Goal: Task Accomplishment & Management: Manage account settings

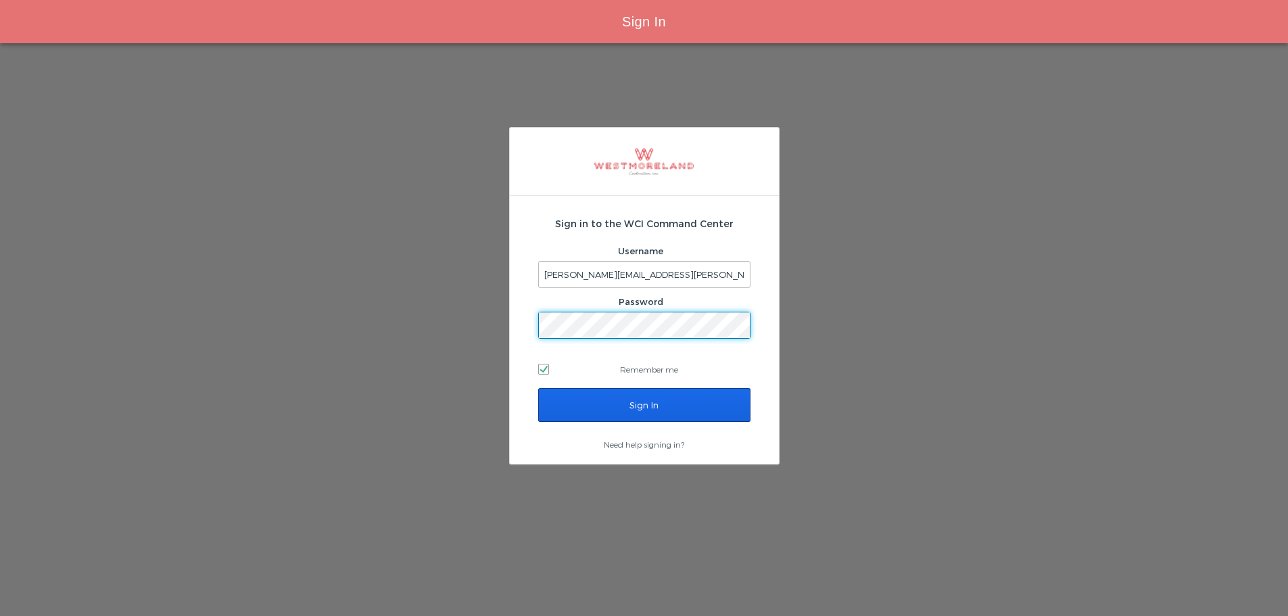
click at [672, 406] on input "Sign In" at bounding box center [644, 405] width 212 height 34
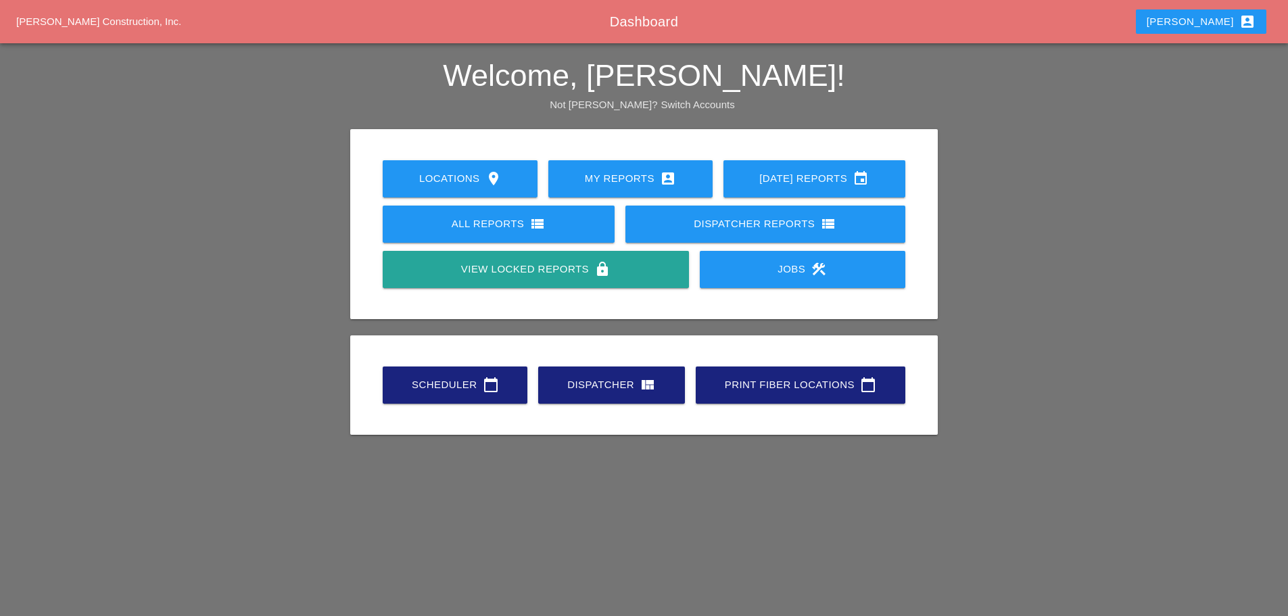
click at [468, 380] on div "Scheduler calendar_today" at bounding box center [454, 384] width 101 height 16
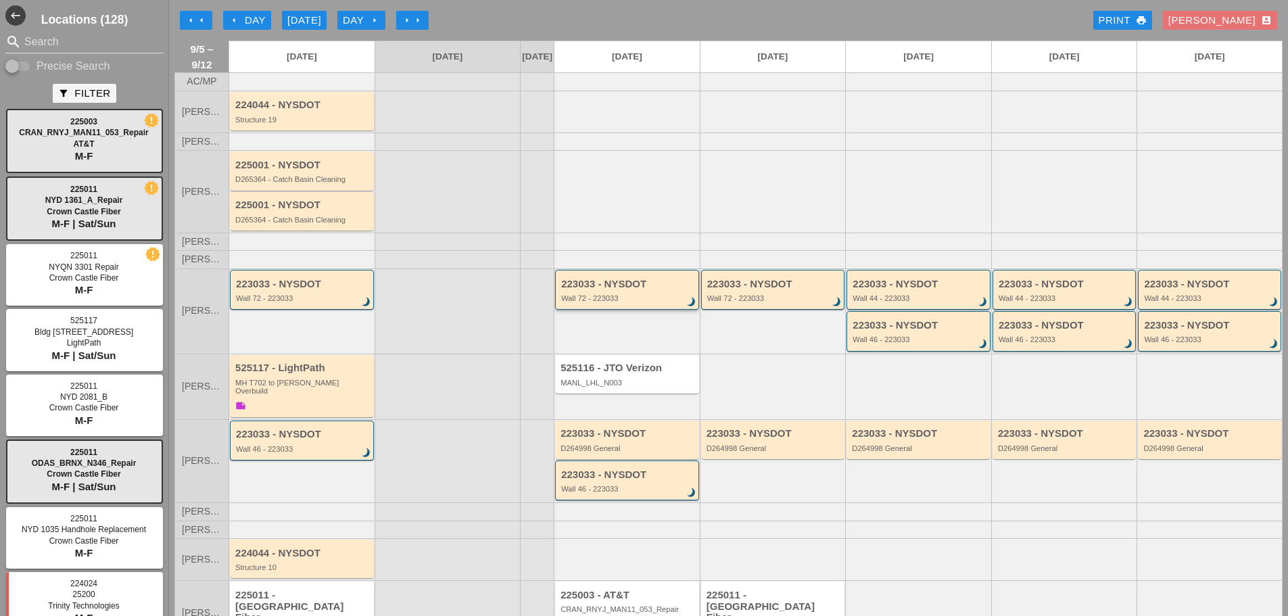
click at [604, 302] on div "Wall 72 - 223033" at bounding box center [628, 298] width 134 height 8
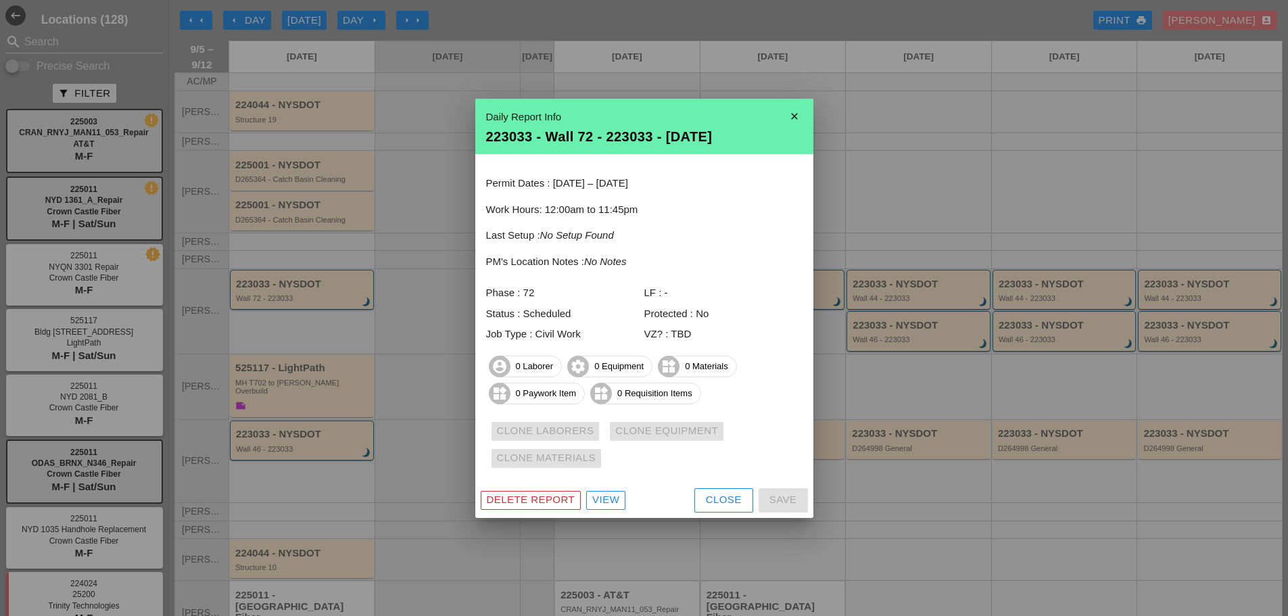
click at [720, 499] on div "Close" at bounding box center [724, 500] width 36 height 16
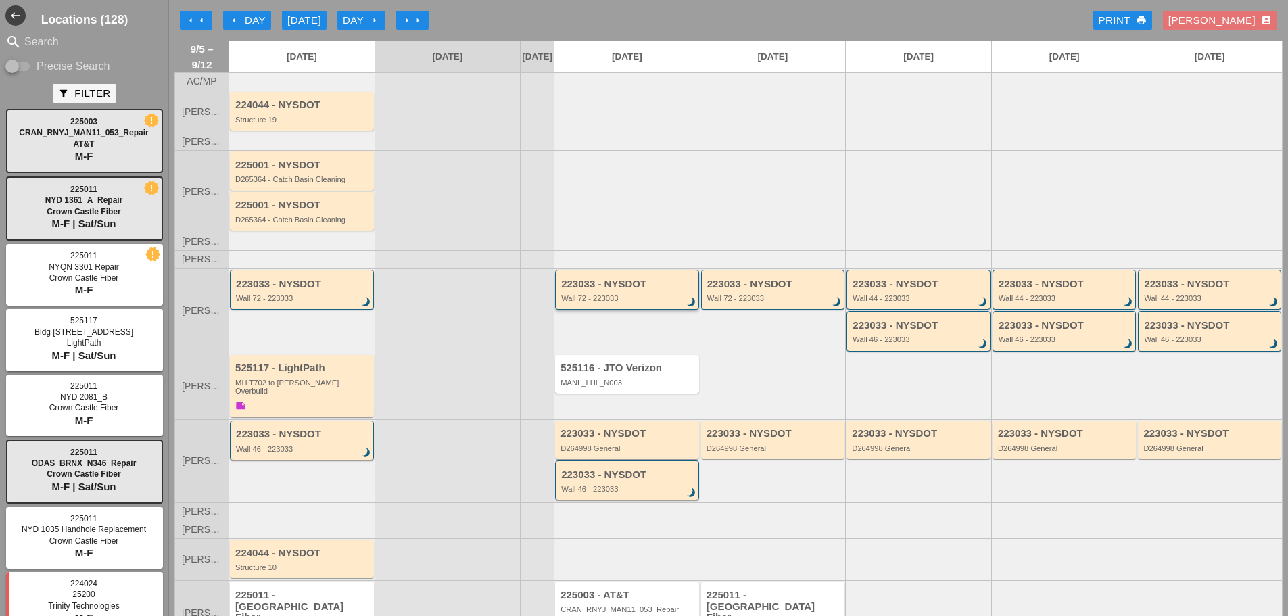
click at [596, 290] on div "223033 - NYSDOT" at bounding box center [628, 283] width 134 height 11
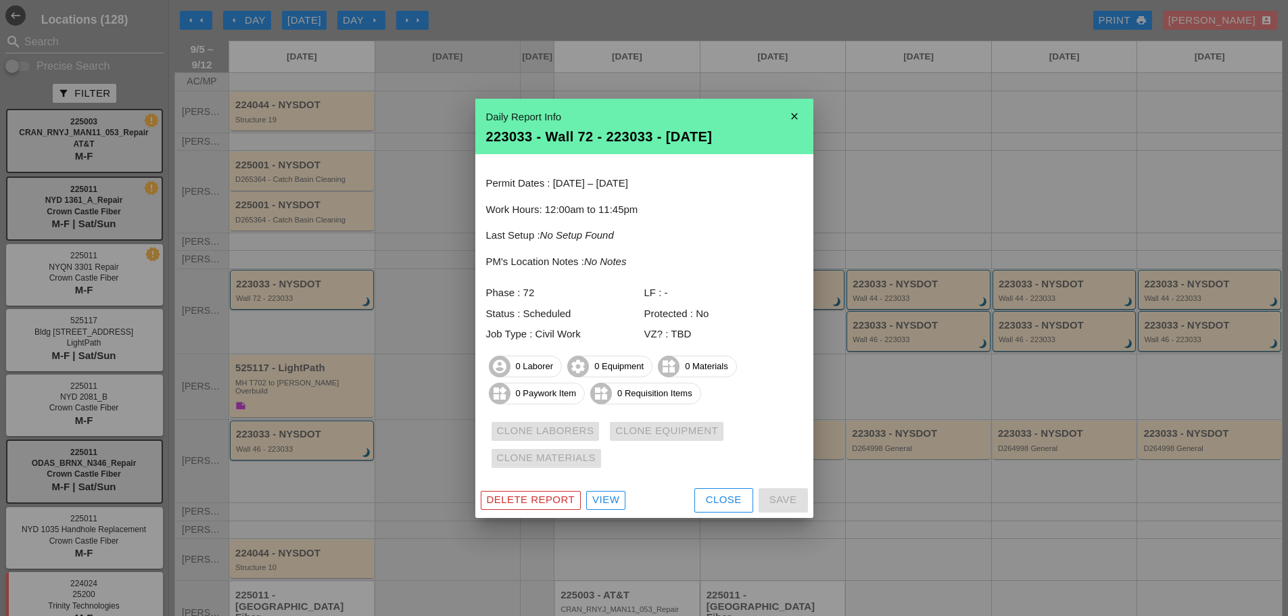
click at [720, 497] on div "Close" at bounding box center [724, 500] width 36 height 16
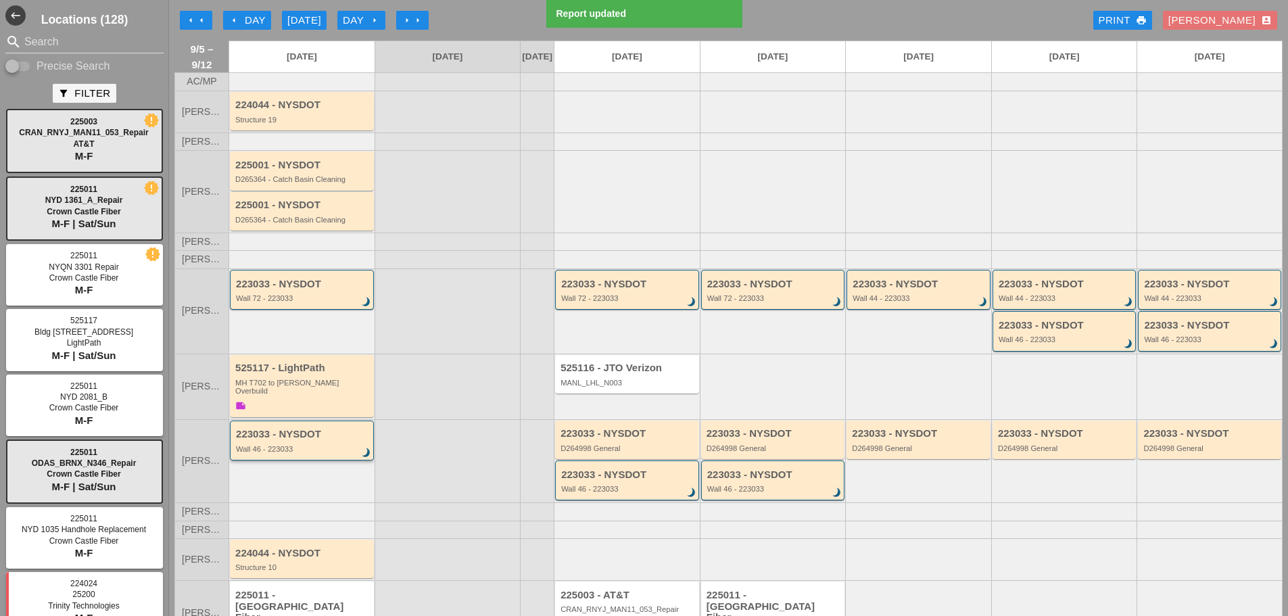
click at [260, 447] on div "Wall 46 - 223033" at bounding box center [303, 449] width 134 height 8
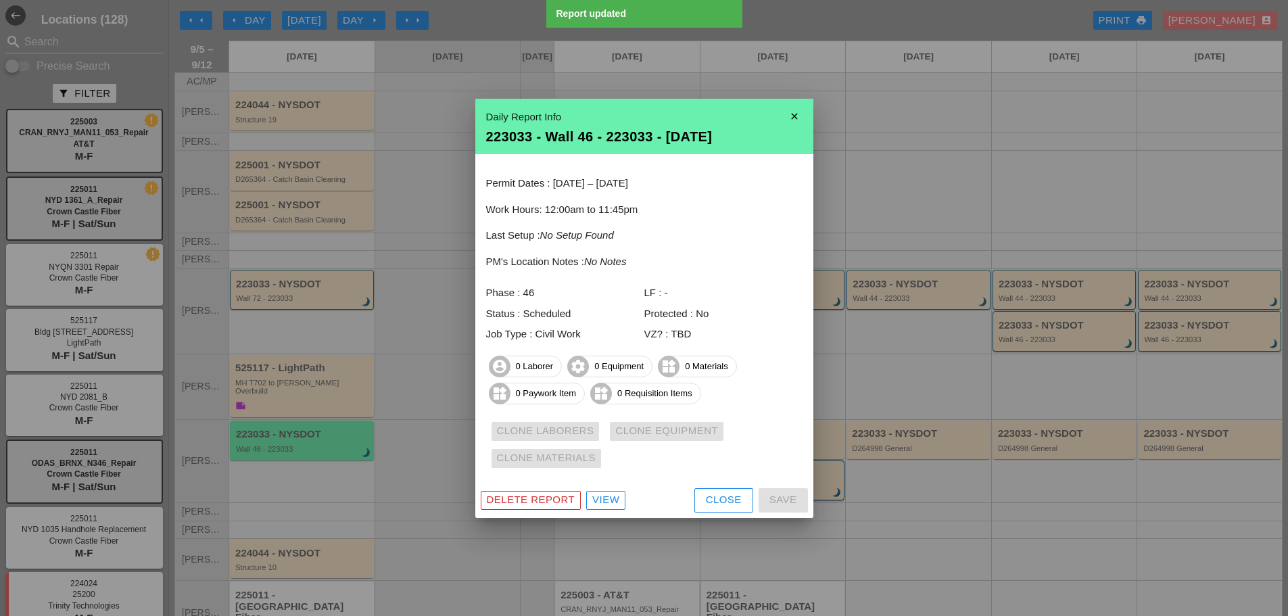
click at [706, 504] on div "Close" at bounding box center [724, 500] width 36 height 16
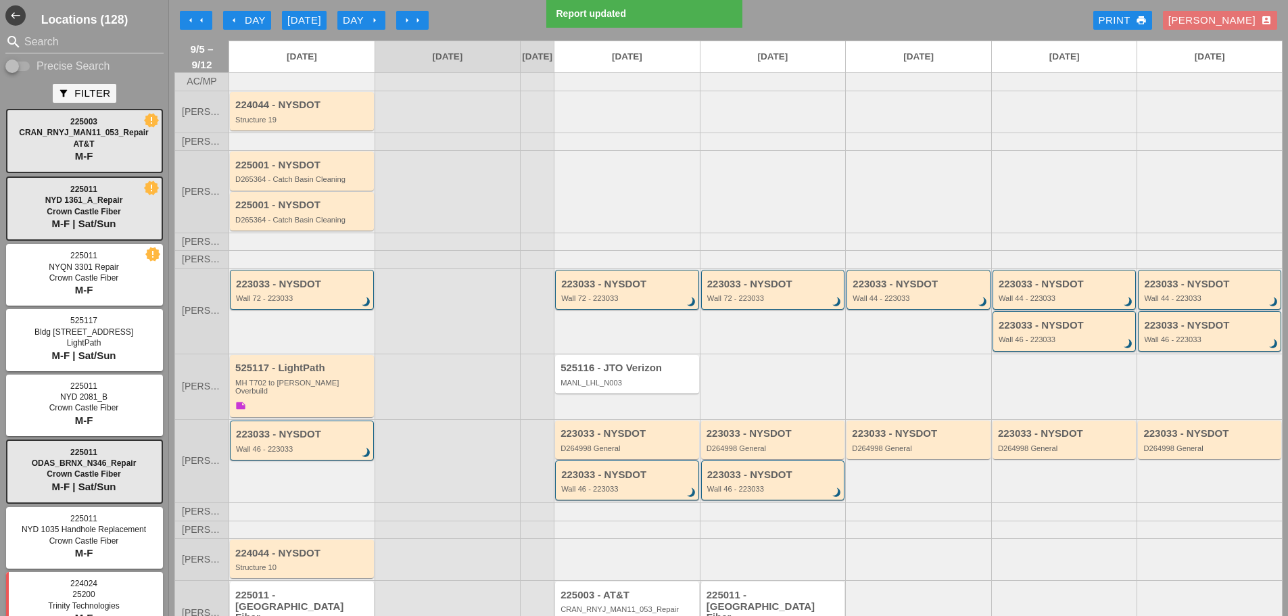
click at [258, 16] on div "arrow_left Day" at bounding box center [246, 21] width 37 height 16
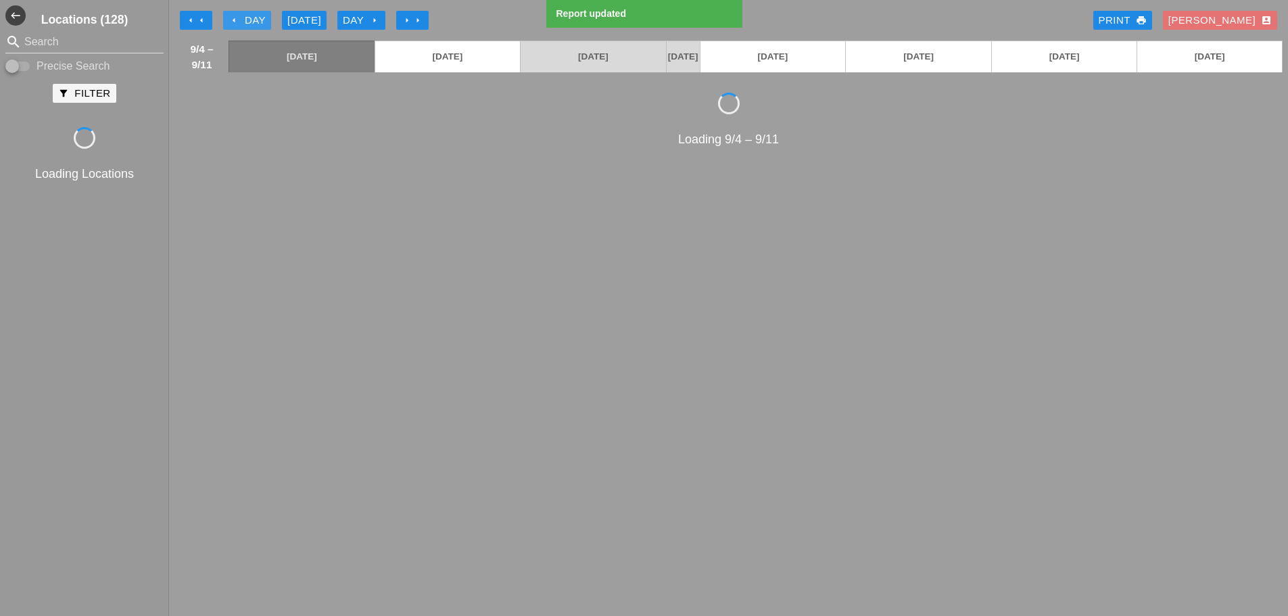
click at [258, 16] on div "arrow_left Day" at bounding box center [246, 21] width 37 height 16
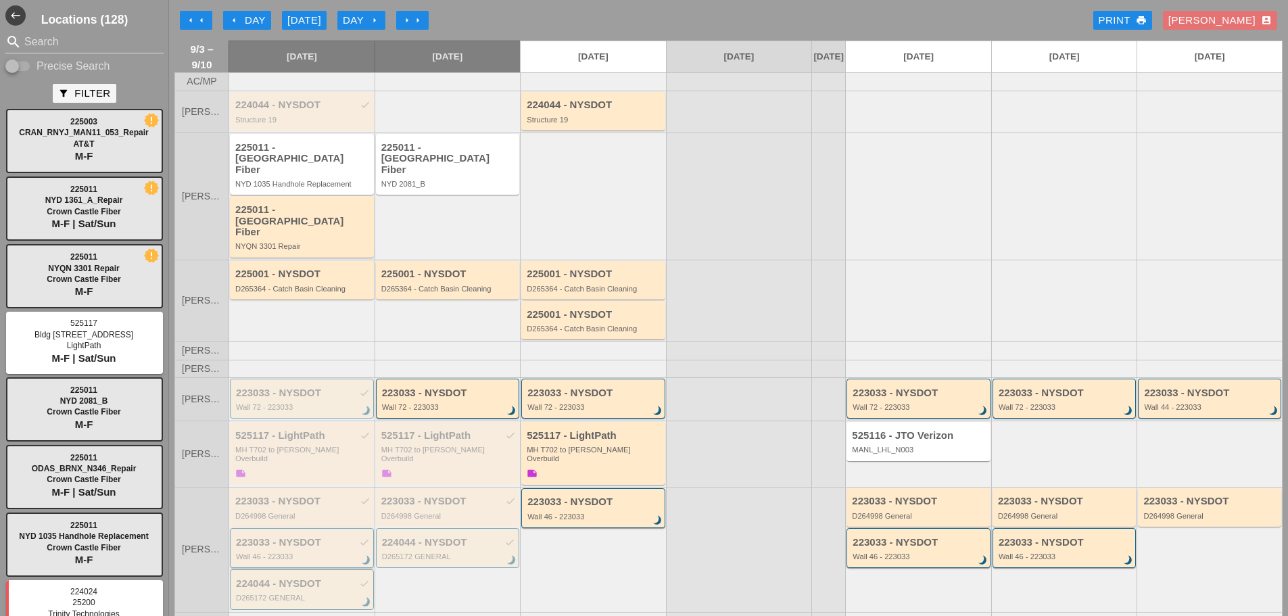
click at [315, 537] on div "223033 - NYSDOT check" at bounding box center [303, 542] width 134 height 11
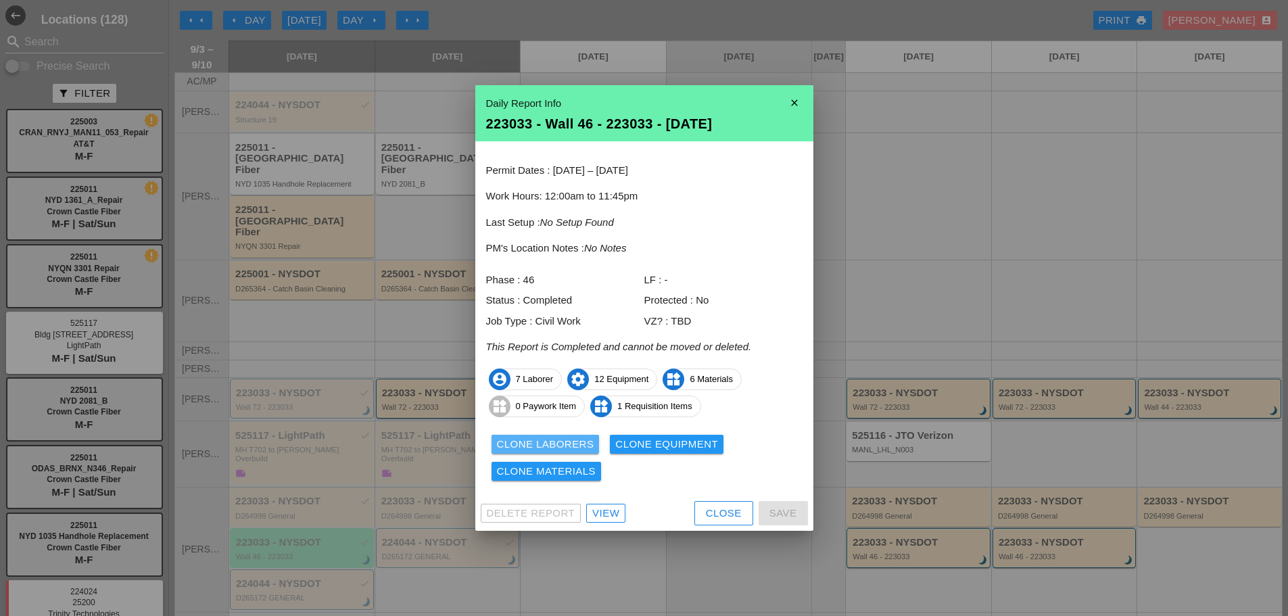
click at [560, 446] on div "Clone Laborers" at bounding box center [545, 445] width 97 height 16
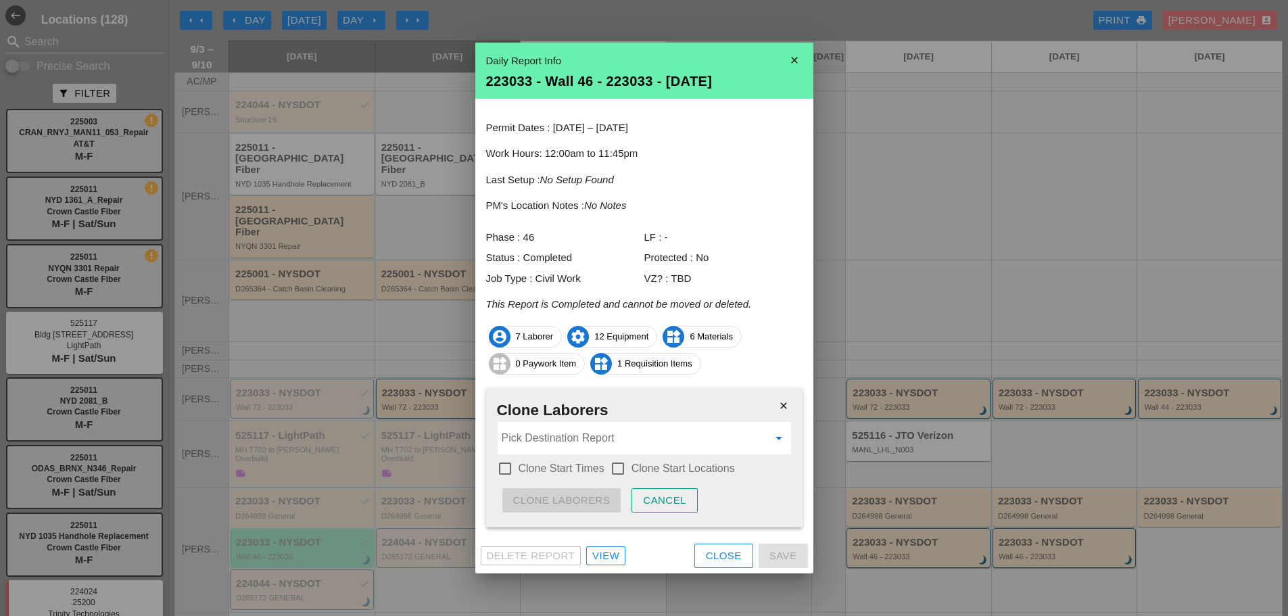
click at [566, 444] on input "Pick Destination Report" at bounding box center [634, 438] width 266 height 22
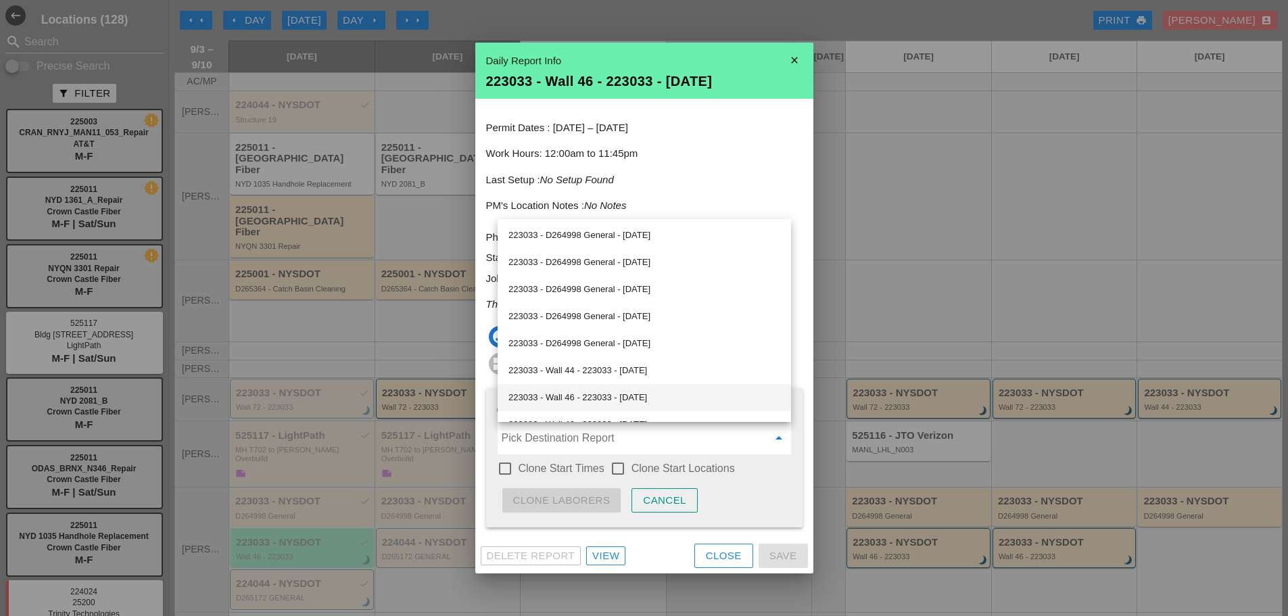
click at [603, 390] on div "223033 - Wall 46 - 223033 - 09/05/2025" at bounding box center [644, 397] width 272 height 16
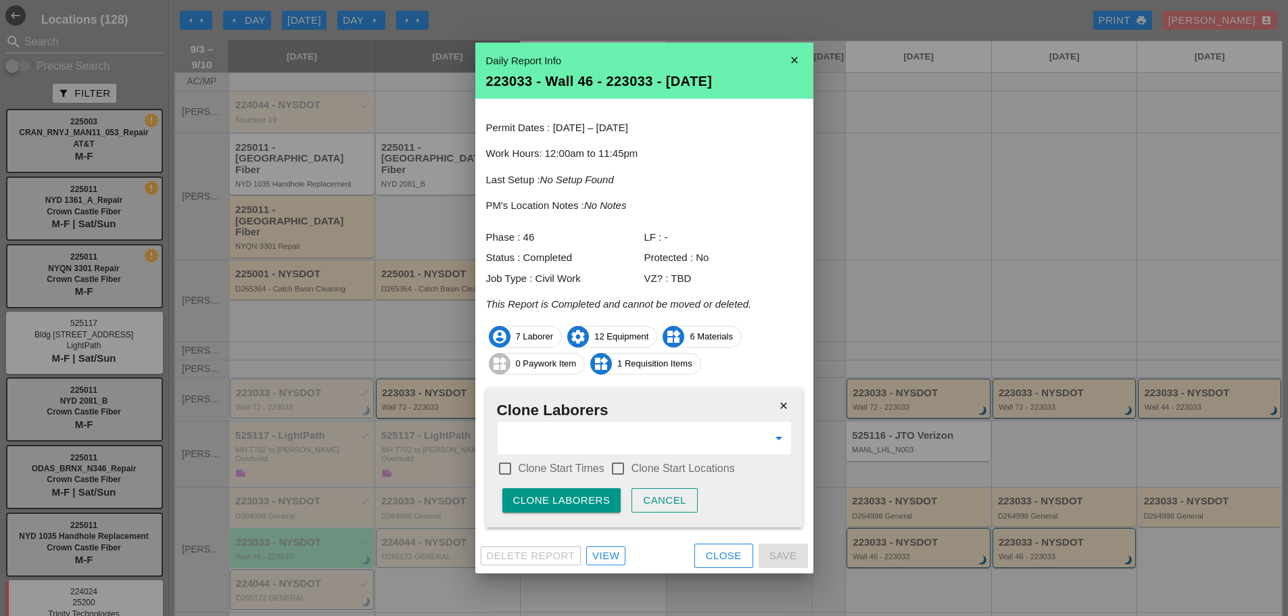
click at [545, 470] on label "Clone Start Times" at bounding box center [561, 469] width 86 height 14
click at [629, 464] on div "check_box_outline_blank Clone Start Locations" at bounding box center [672, 468] width 125 height 16
click at [616, 472] on div at bounding box center [617, 468] width 23 height 23
click at [599, 491] on button "Clone Laborers" at bounding box center [561, 500] width 119 height 24
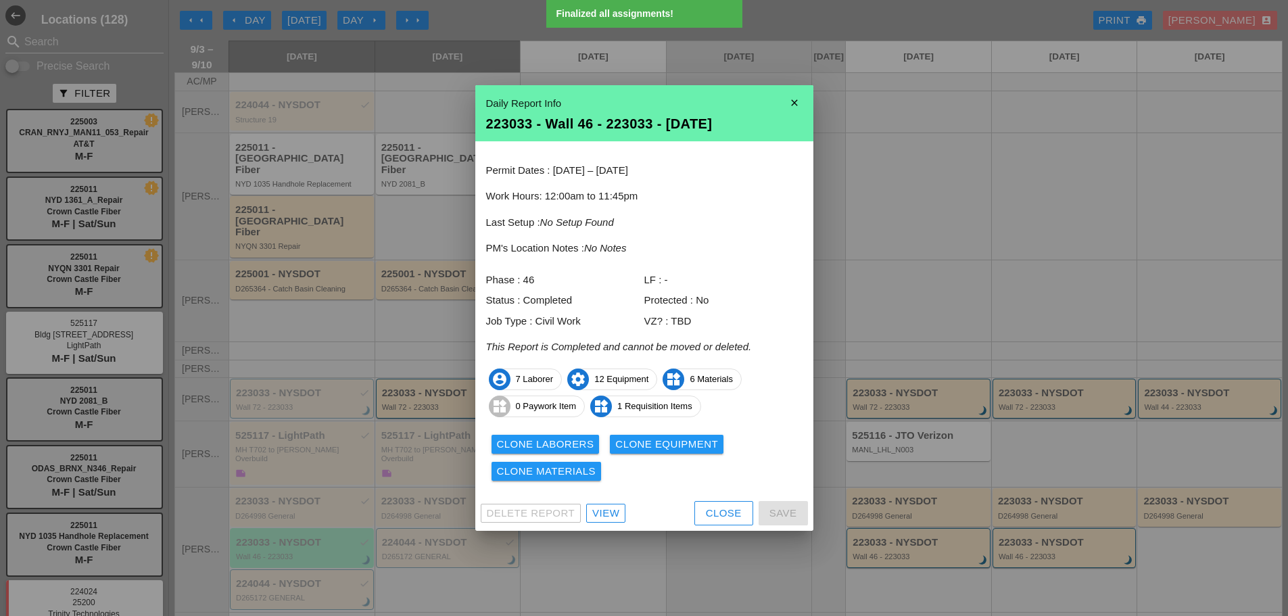
click at [647, 447] on div "Clone Equipment" at bounding box center [666, 445] width 103 height 16
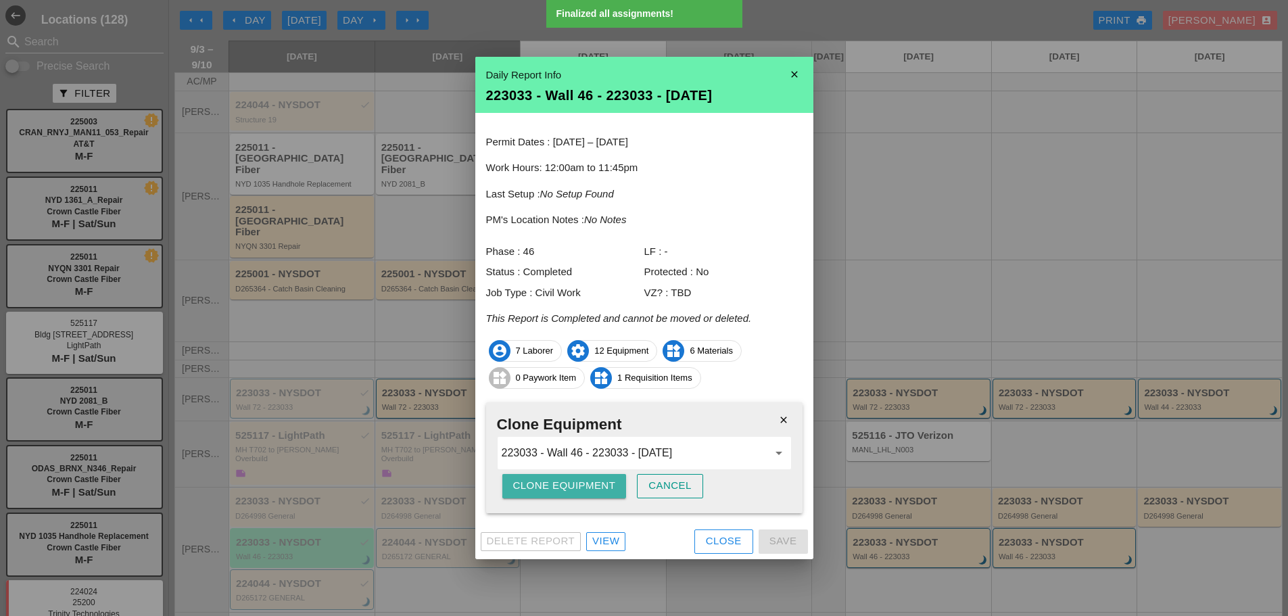
click at [610, 481] on div "Clone Equipment" at bounding box center [564, 486] width 103 height 16
click at [610, 481] on div "close Clone Equipment 223033 - Wall 46 - 223033 - 09/05/2025 arrow_drop_down Cl…" at bounding box center [644, 457] width 316 height 111
click at [600, 487] on button "Are you sure?" at bounding box center [555, 486] width 107 height 24
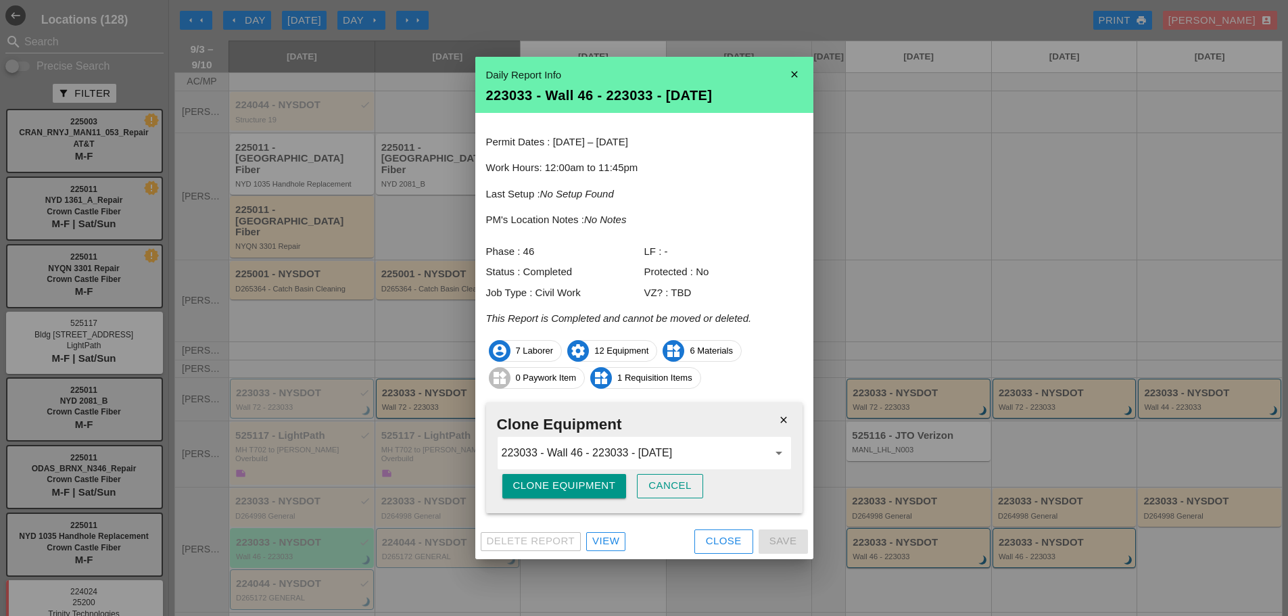
click at [783, 426] on icon "close" at bounding box center [783, 419] width 27 height 27
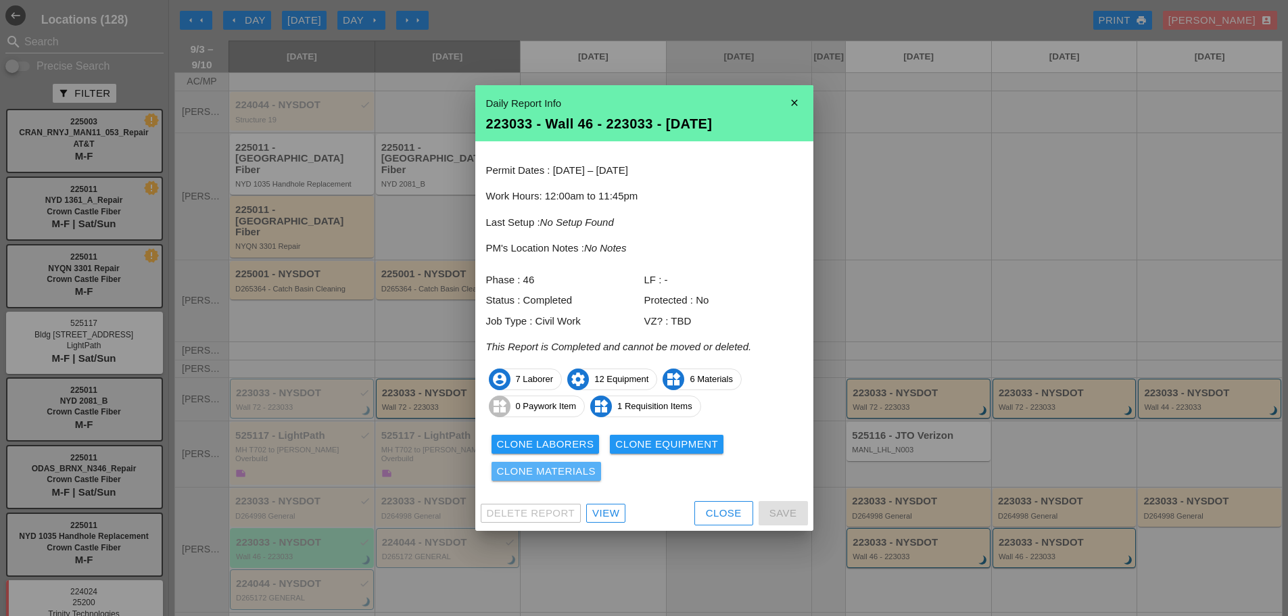
click at [560, 462] on button "Clone Materials" at bounding box center [546, 471] width 110 height 19
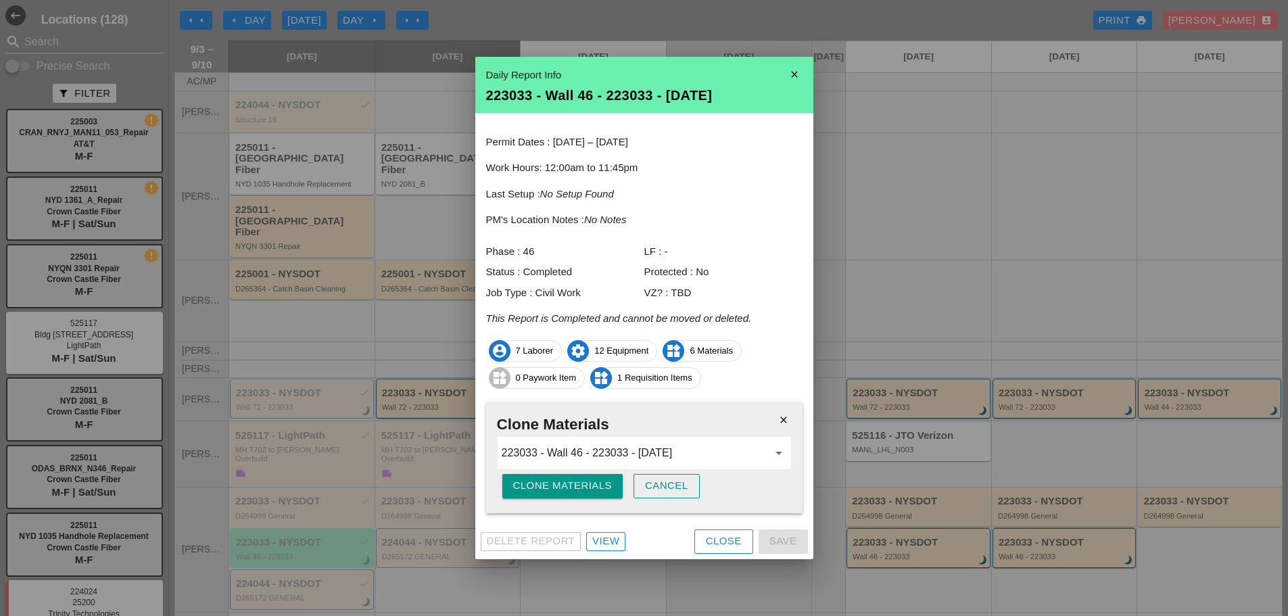
click at [559, 491] on div "Clone Materials" at bounding box center [562, 486] width 99 height 16
click at [559, 491] on div "Are you sure?" at bounding box center [556, 486] width 86 height 16
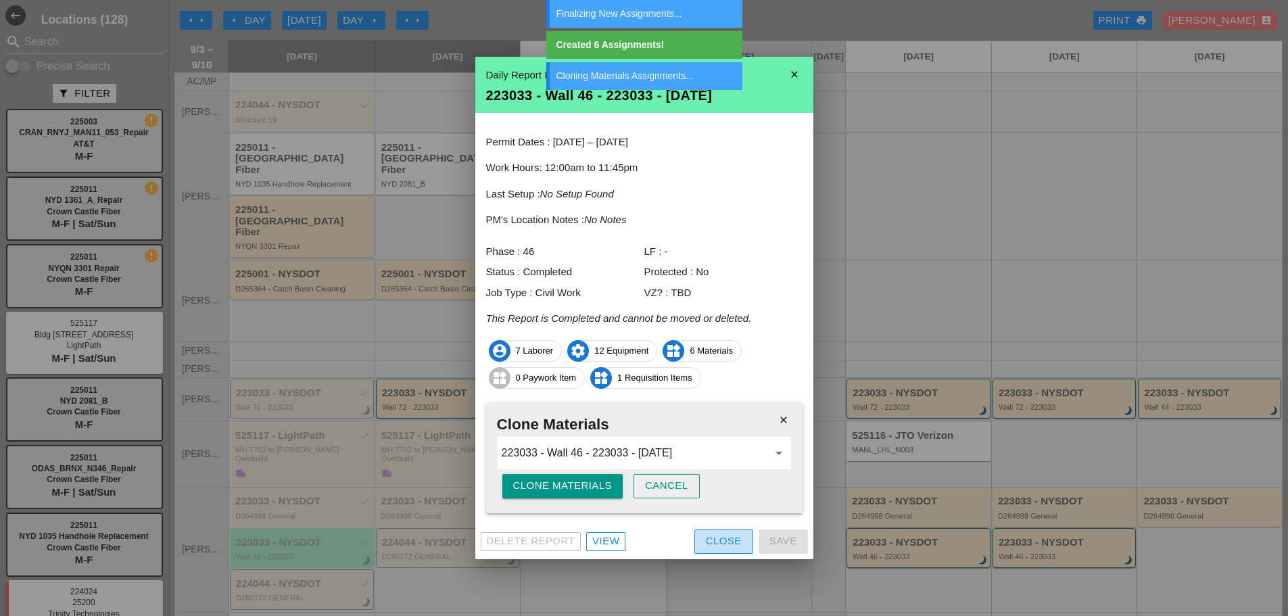
click at [730, 534] on div "Close" at bounding box center [724, 541] width 36 height 16
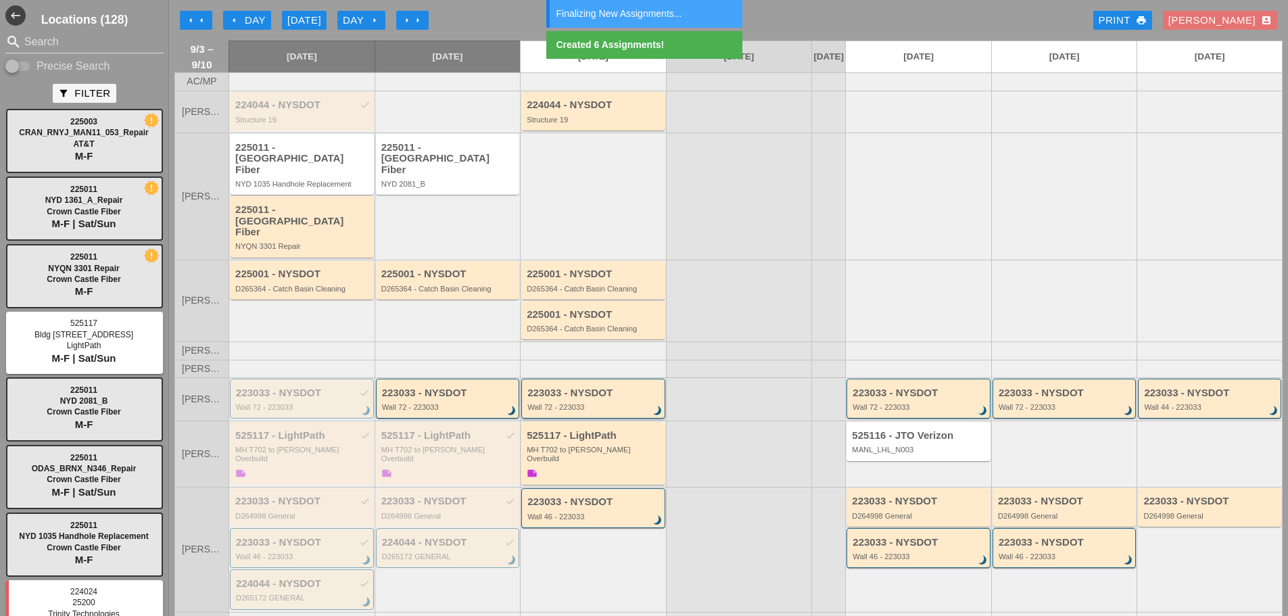
click at [578, 387] on div "223033 - NYSDOT" at bounding box center [594, 392] width 134 height 11
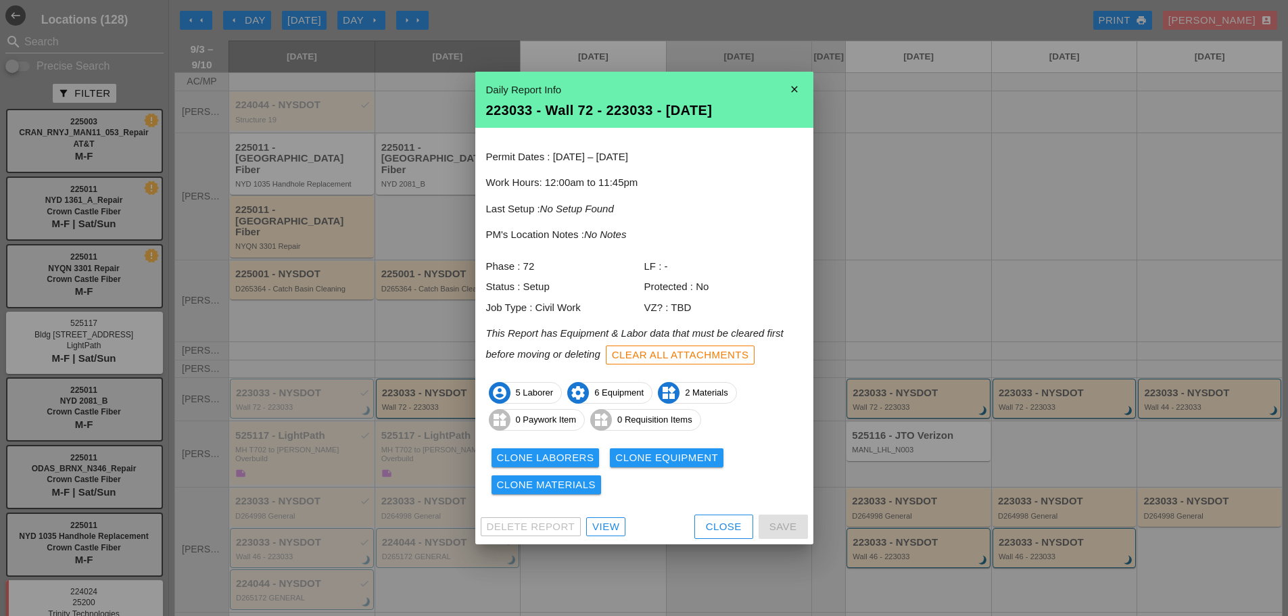
click at [707, 520] on div "Close" at bounding box center [724, 527] width 36 height 16
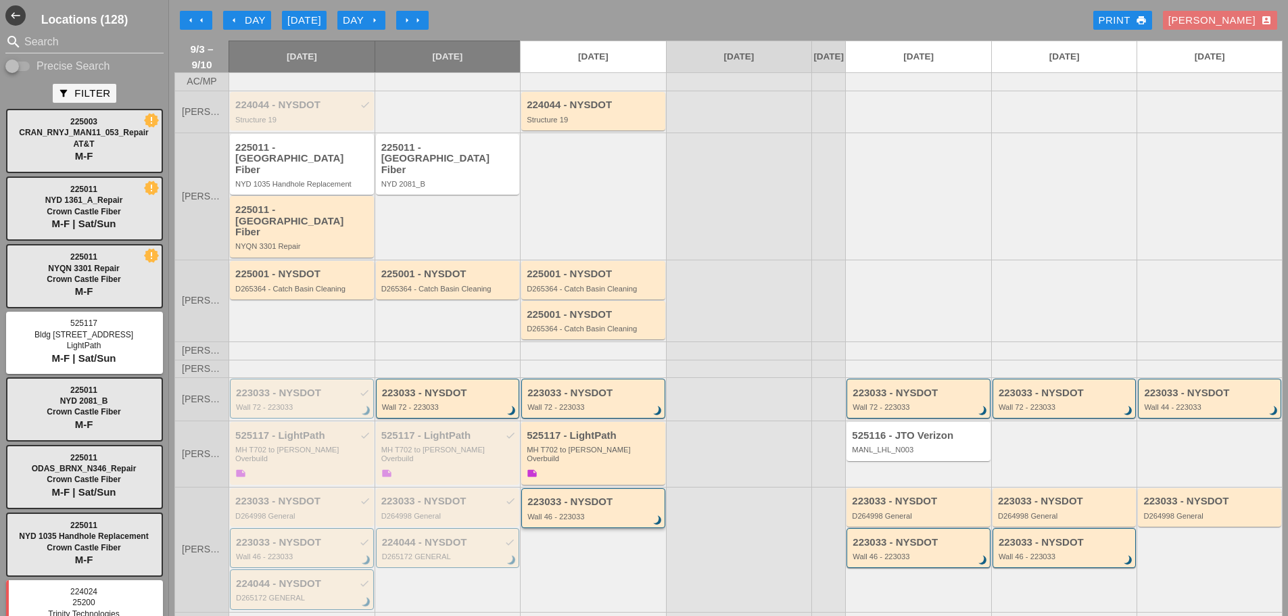
click at [600, 496] on div "223033 - NYSDOT Wall 46 - 223033 brightness_3" at bounding box center [594, 508] width 134 height 24
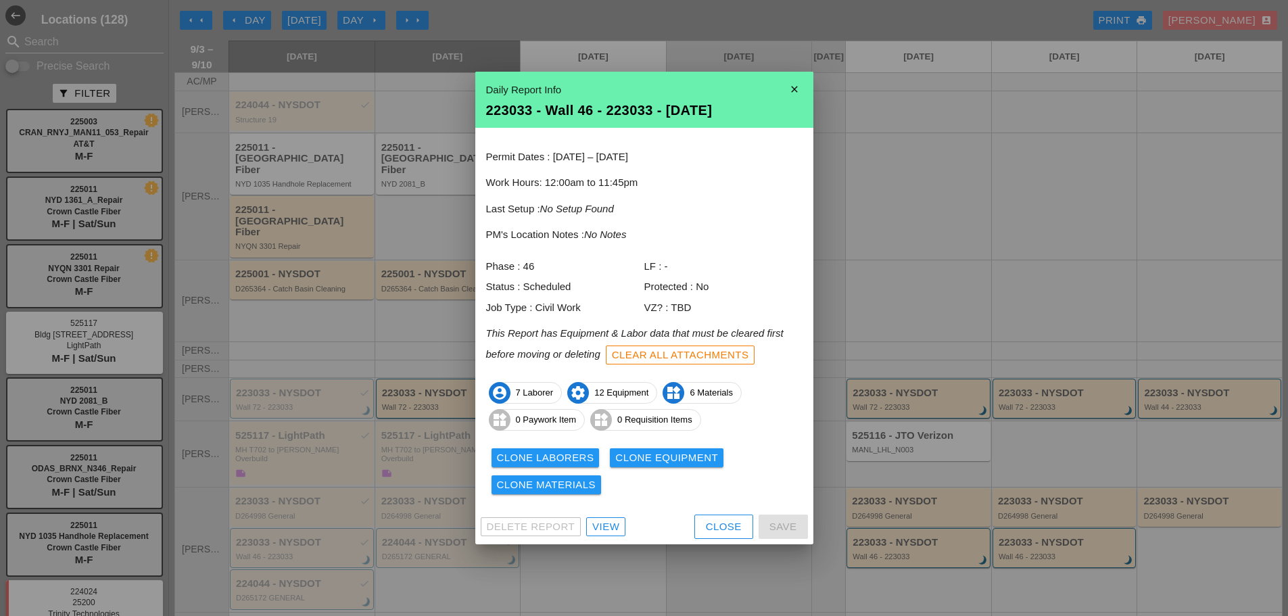
click at [708, 526] on div "Close" at bounding box center [724, 527] width 36 height 16
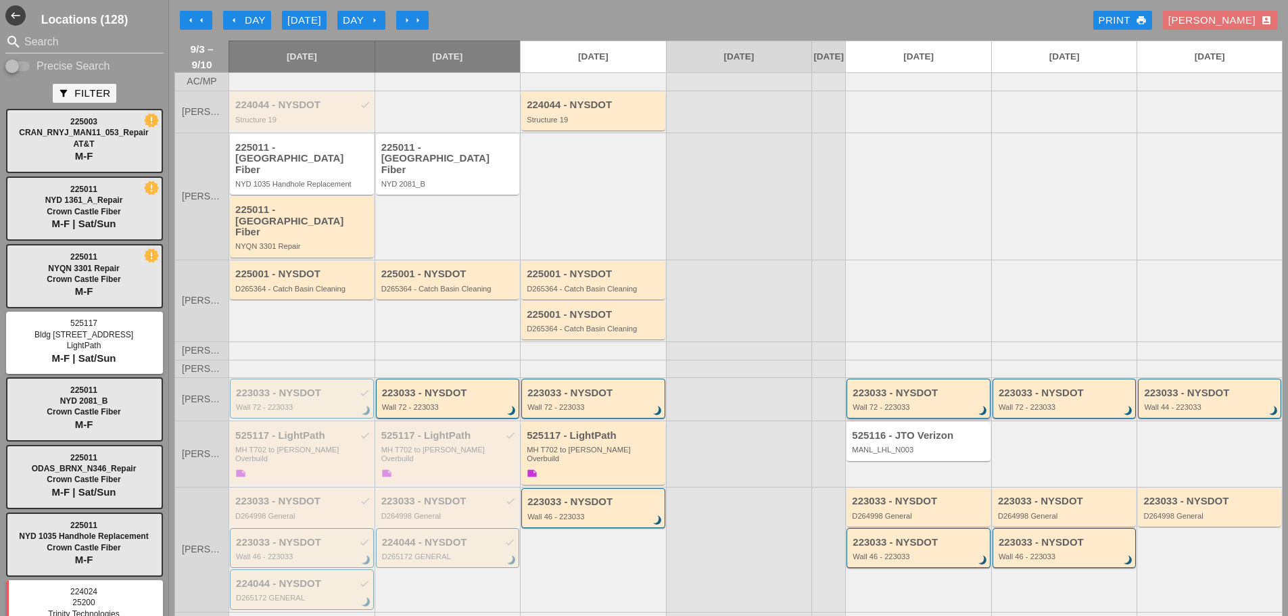
click at [895, 387] on div "223033 - NYSDOT" at bounding box center [919, 392] width 134 height 11
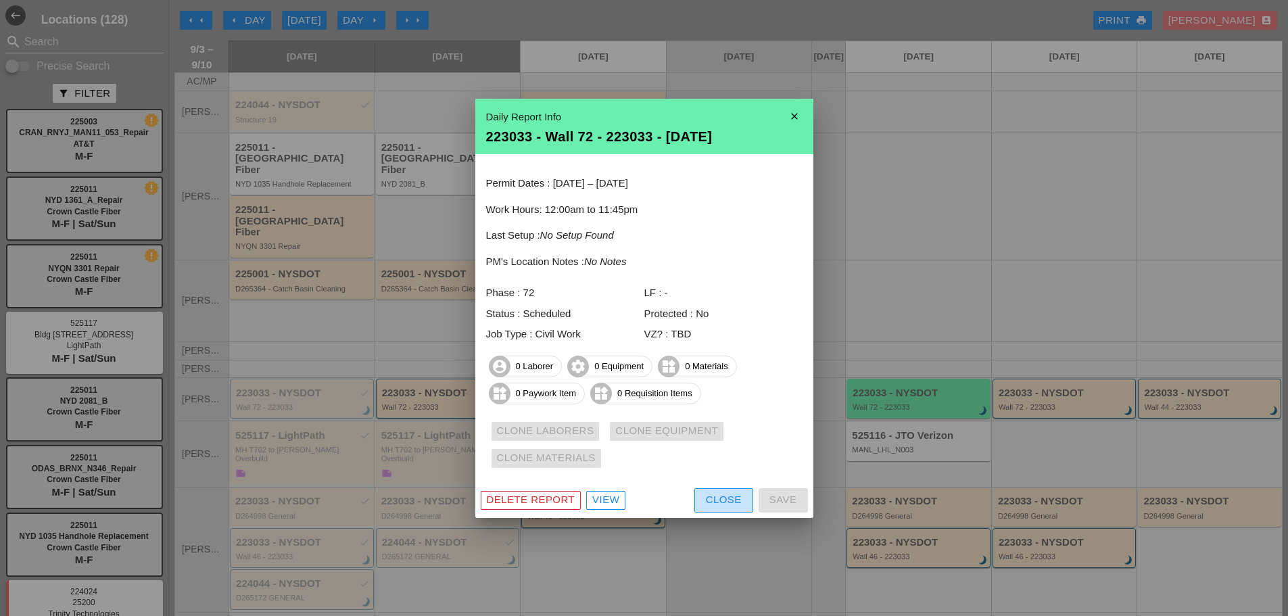
click at [716, 498] on div "Close" at bounding box center [724, 500] width 36 height 16
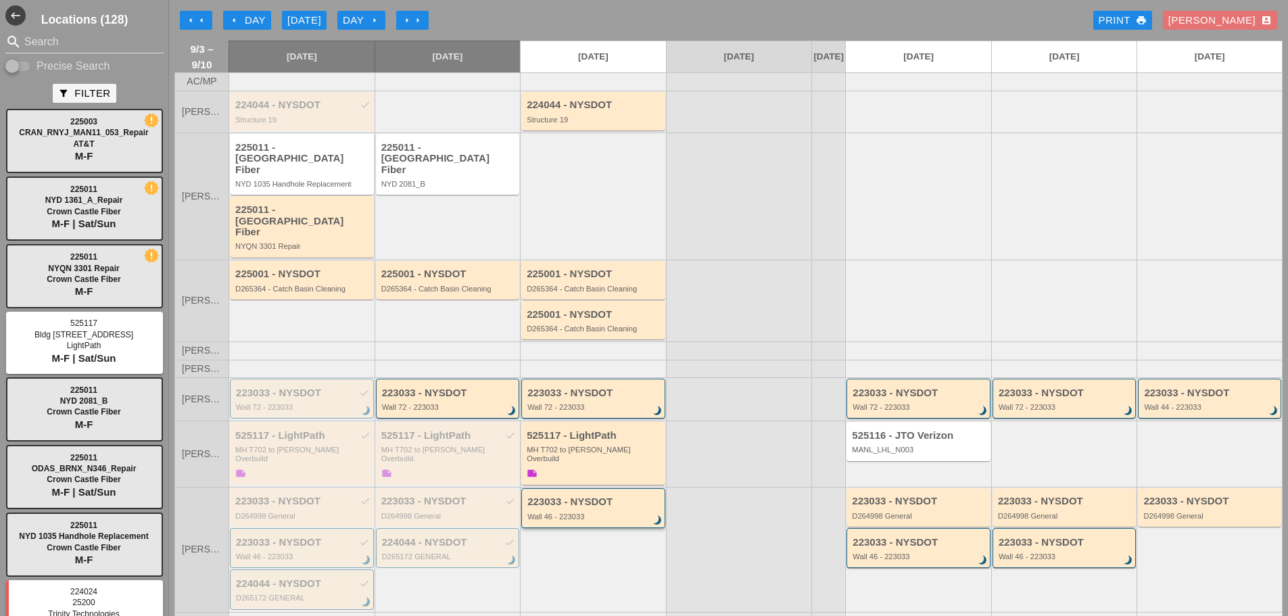
click at [590, 512] on div "Wall 46 - 223033" at bounding box center [594, 516] width 134 height 8
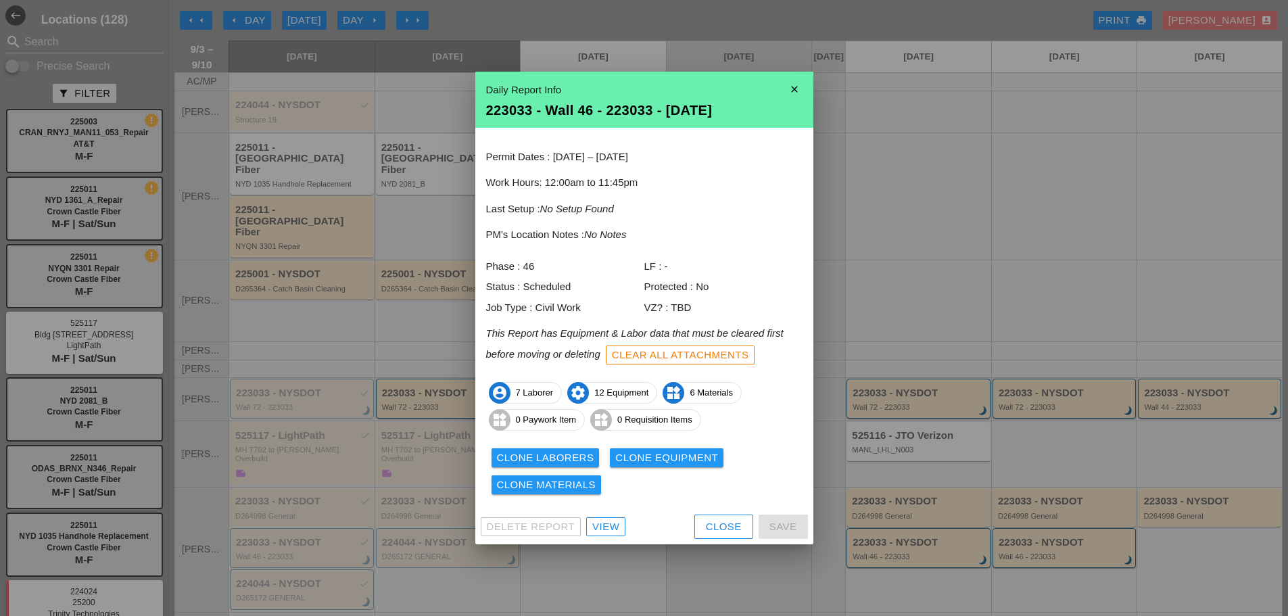
click at [733, 528] on div "Close" at bounding box center [724, 527] width 36 height 16
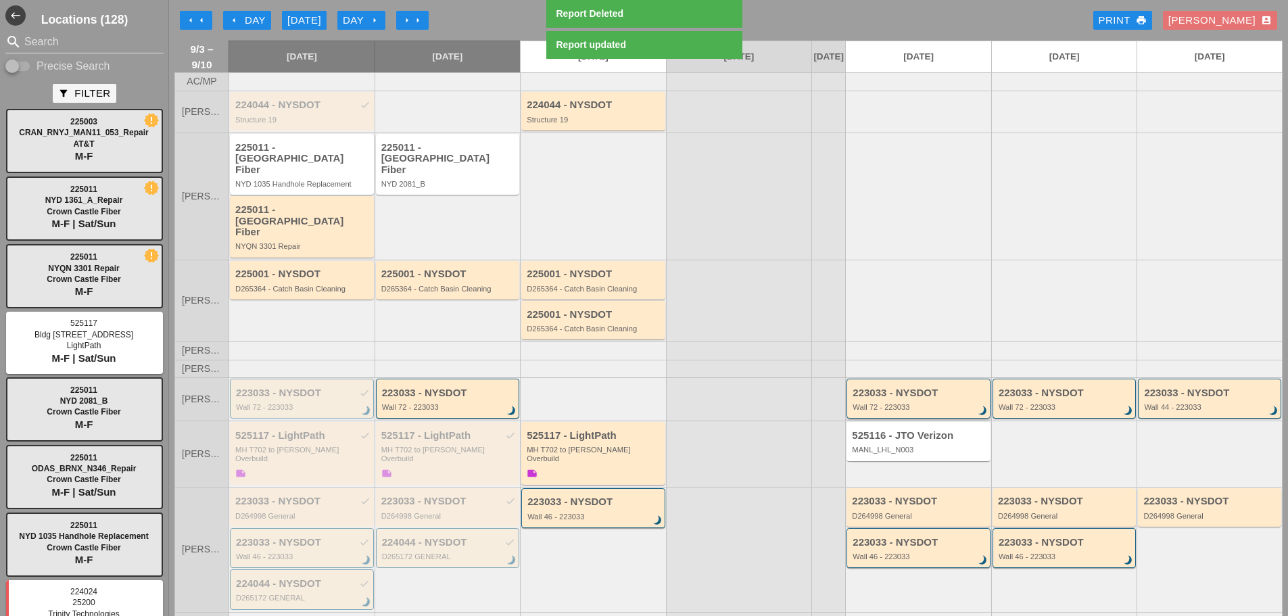
click at [867, 403] on div "Wall 72 - 223033" at bounding box center [919, 407] width 134 height 8
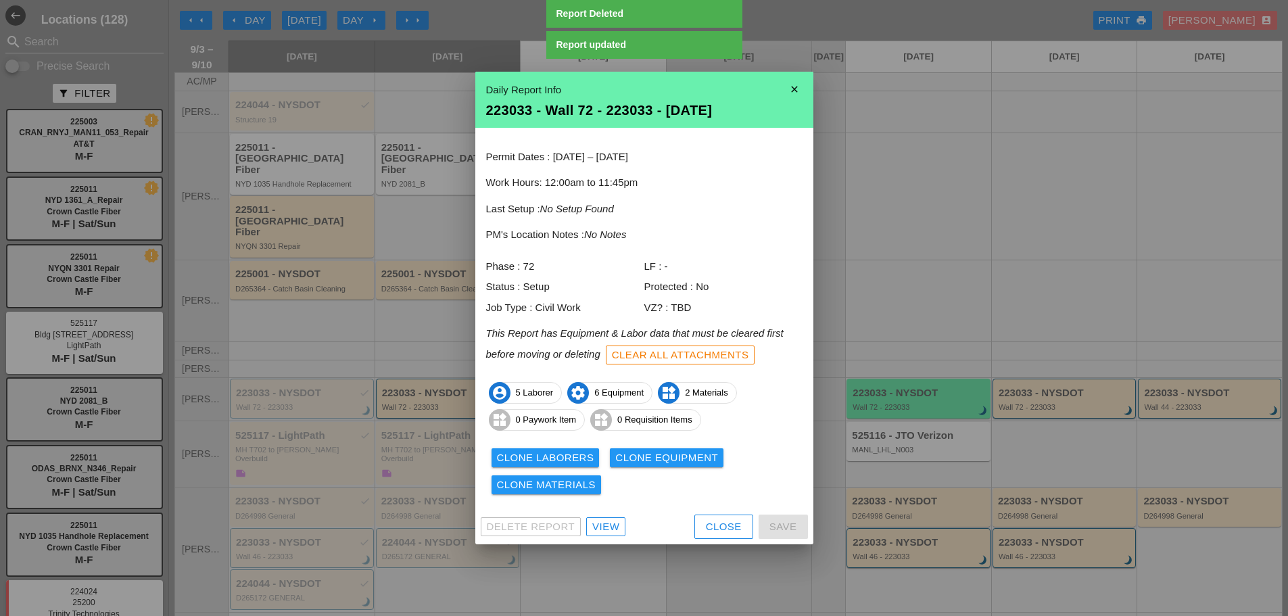
click at [726, 522] on div "Close" at bounding box center [724, 527] width 36 height 16
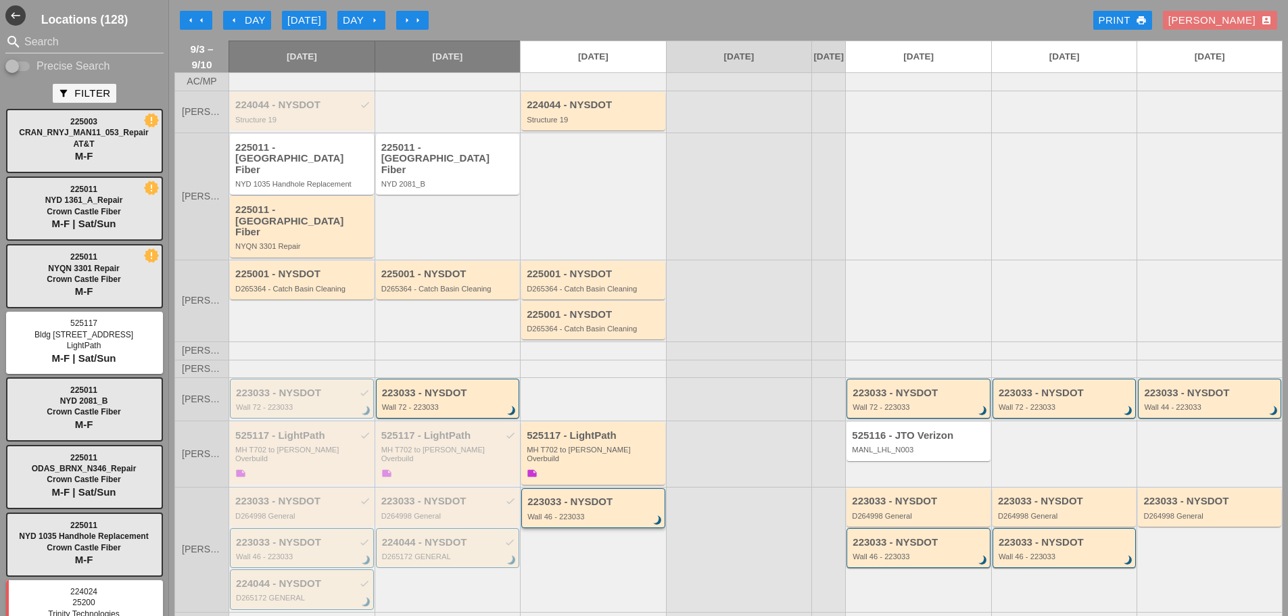
click at [589, 512] on div "Wall 46 - 223033" at bounding box center [594, 516] width 134 height 8
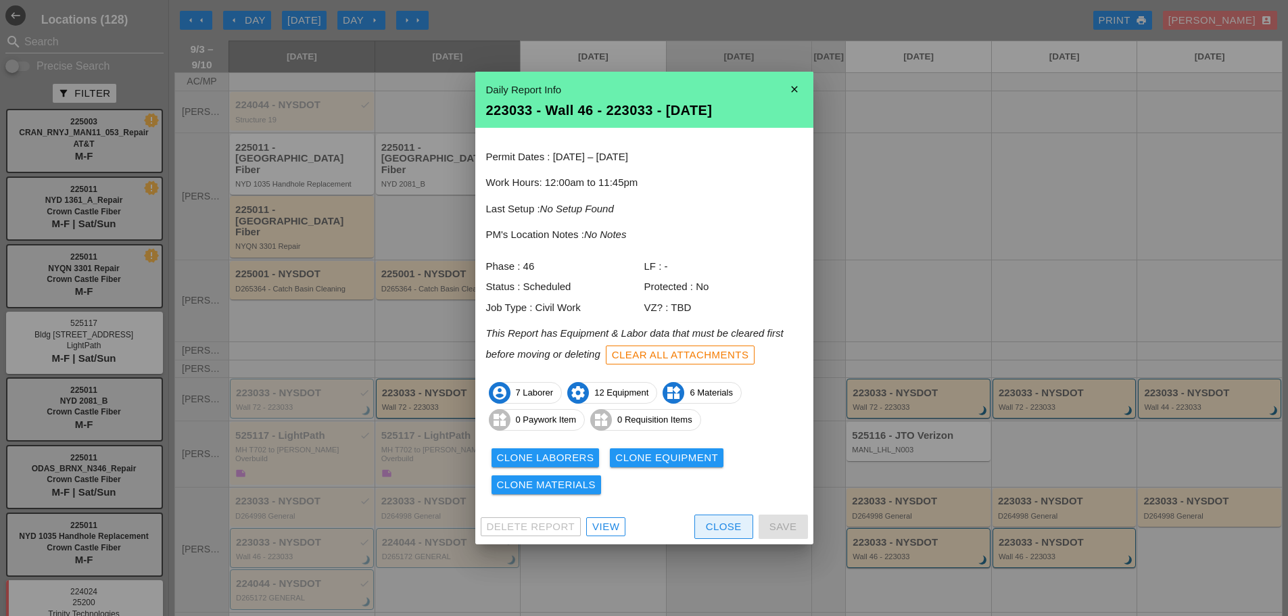
click at [720, 521] on div "Close" at bounding box center [724, 527] width 36 height 16
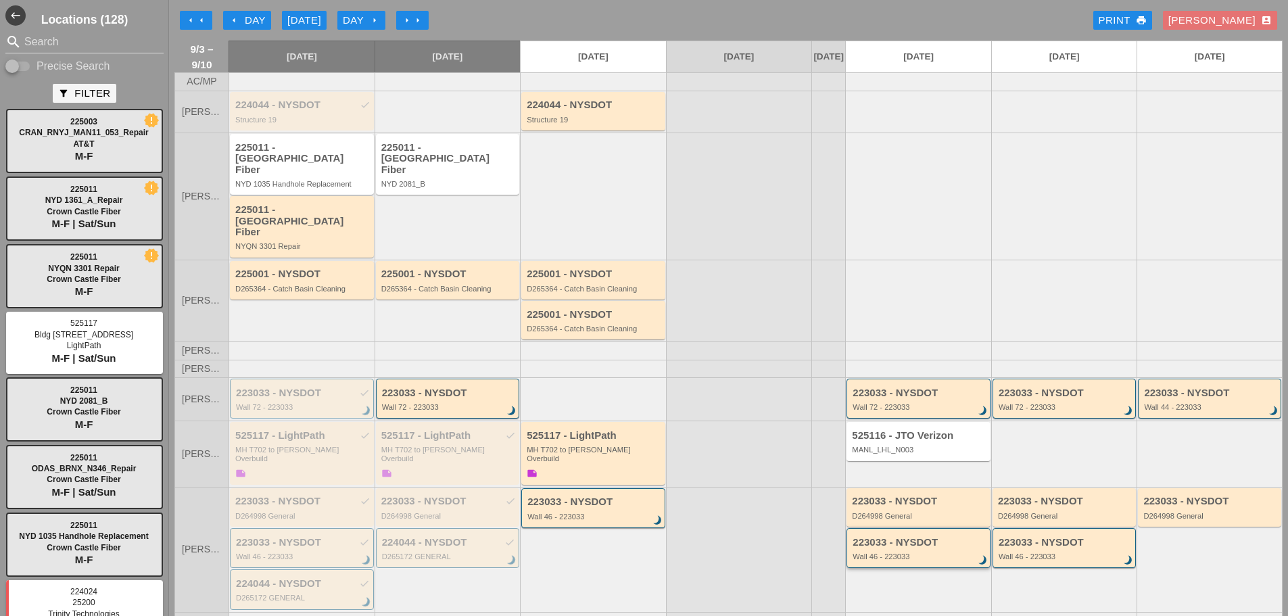
click at [863, 537] on div "223033 - NYSDOT Wall 46 - 223033 brightness_3" at bounding box center [919, 549] width 134 height 24
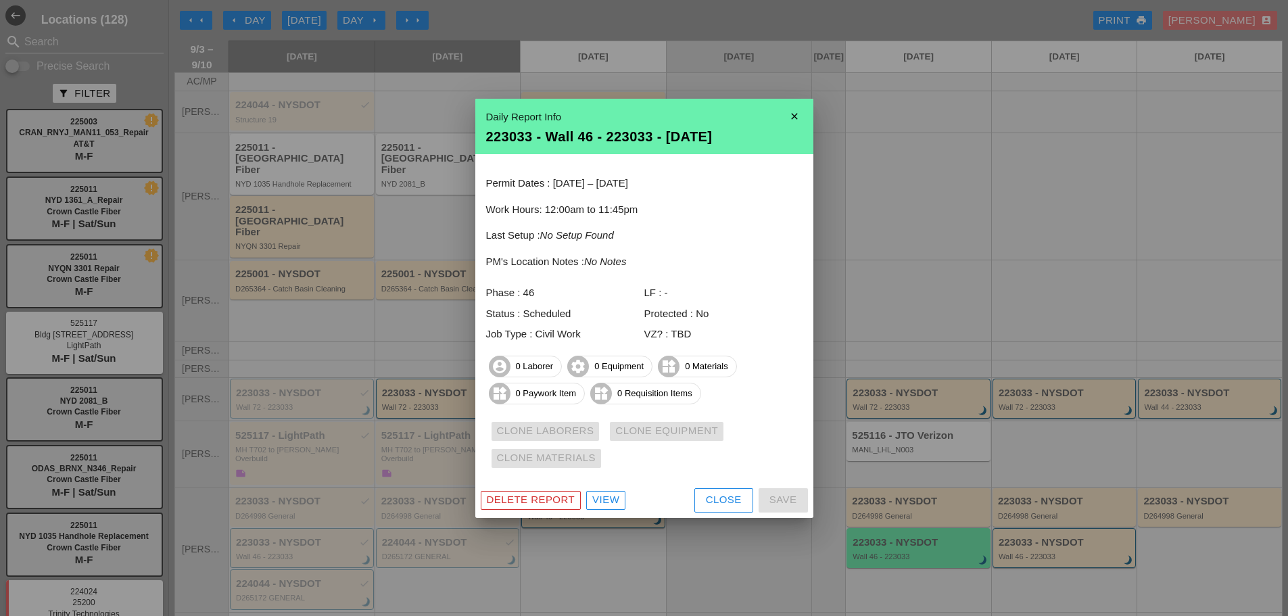
click at [720, 497] on div "Close" at bounding box center [724, 500] width 36 height 16
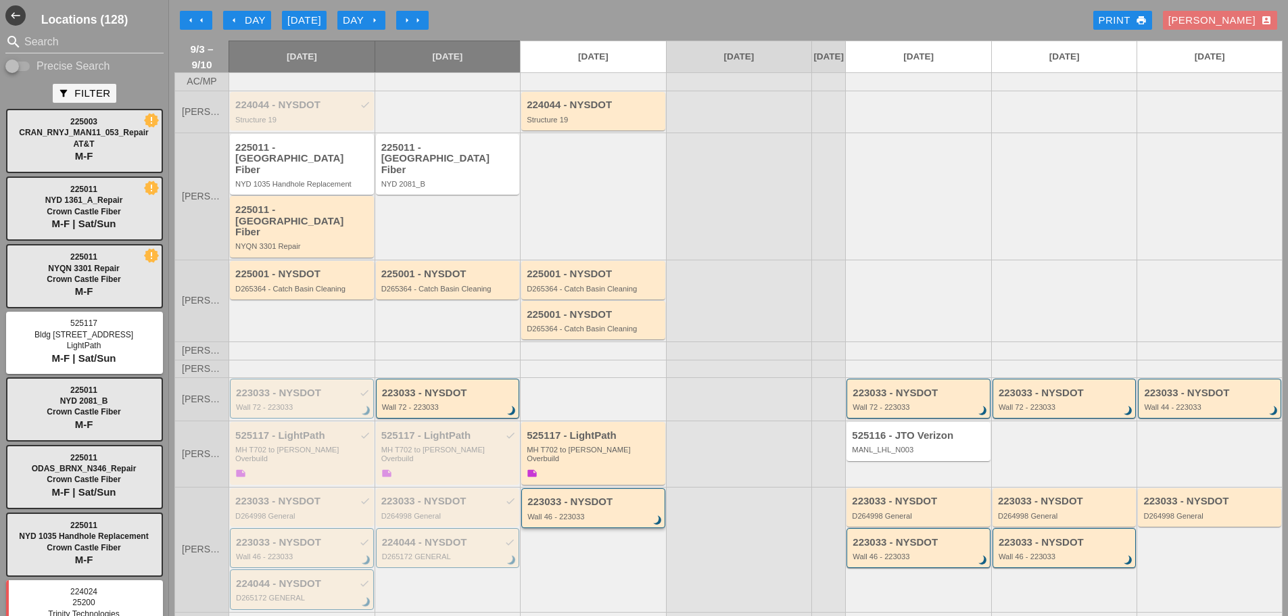
click at [597, 512] on div "Wall 46 - 223033" at bounding box center [594, 516] width 134 height 8
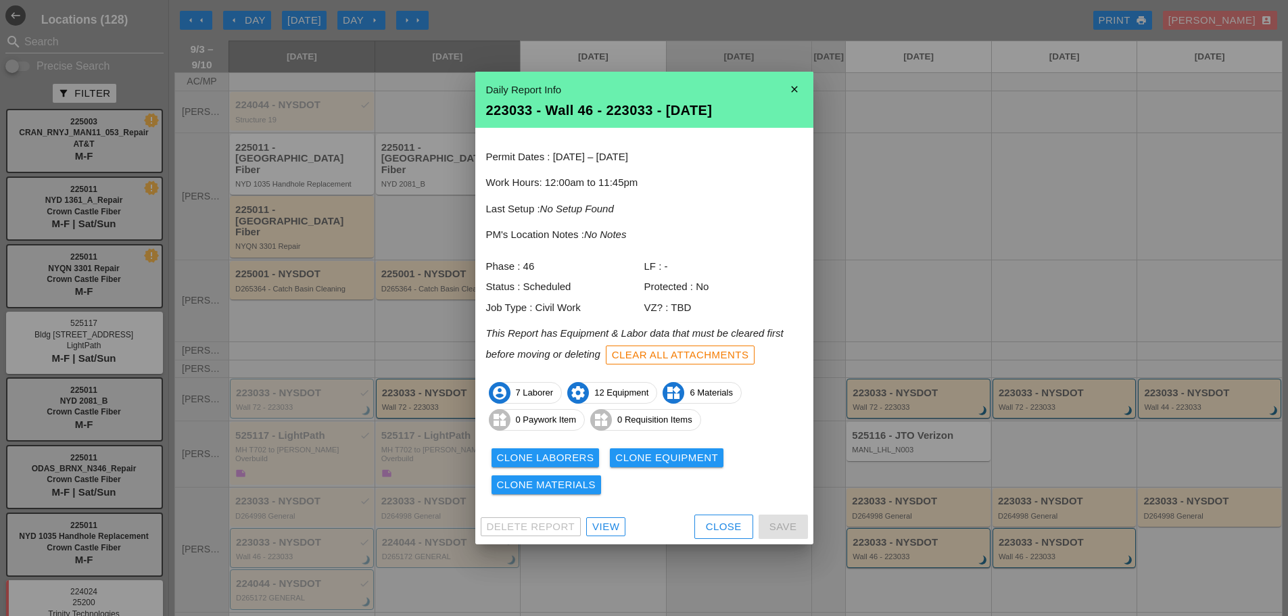
click at [560, 450] on div "Clone Laborers" at bounding box center [545, 458] width 97 height 16
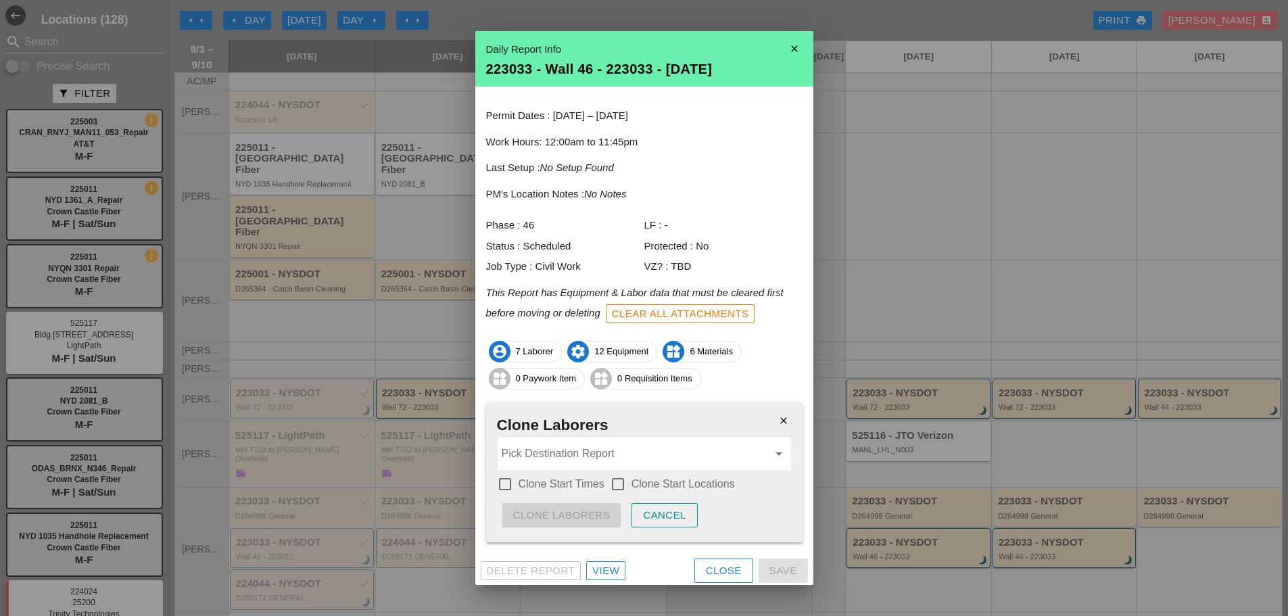
click at [555, 487] on label "Clone Start Times" at bounding box center [561, 484] width 86 height 14
click at [700, 487] on label "Clone Start Locations" at bounding box center [682, 484] width 103 height 14
click at [704, 460] on input "Pick Destination Report" at bounding box center [634, 454] width 266 height 22
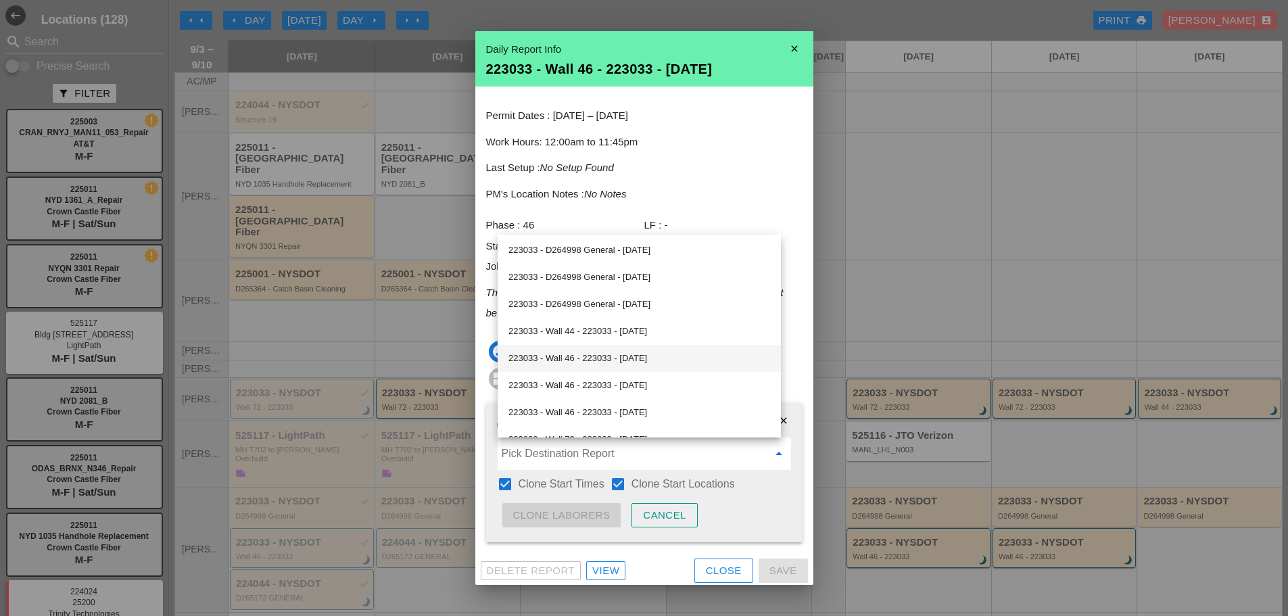
scroll to position [68, 0]
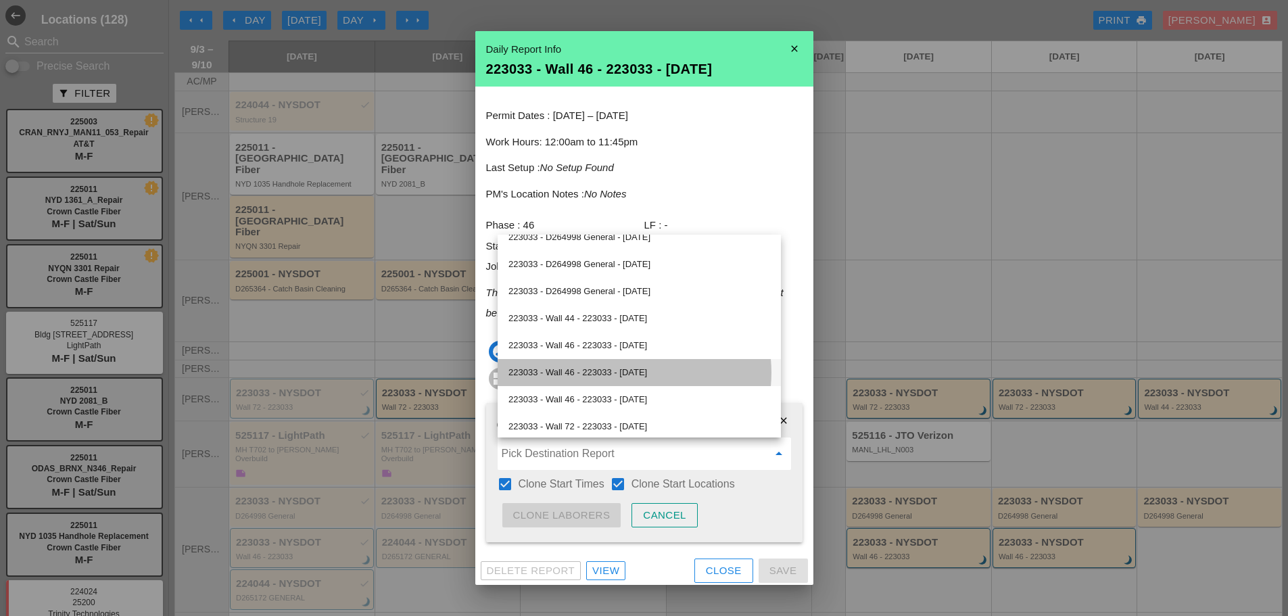
click at [625, 368] on div "223033 - Wall 46 - 223033 - [DATE]" at bounding box center [639, 372] width 262 height 16
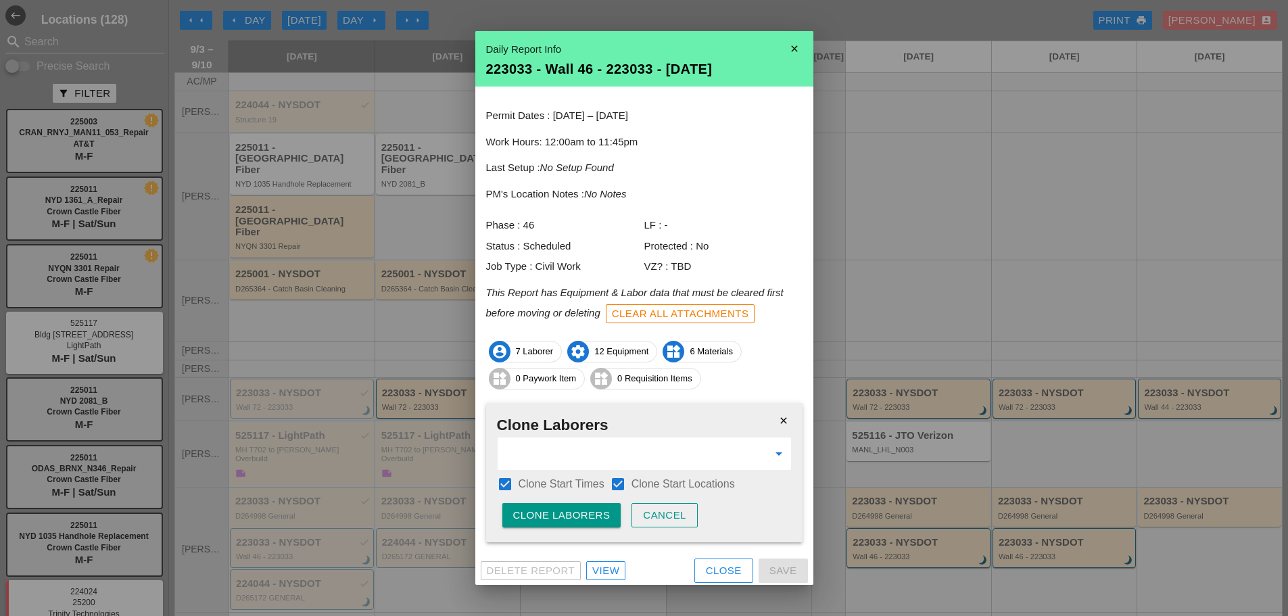
click at [599, 504] on button "Clone Laborers" at bounding box center [561, 515] width 119 height 24
click at [599, 504] on button "Are you sure?" at bounding box center [555, 515] width 107 height 24
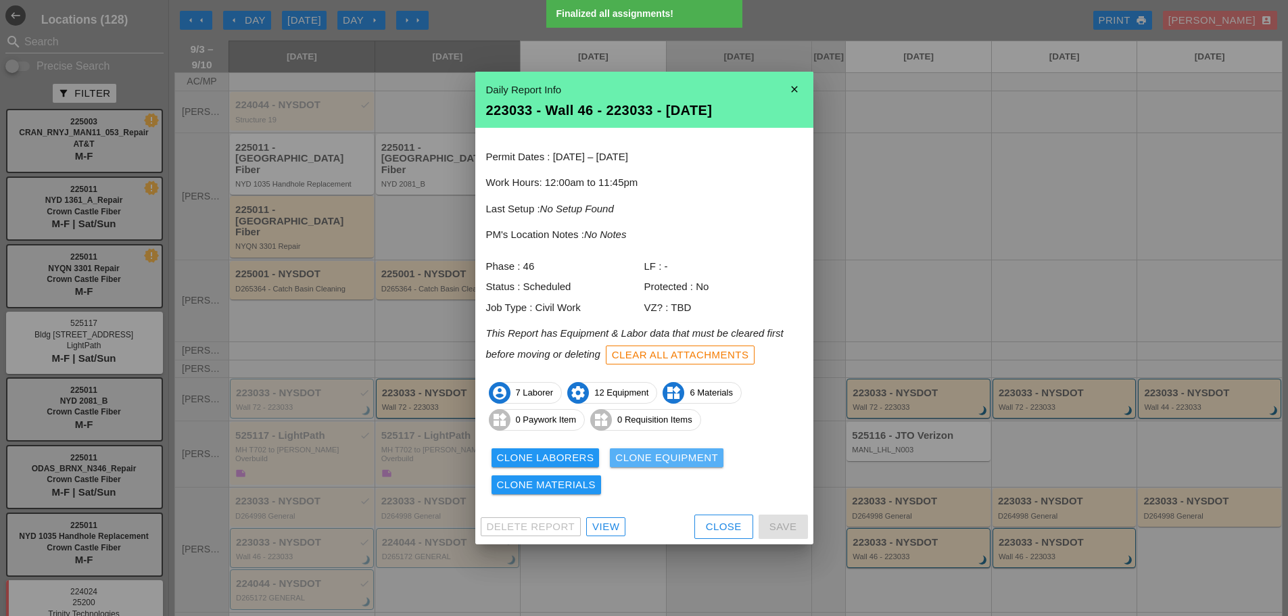
click at [633, 462] on div "Clone Equipment" at bounding box center [666, 458] width 103 height 16
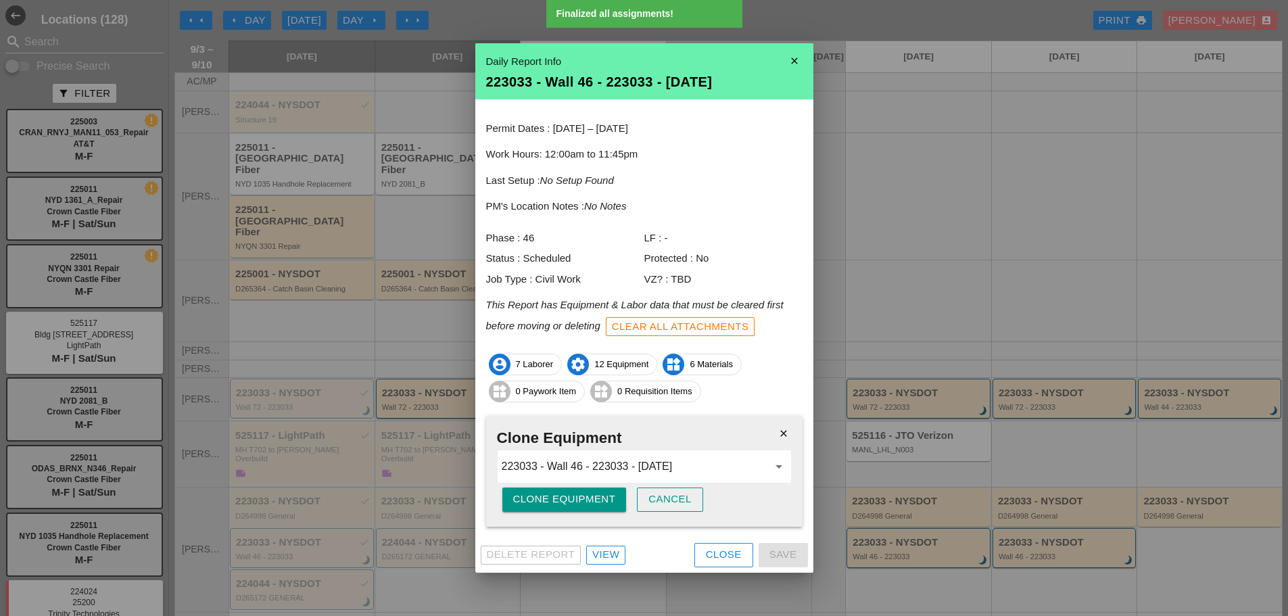
click at [582, 491] on div "Clone Equipment" at bounding box center [564, 499] width 103 height 16
click at [582, 491] on div "Are you sure?" at bounding box center [556, 499] width 86 height 16
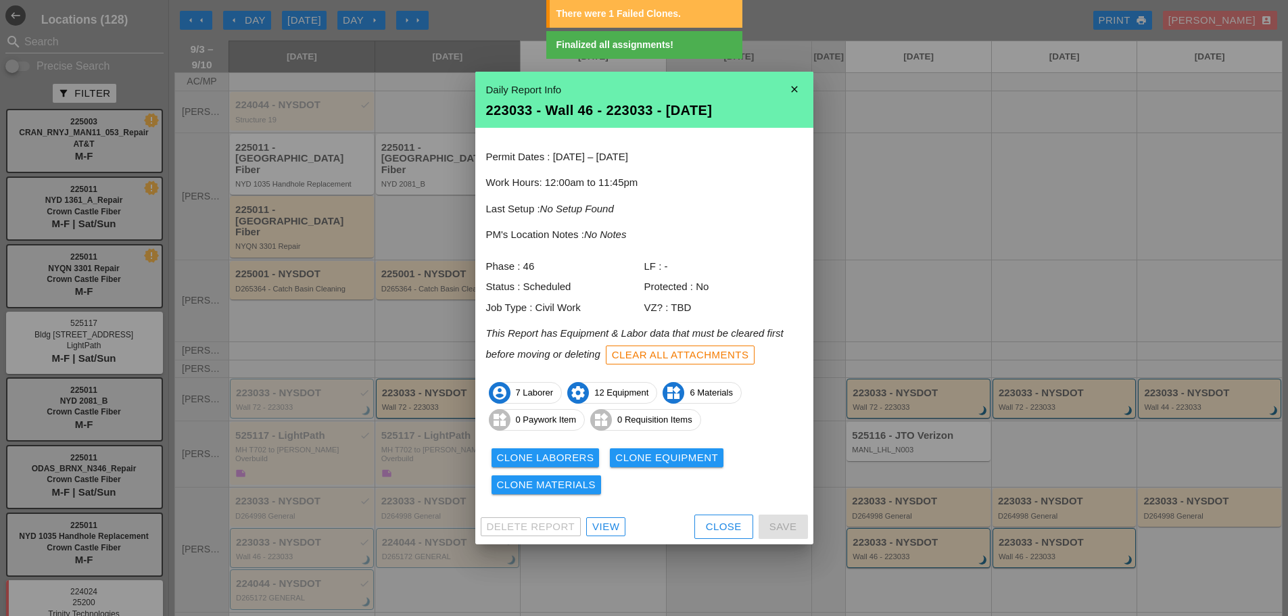
click at [576, 486] on div "Clone Materials" at bounding box center [546, 485] width 99 height 16
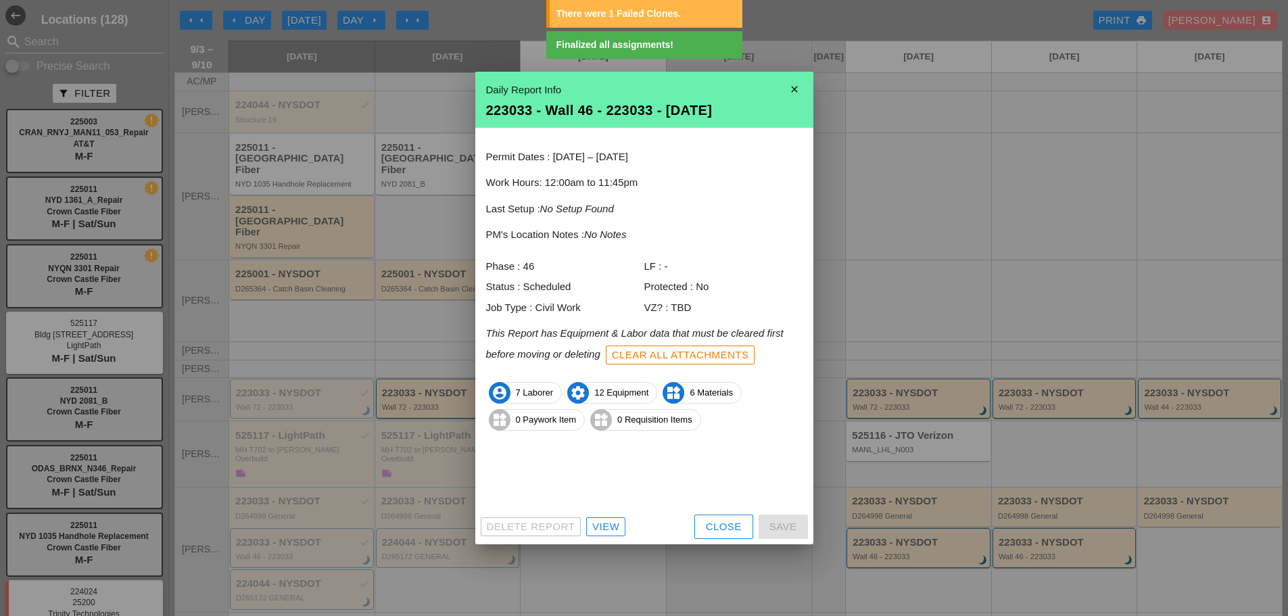
click at [576, 486] on div "Clone Materials" at bounding box center [546, 485] width 99 height 16
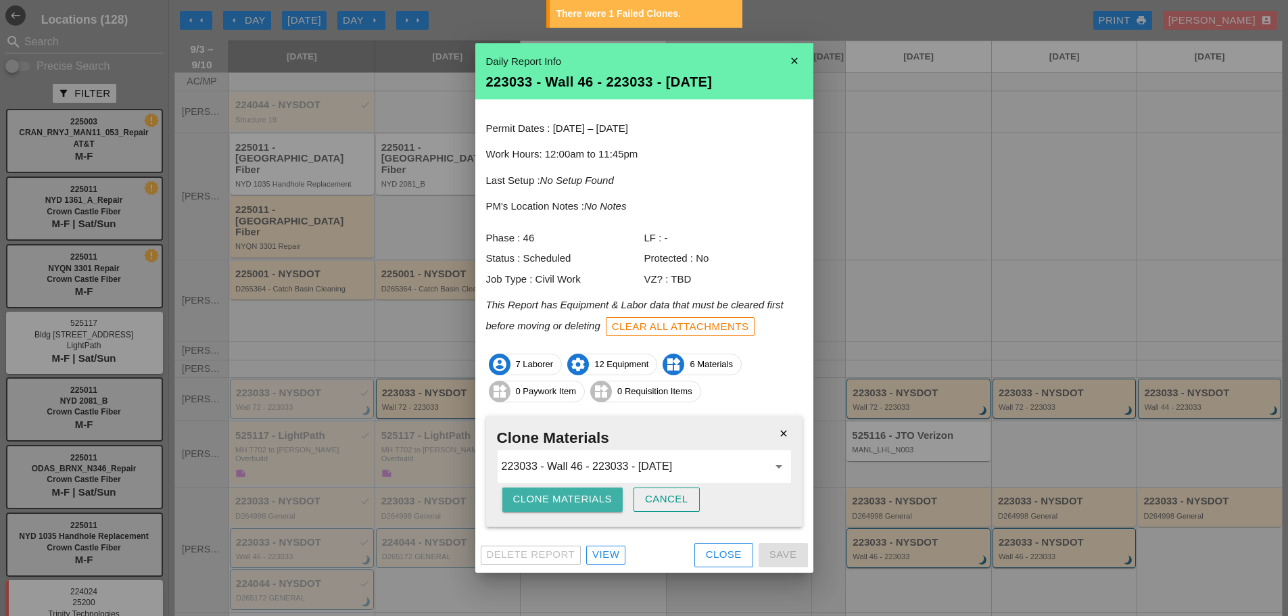
click at [576, 498] on div "Clone Materials" at bounding box center [562, 499] width 99 height 16
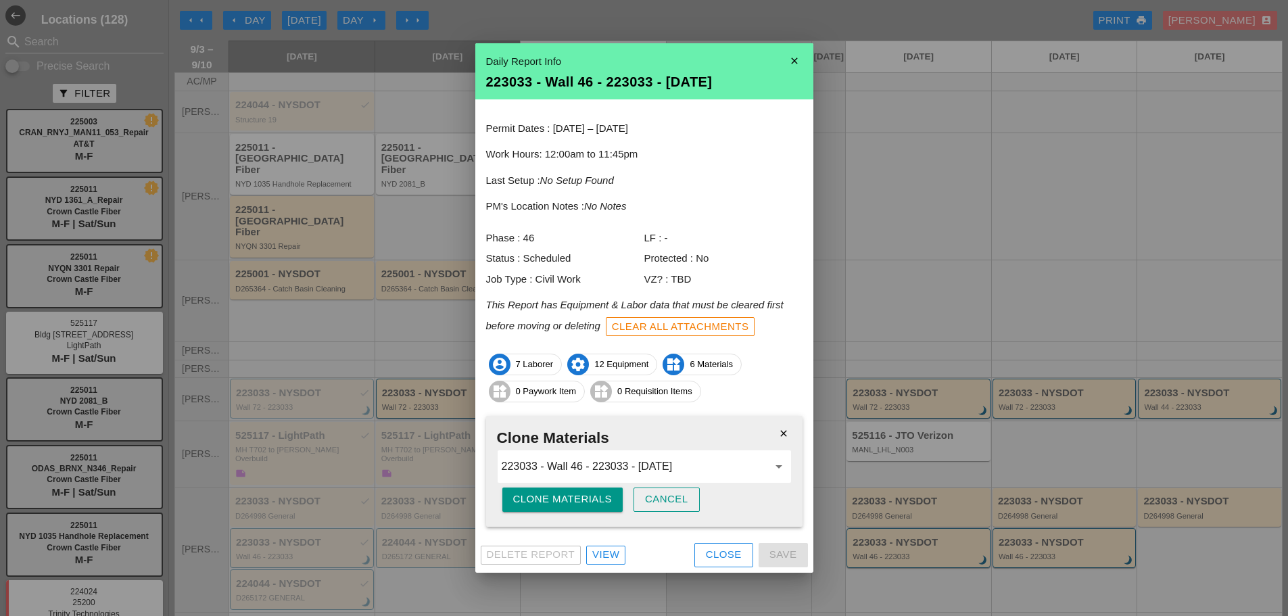
click at [777, 429] on icon "close" at bounding box center [783, 433] width 27 height 27
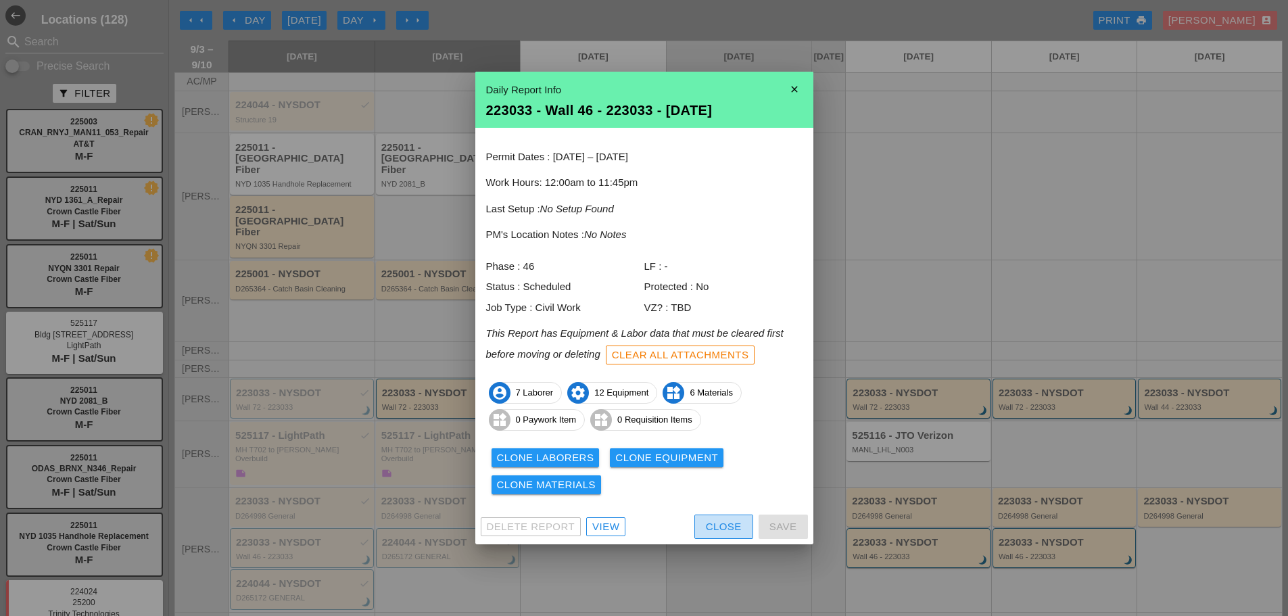
click at [719, 521] on div "Close" at bounding box center [724, 527] width 36 height 16
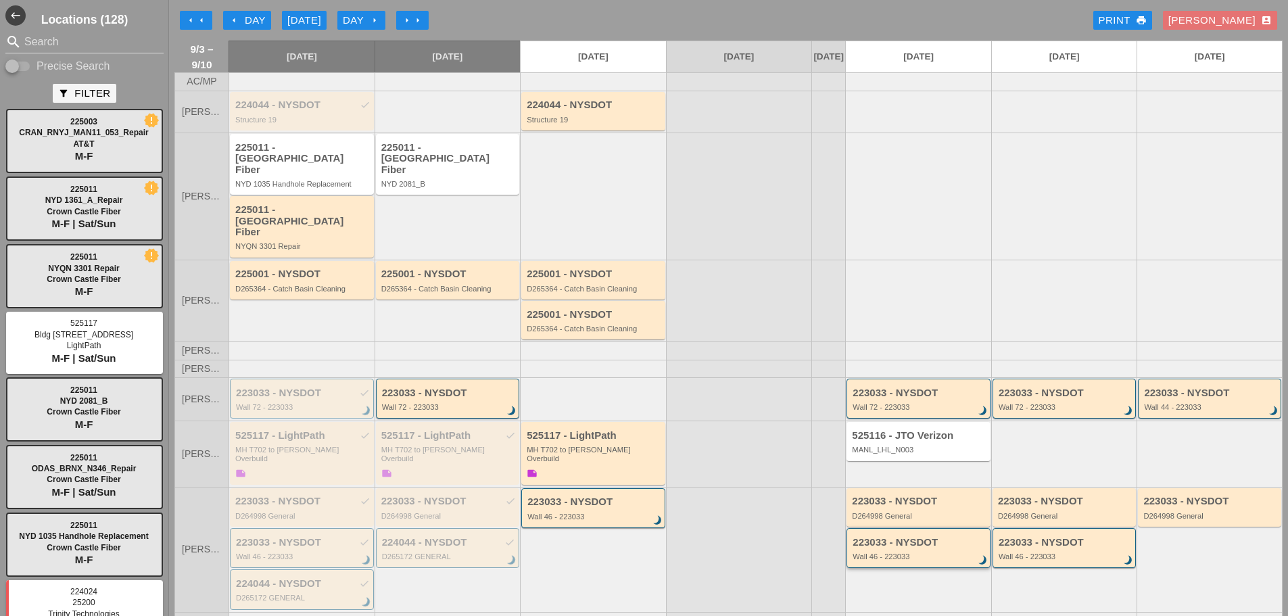
click at [887, 552] on div "Wall 46 - 223033" at bounding box center [919, 556] width 134 height 8
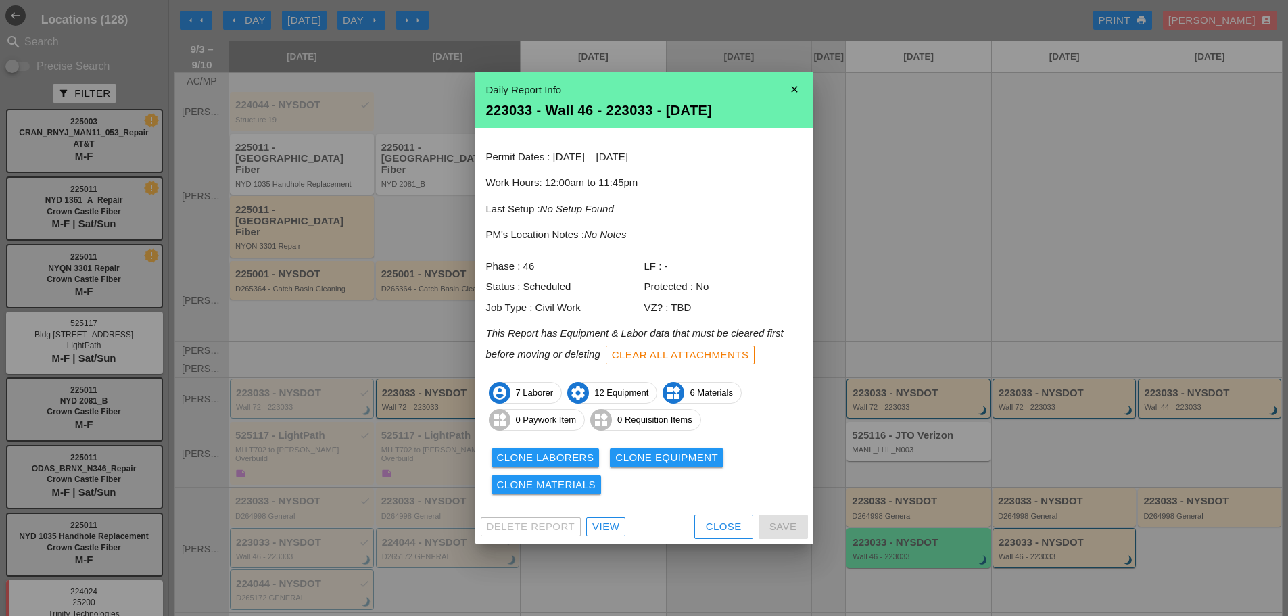
click at [696, 497] on div "Clone Laborers Clone Equipment Clone Materials" at bounding box center [644, 471] width 316 height 54
click at [709, 520] on div "Close" at bounding box center [724, 527] width 36 height 16
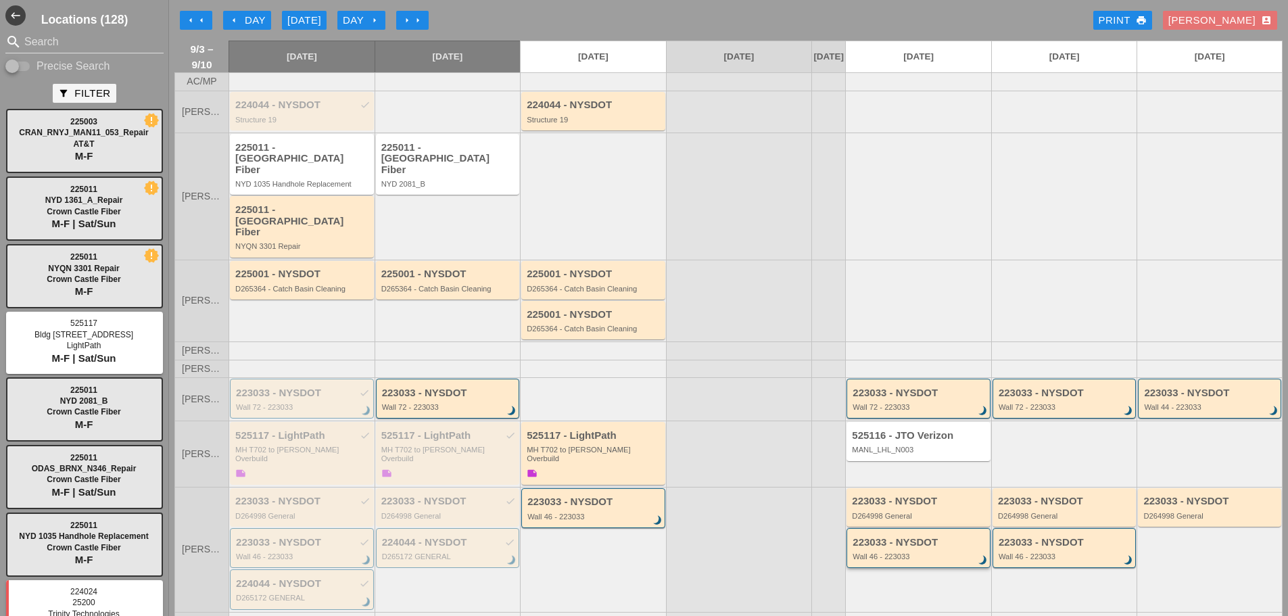
click at [871, 552] on div "Wall 46 - 223033" at bounding box center [919, 556] width 134 height 8
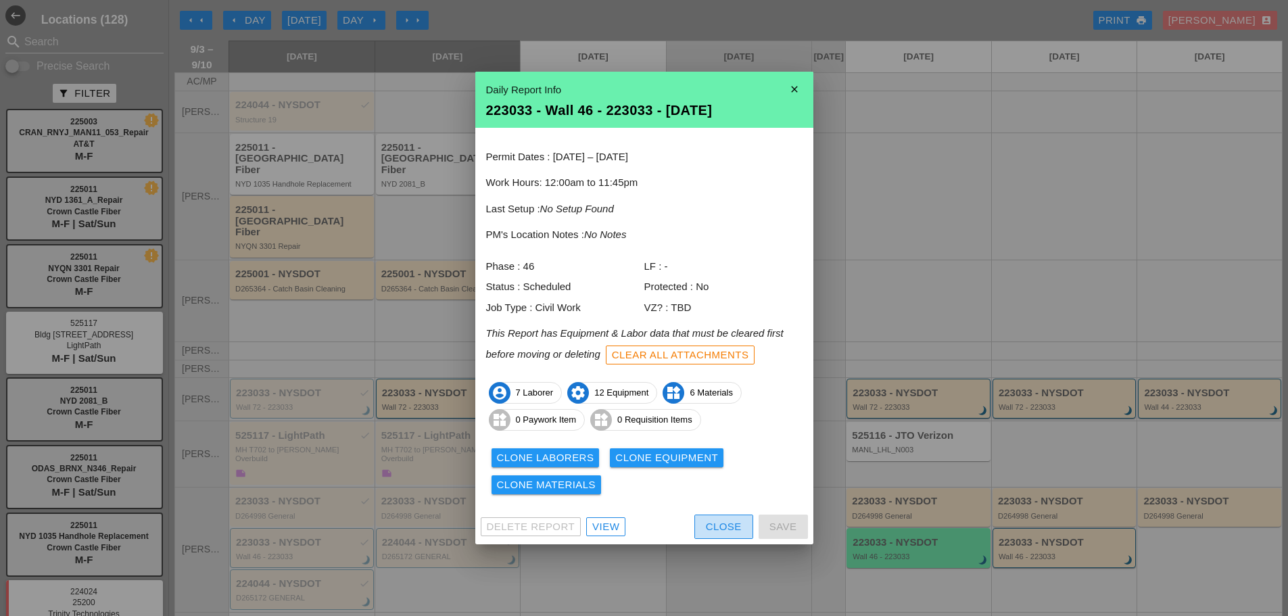
click at [735, 528] on div "Close" at bounding box center [724, 527] width 36 height 16
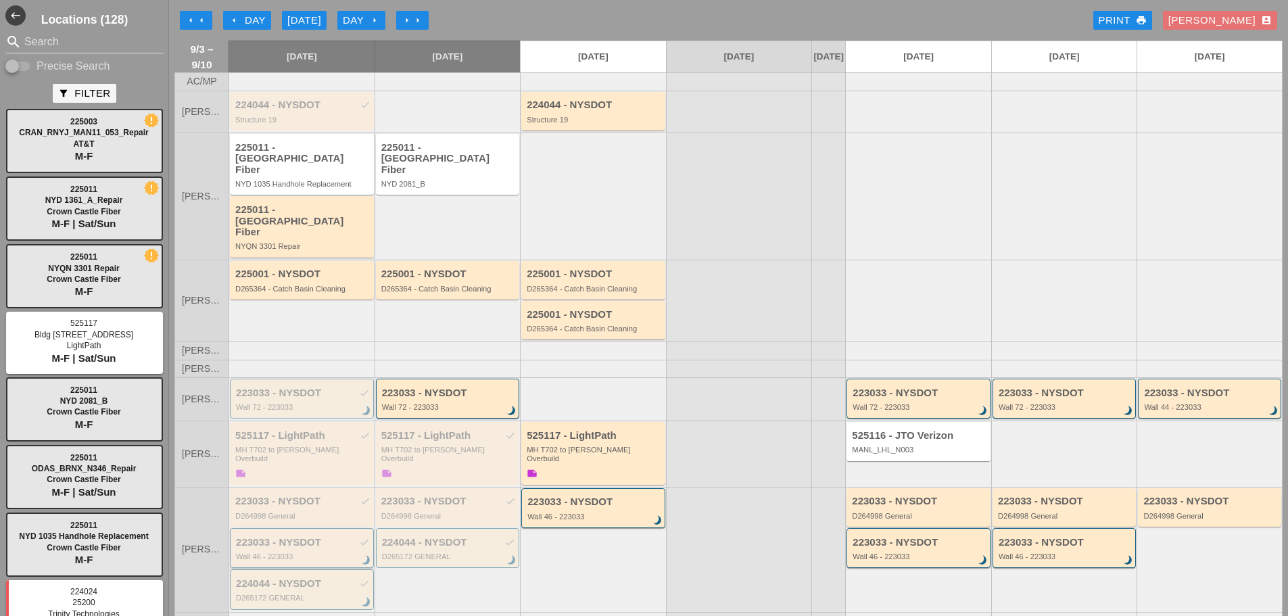
click at [302, 537] on div "223033 - NYSDOT check" at bounding box center [303, 542] width 134 height 11
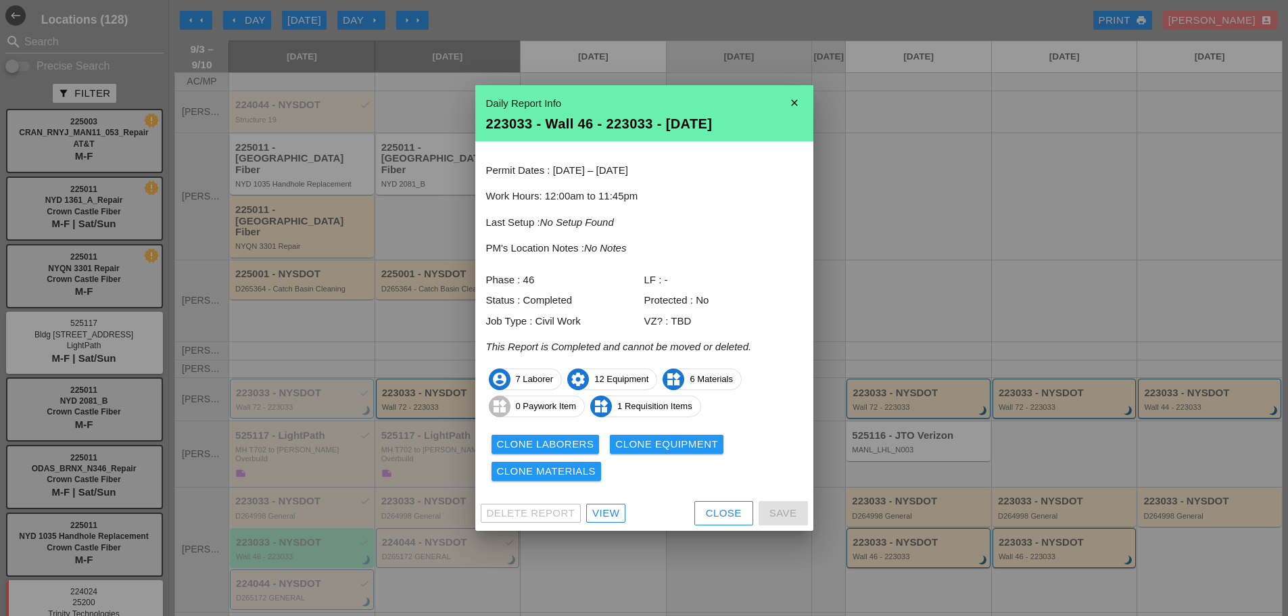
click at [741, 511] on div "Close" at bounding box center [724, 514] width 36 height 16
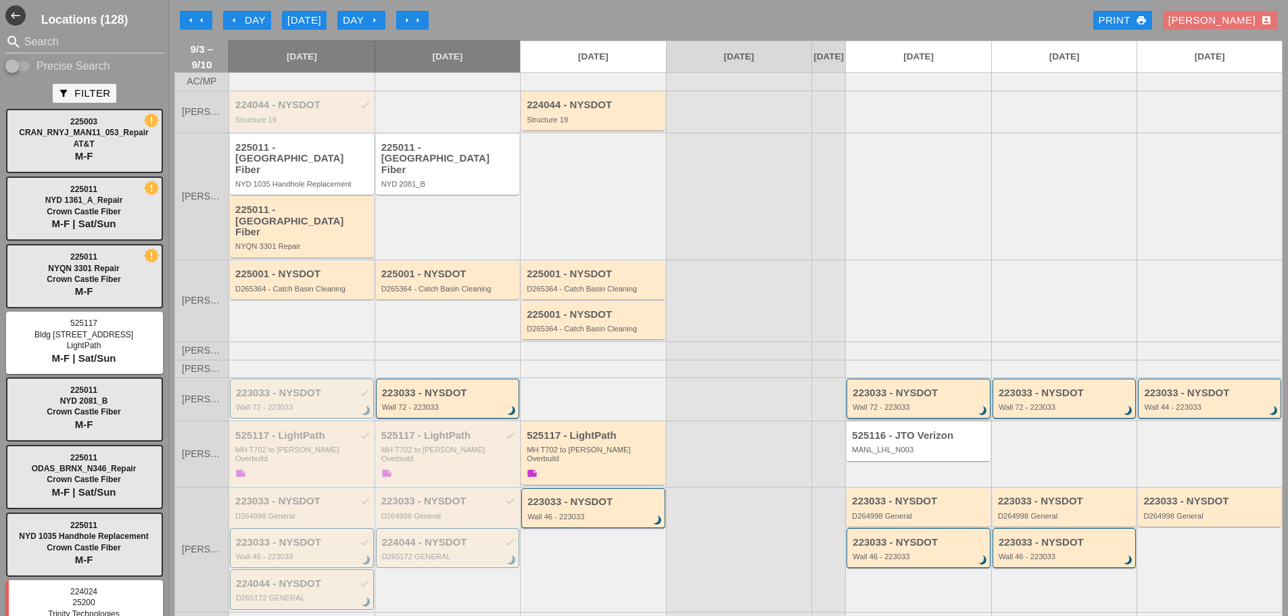
click at [882, 387] on div "223033 - NYSDOT" at bounding box center [919, 392] width 134 height 11
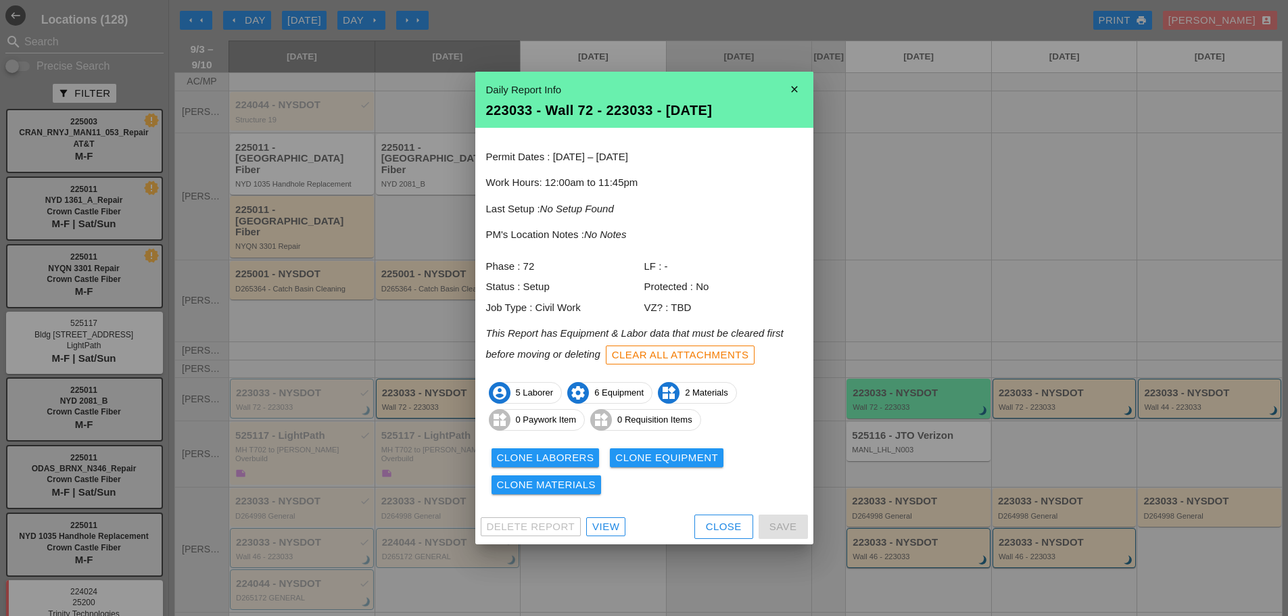
click at [694, 509] on div "Delete Report View Close Save" at bounding box center [644, 526] width 338 height 35
click at [700, 514] on button "Close" at bounding box center [723, 526] width 59 height 24
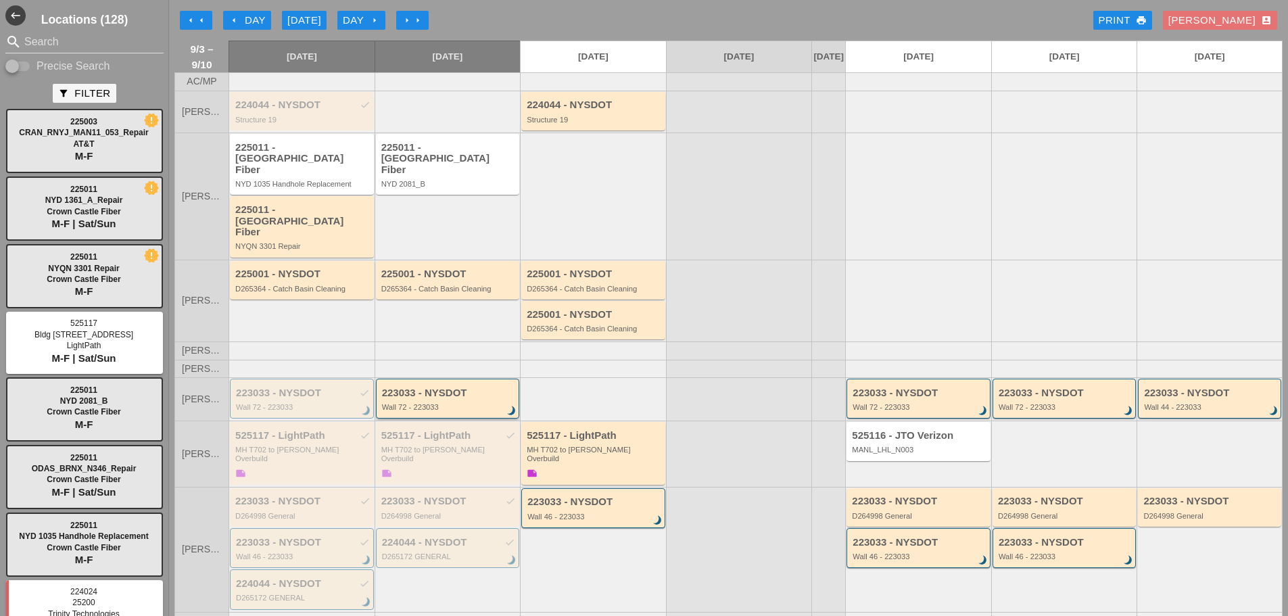
click at [477, 403] on div "Wall 72 - 223033" at bounding box center [449, 407] width 134 height 8
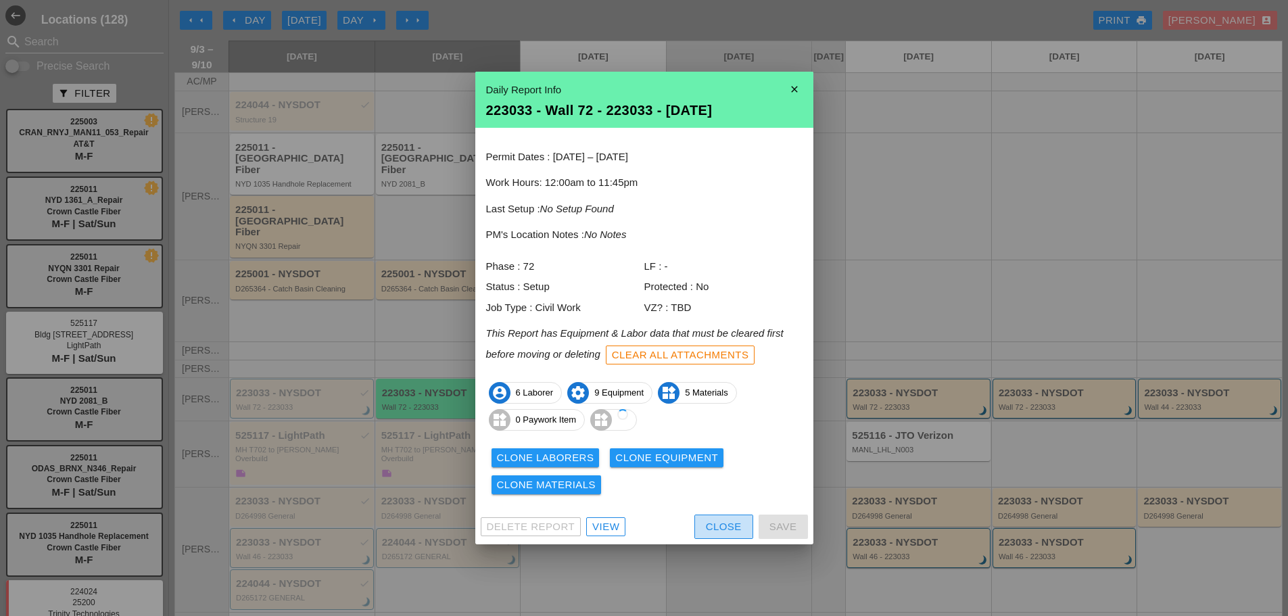
click at [719, 523] on div "Close" at bounding box center [724, 527] width 36 height 16
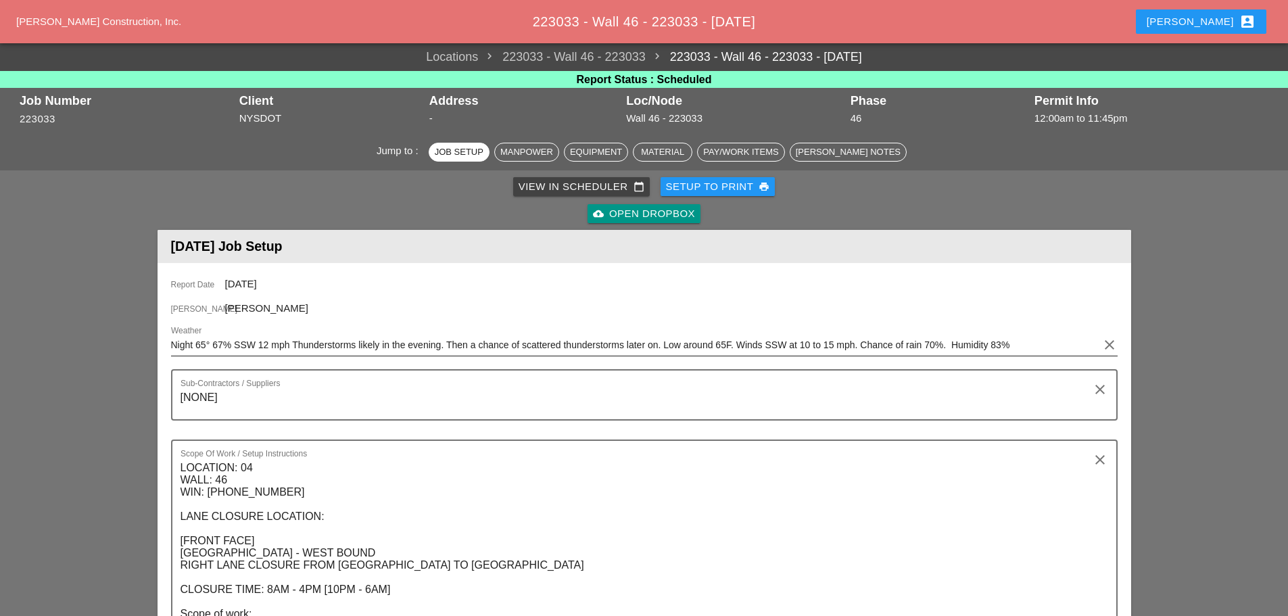
click at [264, 349] on input "Night 65° 67% SSW 12 mph Thunderstorms likely in the evening. Then a chance of …" at bounding box center [634, 345] width 927 height 22
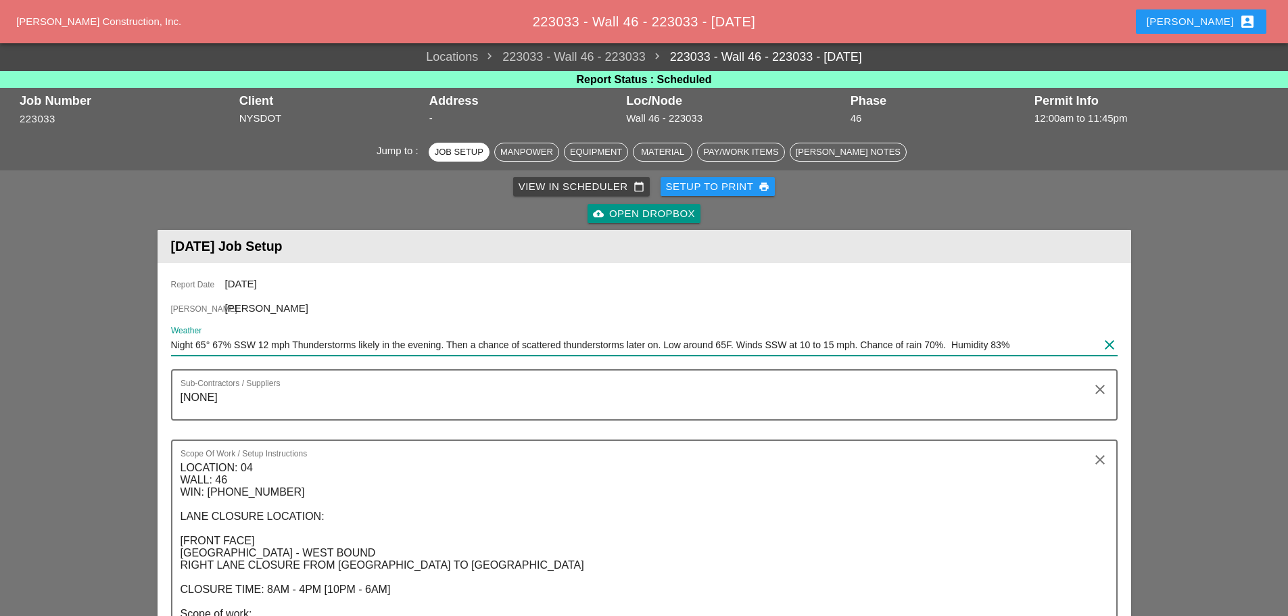
click at [264, 349] on input "Night 65° 67% SSW 12 mph Thunderstorms likely in the evening. Then a chance of …" at bounding box center [634, 345] width 927 height 22
click at [263, 349] on input "Night 65° 67% SSW 12 mph Thunderstorms likely in the evening. Then a chance of …" at bounding box center [634, 345] width 927 height 22
paste input "53° 2% N 7 mph A mostly clear sky. Low 53F. Winds N at 5 to 10 mph. Humidity 62"
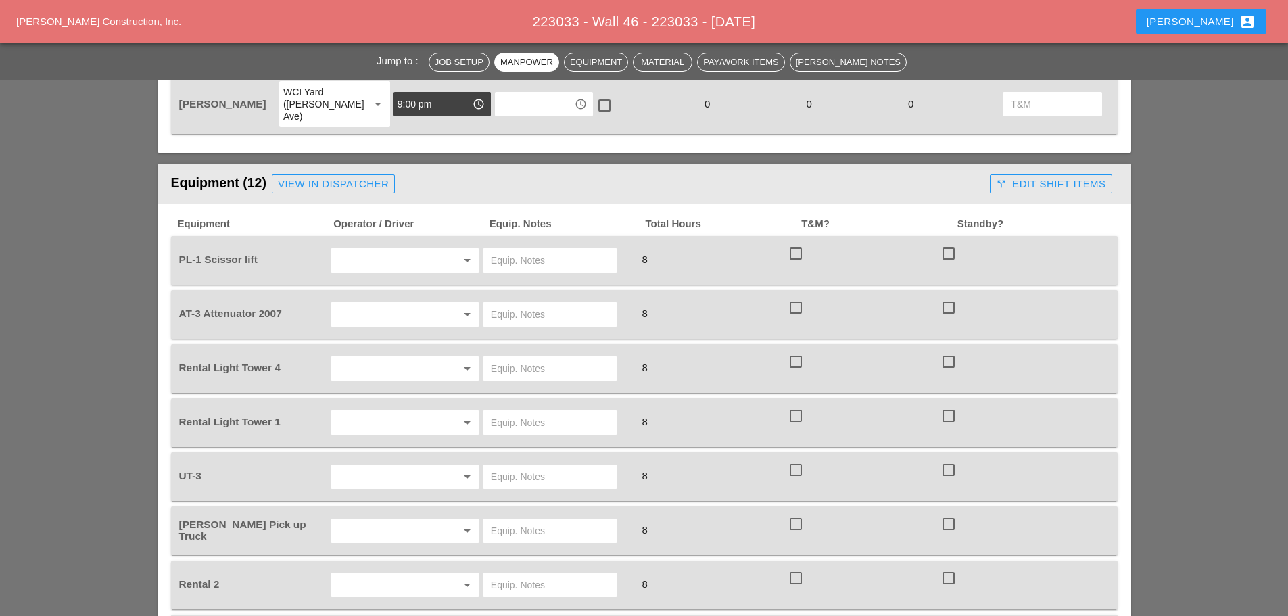
scroll to position [1217, 0]
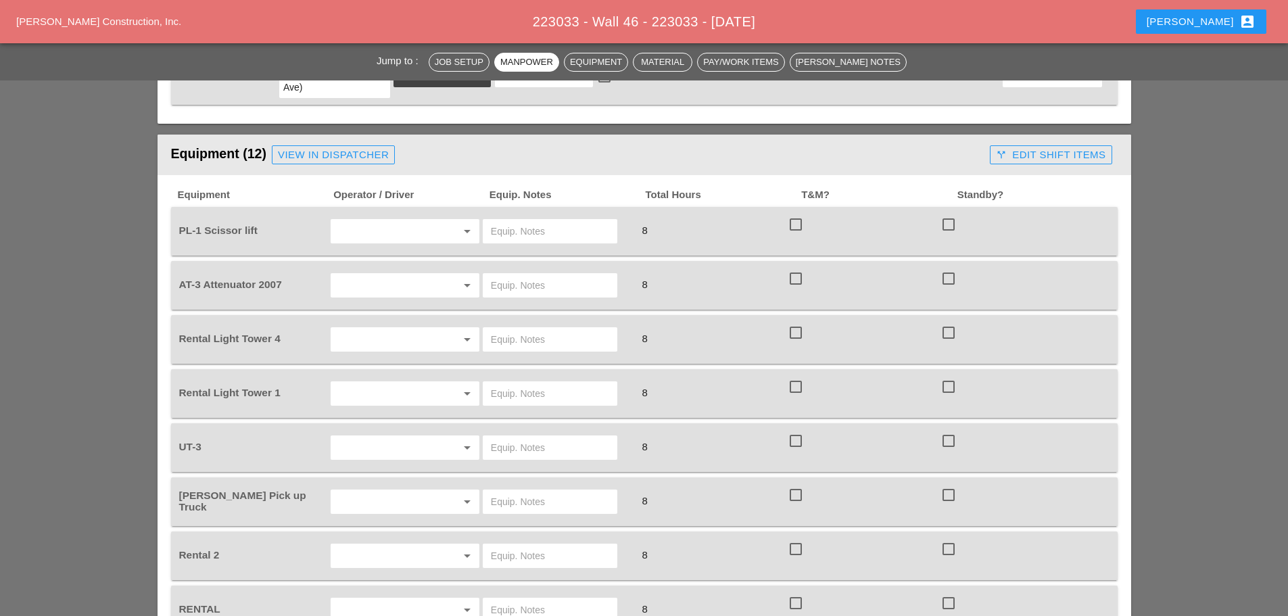
type input "Night 53° 2% N 7 mph A mostly clear sky. Low 53F. Winds N at 5 to 10 mph. Humid…"
click at [421, 274] on input "text" at bounding box center [386, 285] width 103 height 22
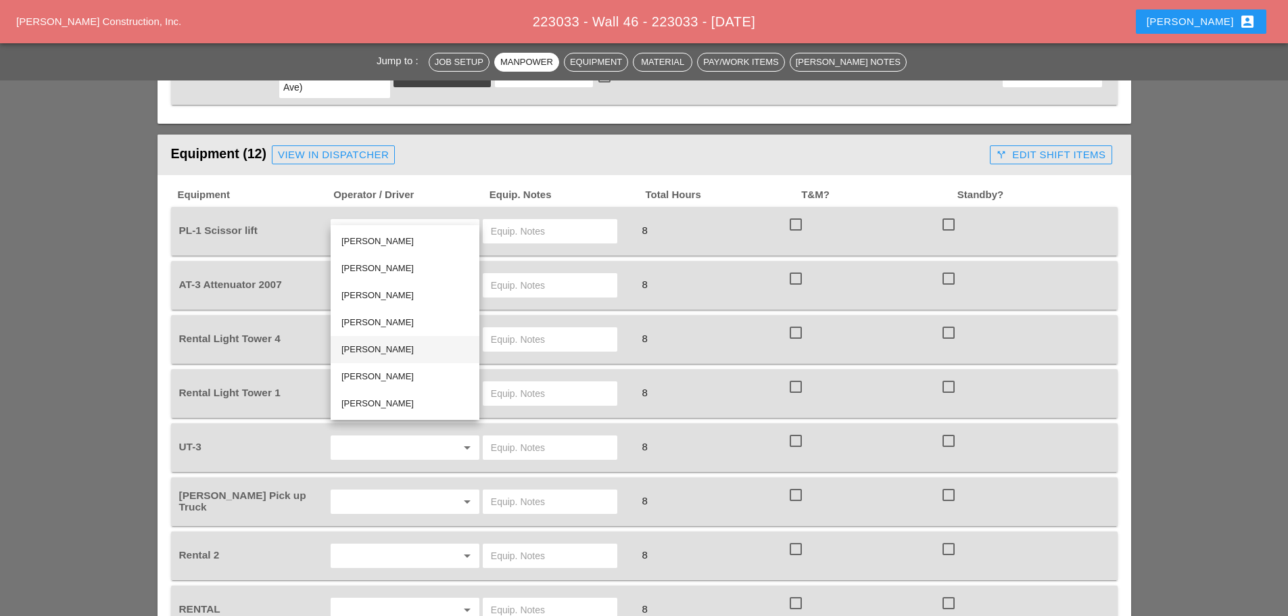
click at [370, 352] on div "[PERSON_NAME]" at bounding box center [404, 349] width 127 height 16
type input "[PERSON_NAME]"
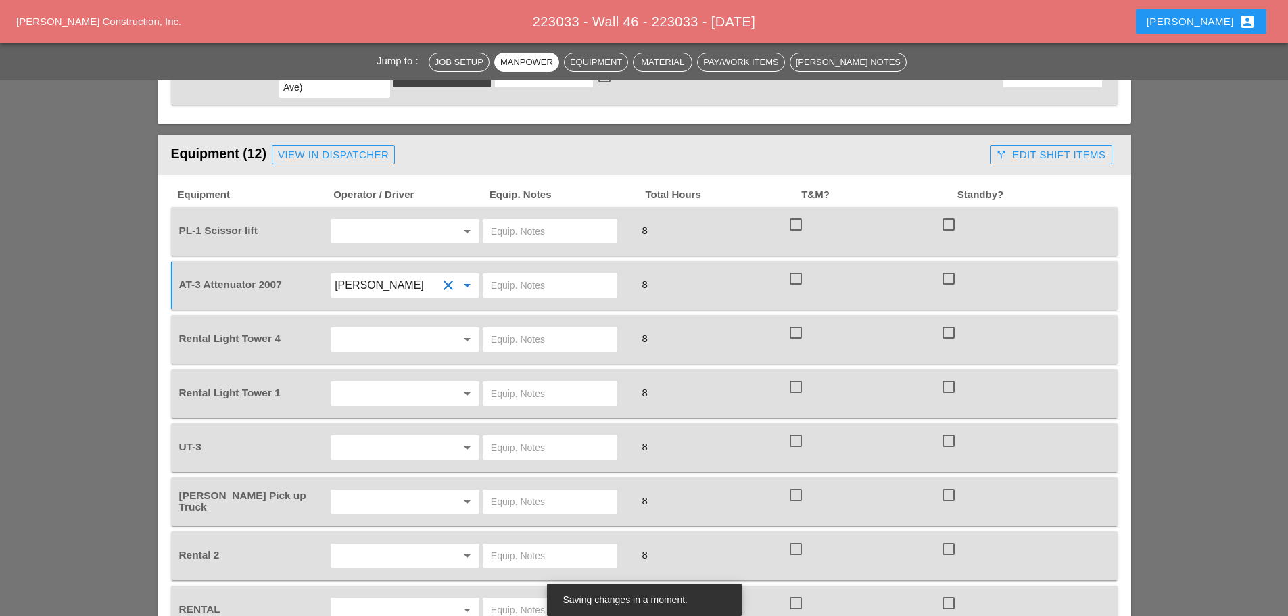
click at [495, 220] on input "text" at bounding box center [550, 231] width 118 height 22
type input "onsite"
click at [503, 274] on input "text" at bounding box center [550, 285] width 118 height 22
type input "[PERSON_NAME] yard"
click at [499, 328] on input "text" at bounding box center [550, 339] width 118 height 22
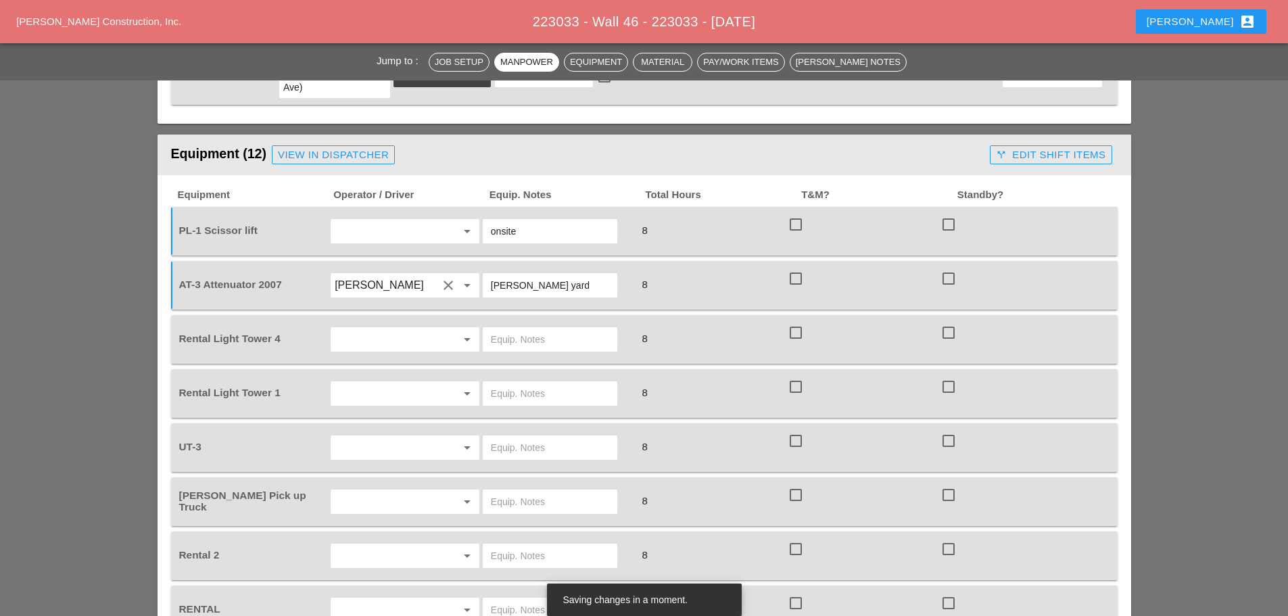
click at [434, 328] on input "text" at bounding box center [386, 339] width 103 height 22
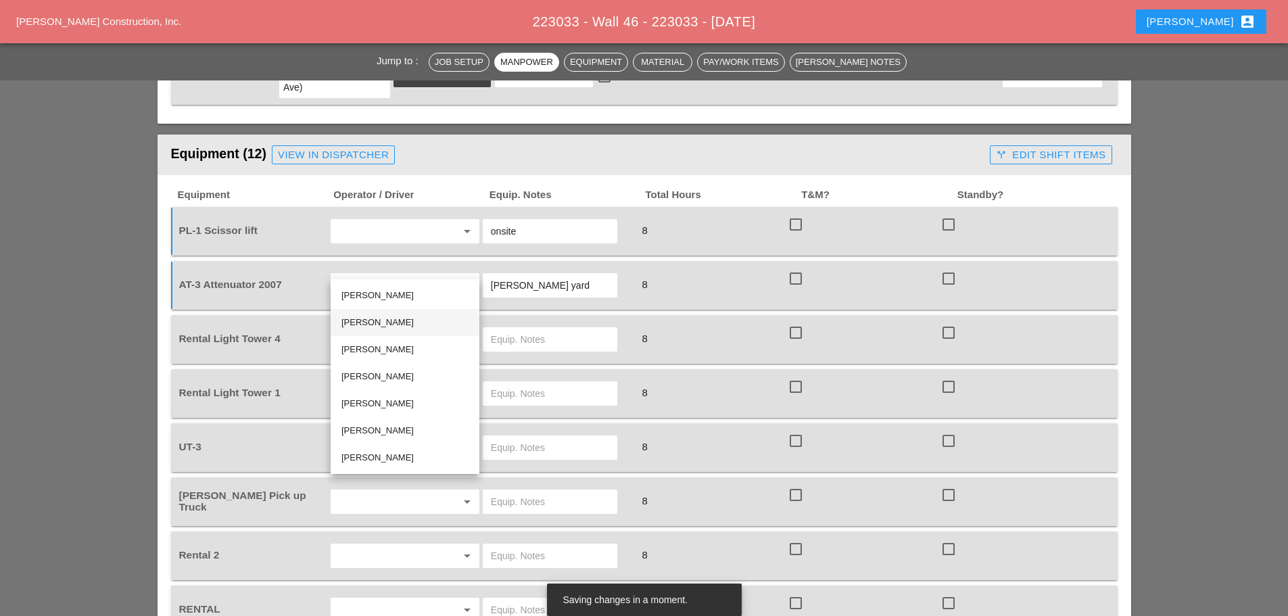
click at [416, 324] on div "[PERSON_NAME]" at bounding box center [404, 322] width 127 height 16
type input "[PERSON_NAME]"
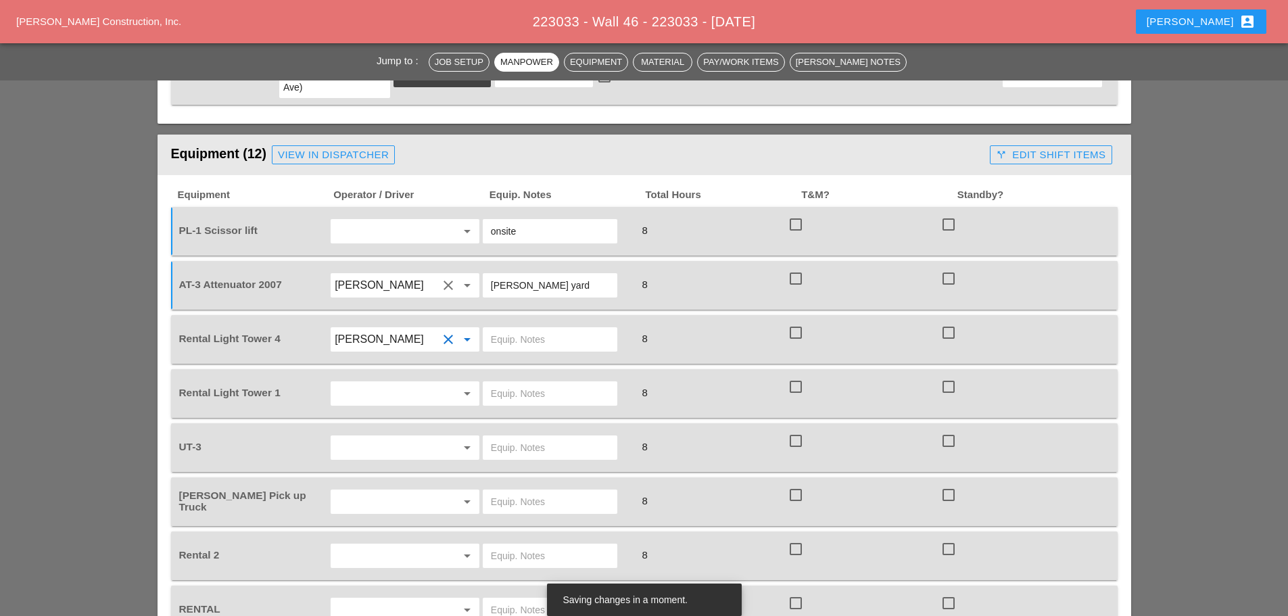
click at [396, 383] on input "text" at bounding box center [386, 394] width 103 height 22
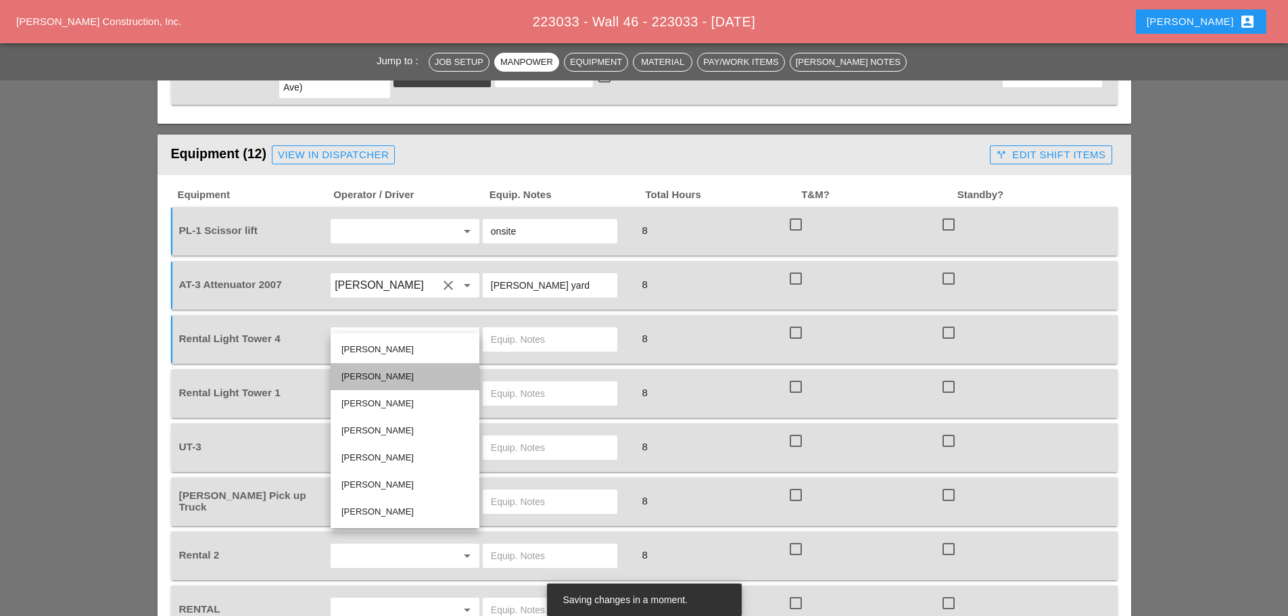
click at [388, 370] on div "[PERSON_NAME]" at bounding box center [404, 376] width 127 height 16
type input "[PERSON_NAME]"
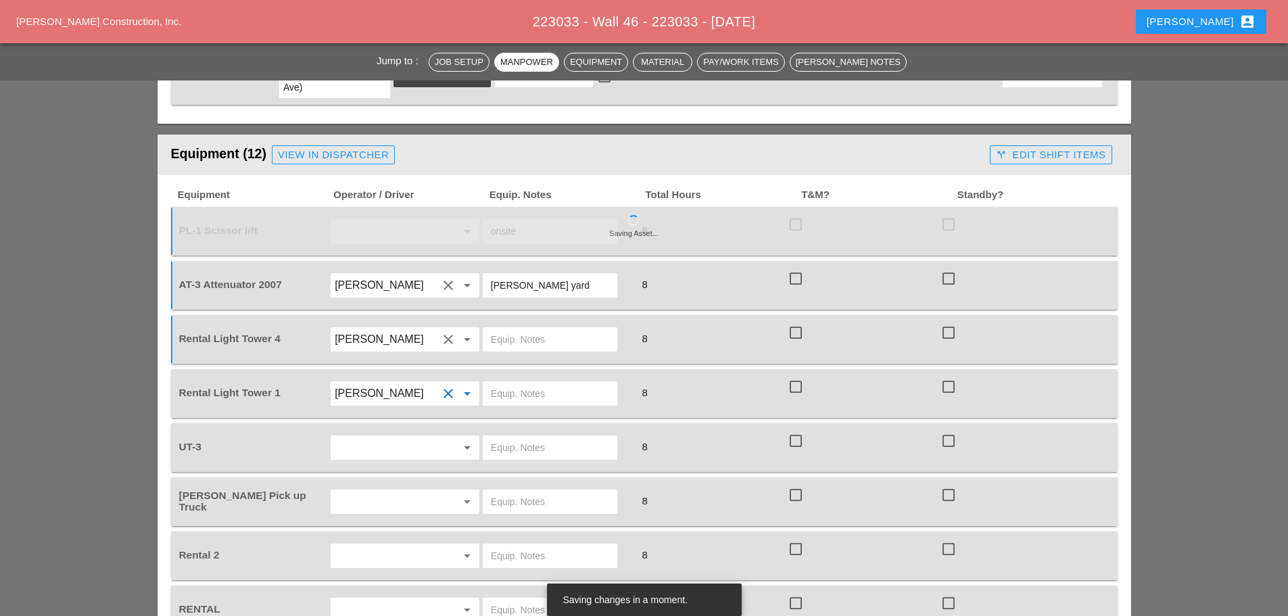
click at [497, 328] on input "text" at bounding box center [550, 339] width 118 height 22
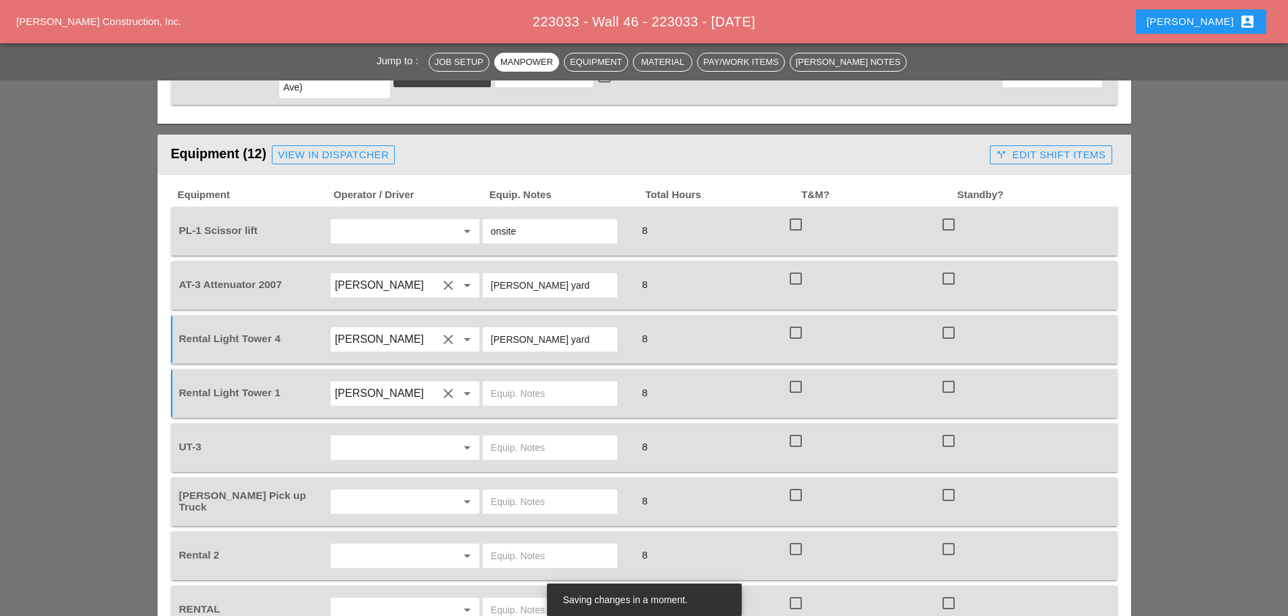
type input "[PERSON_NAME] yard"
click at [533, 383] on input "text" at bounding box center [550, 394] width 118 height 22
type input "[PERSON_NAME] yard"
click at [413, 437] on input "text" at bounding box center [386, 448] width 103 height 22
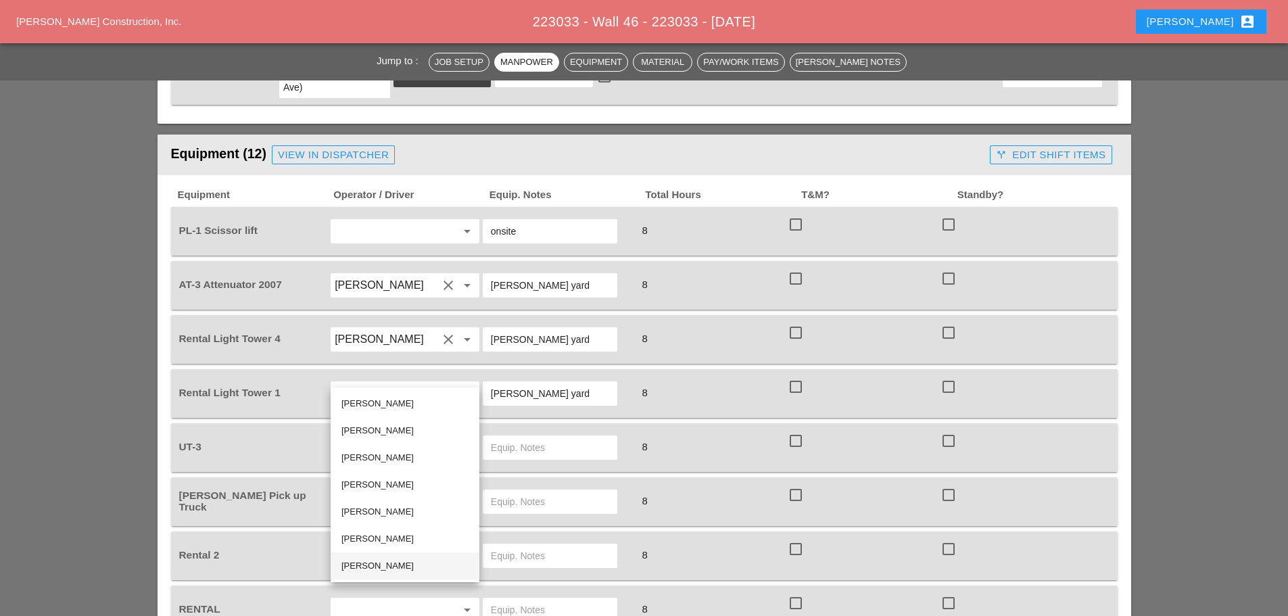
click at [376, 568] on div "[PERSON_NAME]" at bounding box center [404, 566] width 127 height 16
type input "[PERSON_NAME]"
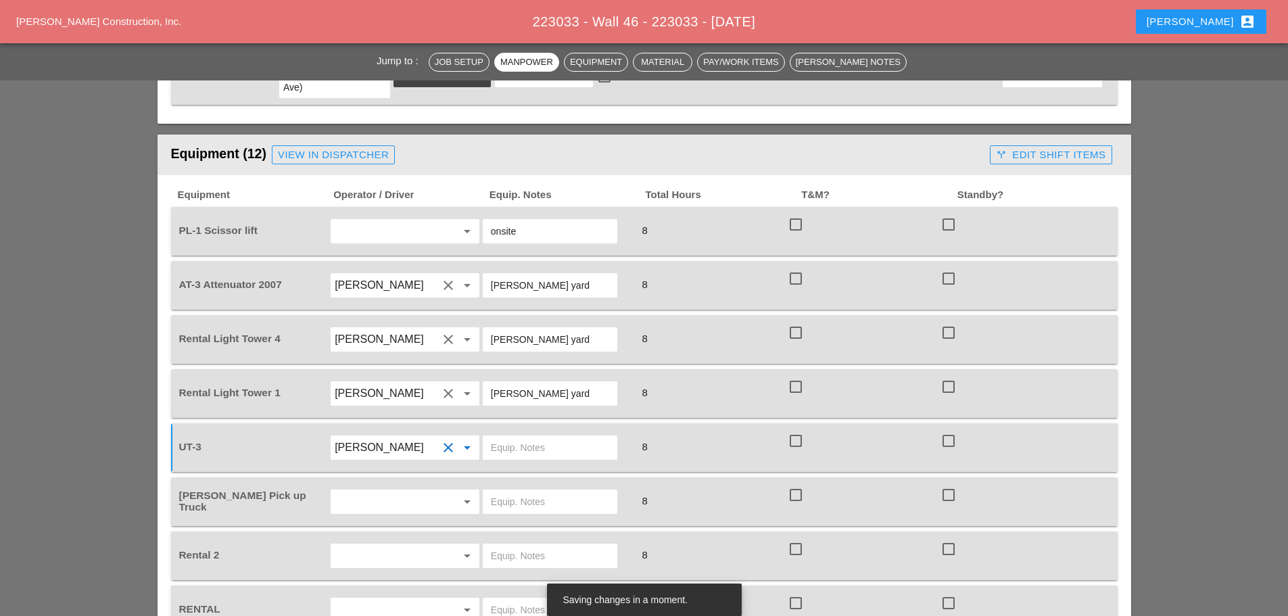
click at [497, 437] on input "text" at bounding box center [550, 448] width 118 height 22
type input "main yard"
click at [364, 491] on input "text" at bounding box center [386, 502] width 103 height 22
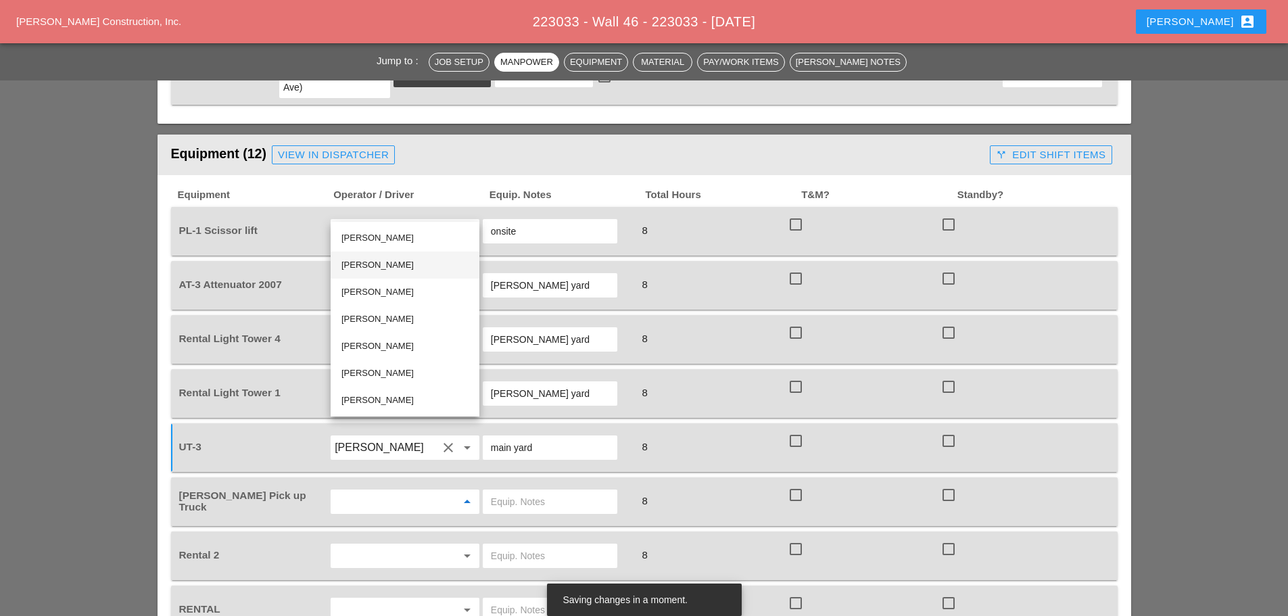
click at [362, 257] on div "[PERSON_NAME]" at bounding box center [404, 265] width 127 height 16
type input "[PERSON_NAME]"
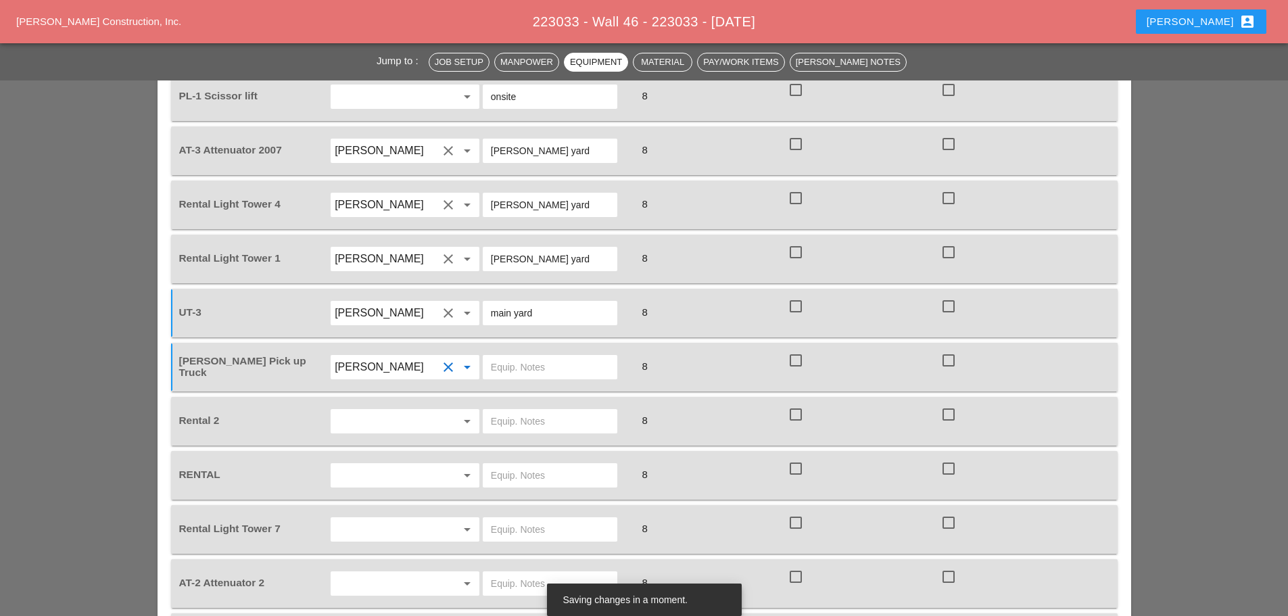
scroll to position [1352, 0]
click at [408, 410] on input "text" at bounding box center [386, 421] width 103 height 22
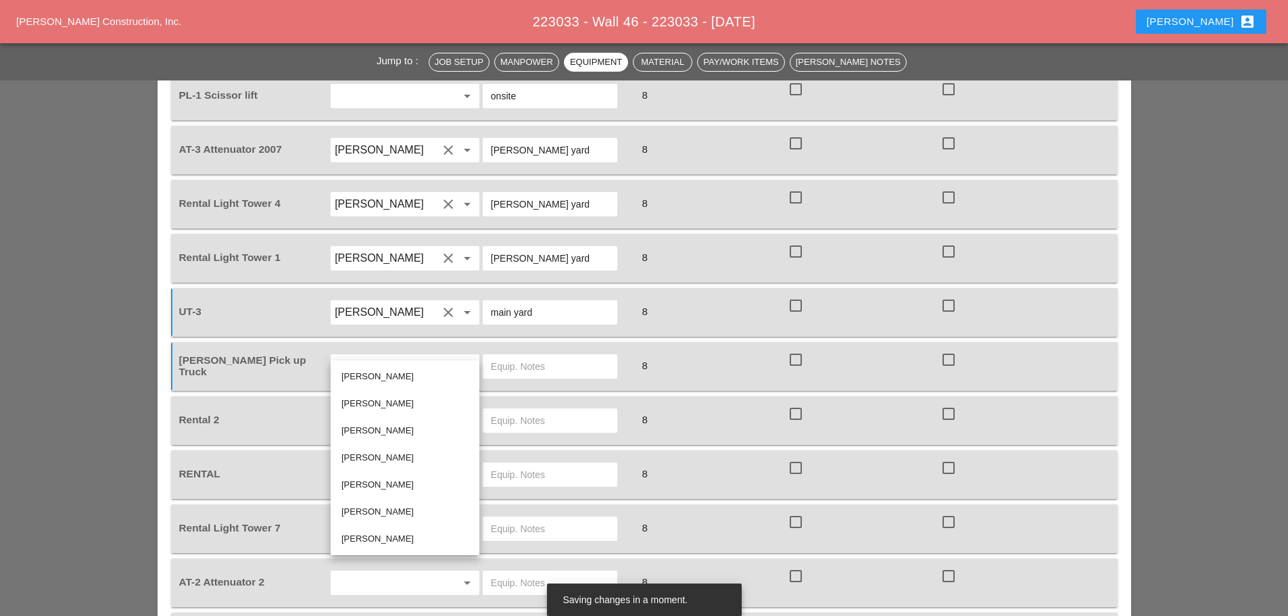
click at [499, 410] on input "text" at bounding box center [550, 421] width 118 height 22
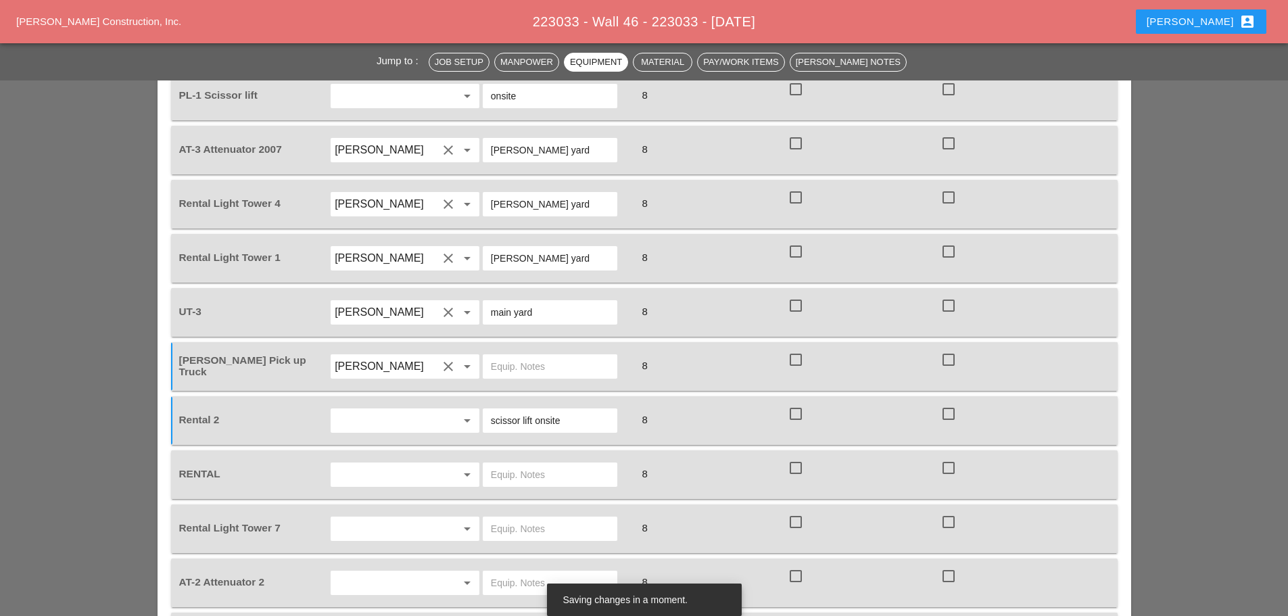
type input "scissor lift onsite"
click at [548, 456] on div at bounding box center [557, 475] width 153 height 38
click at [538, 464] on input "text" at bounding box center [550, 475] width 118 height 22
type input "scissor lift onsite"
click at [459, 520] on icon "arrow_drop_down" at bounding box center [467, 528] width 16 height 16
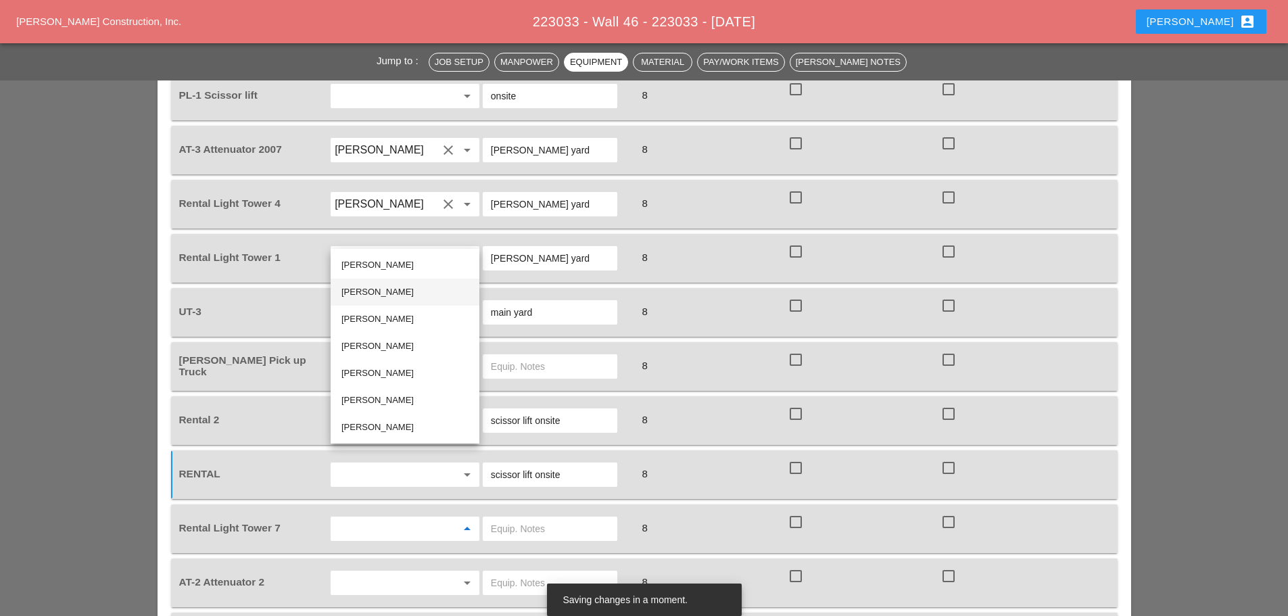
click at [378, 284] on div "[PERSON_NAME]" at bounding box center [404, 292] width 127 height 16
type input "[PERSON_NAME]"
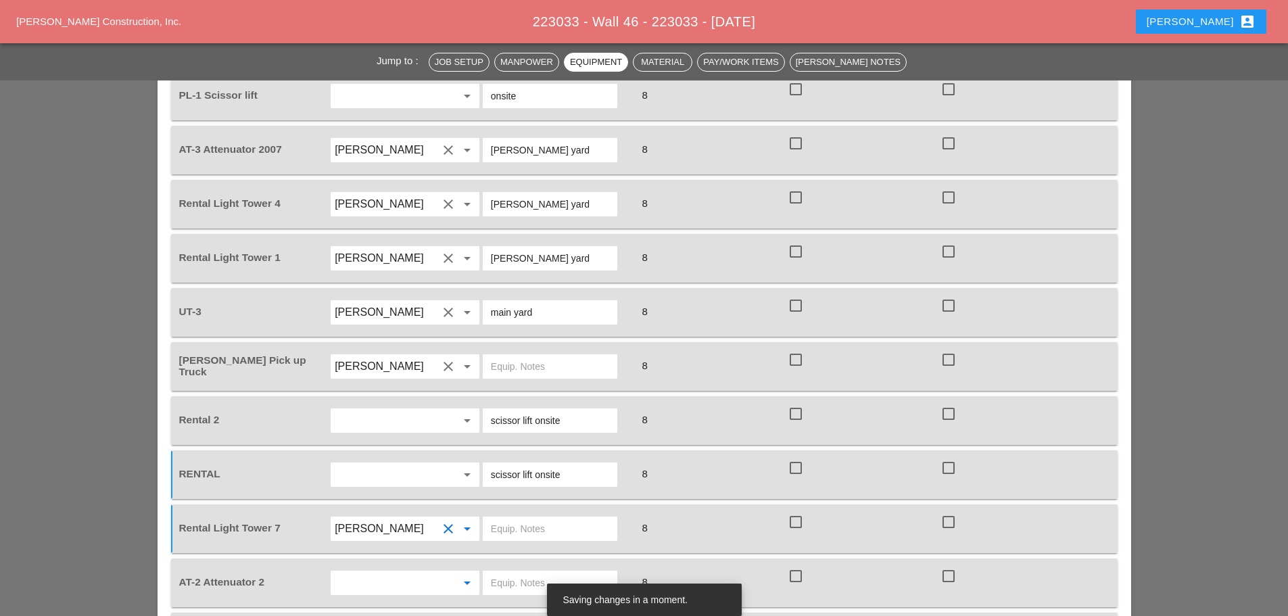
click at [376, 572] on input "text" at bounding box center [386, 583] width 103 height 22
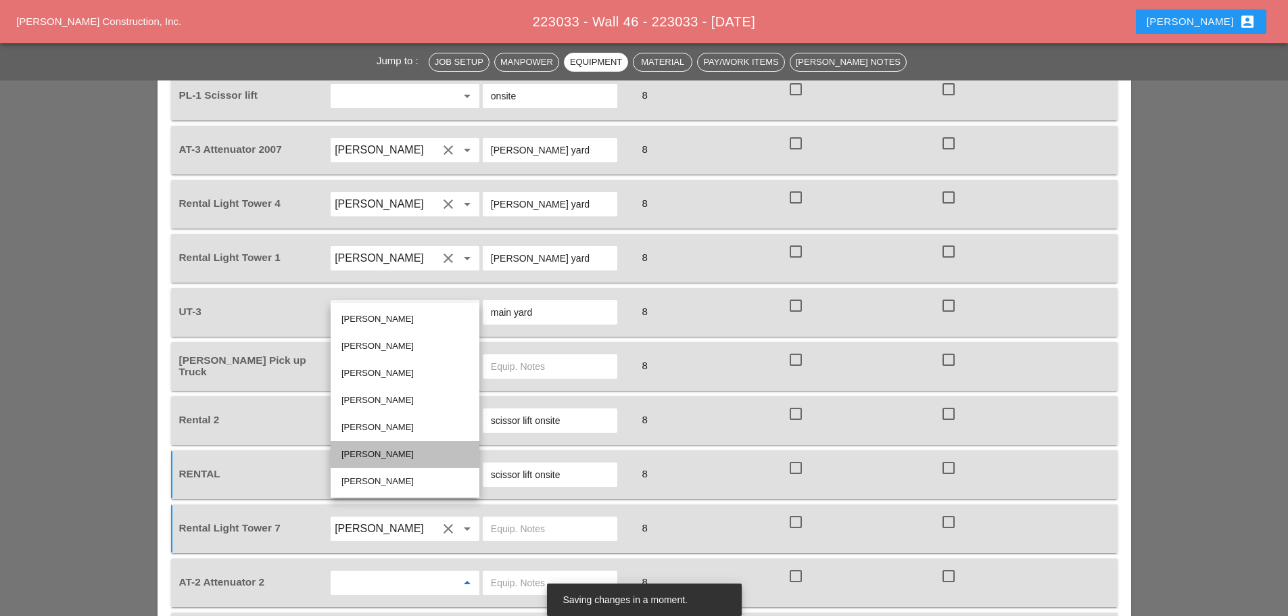
click at [363, 450] on div "[PERSON_NAME]" at bounding box center [404, 454] width 127 height 16
type input "[PERSON_NAME]"
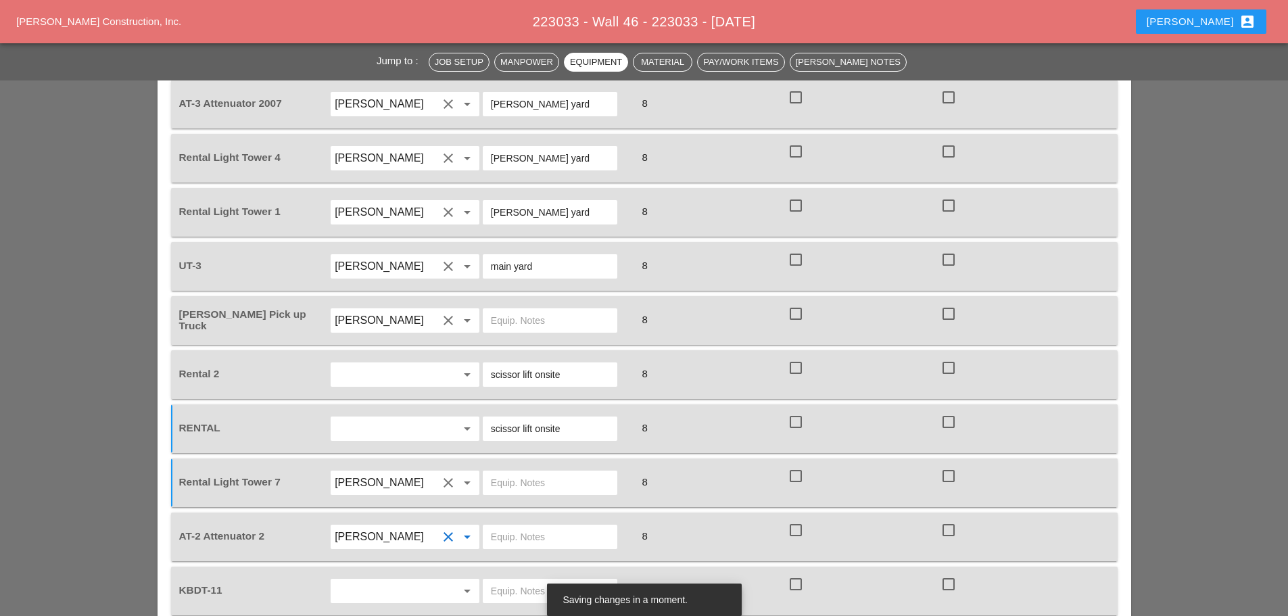
scroll to position [1487, 0]
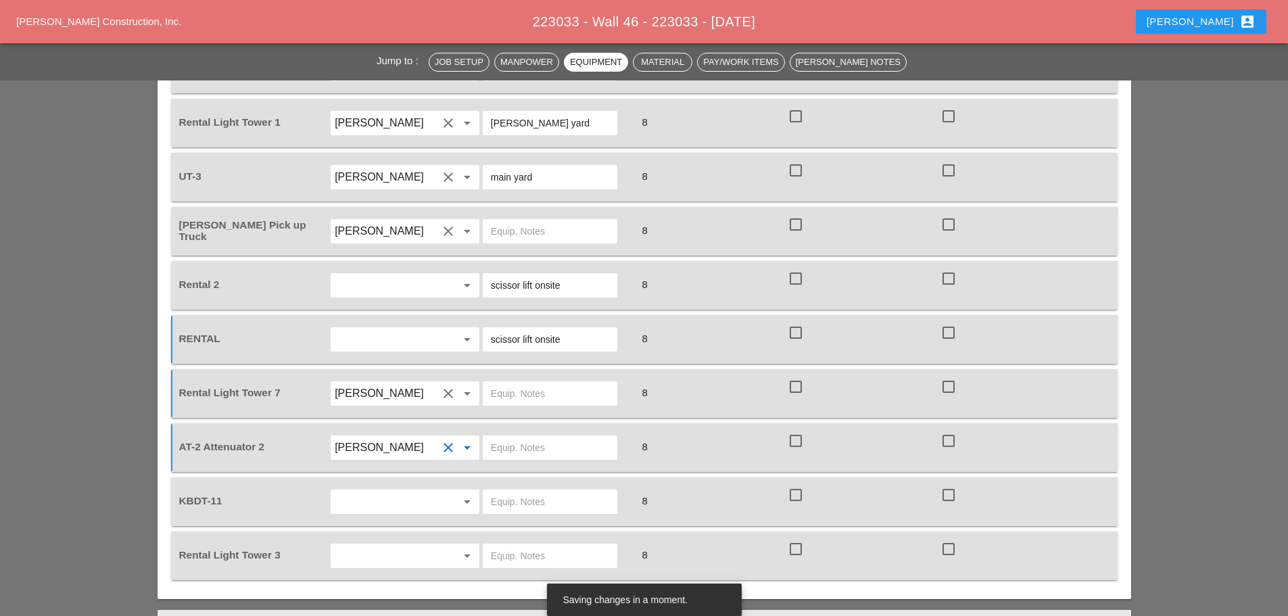
click at [360, 491] on input "text" at bounding box center [386, 502] width 103 height 22
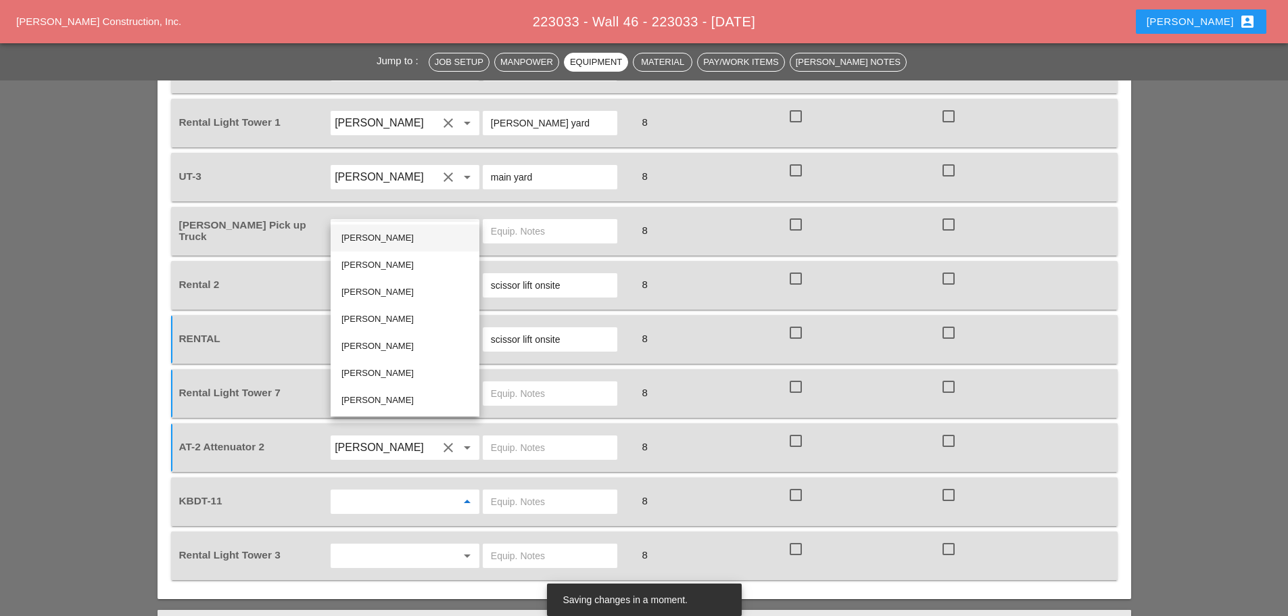
click at [360, 237] on div "[PERSON_NAME]" at bounding box center [404, 238] width 127 height 16
type input "[PERSON_NAME]"
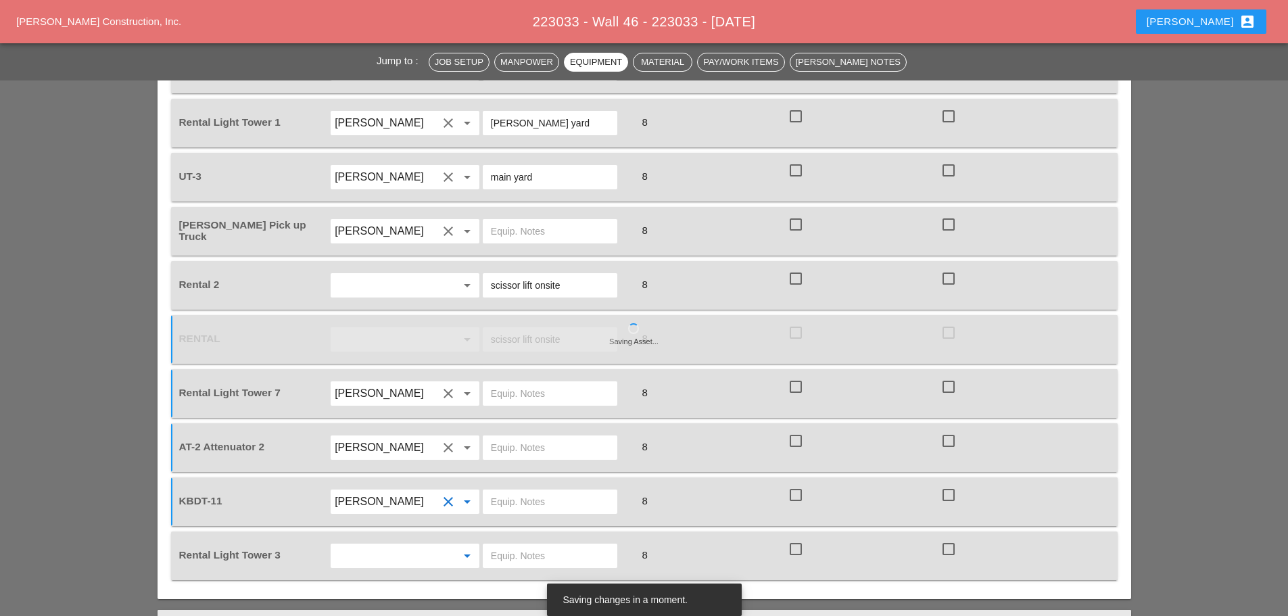
click at [367, 545] on input "text" at bounding box center [386, 556] width 103 height 22
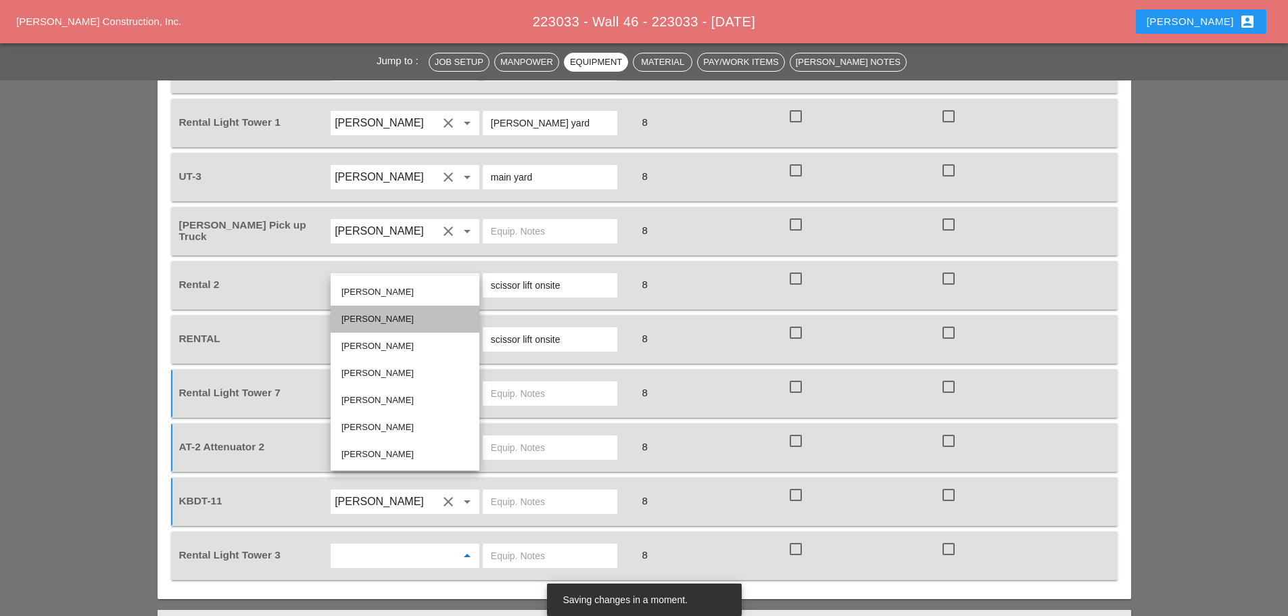
click at [359, 319] on div "[PERSON_NAME]" at bounding box center [404, 319] width 127 height 16
type input "[PERSON_NAME]"
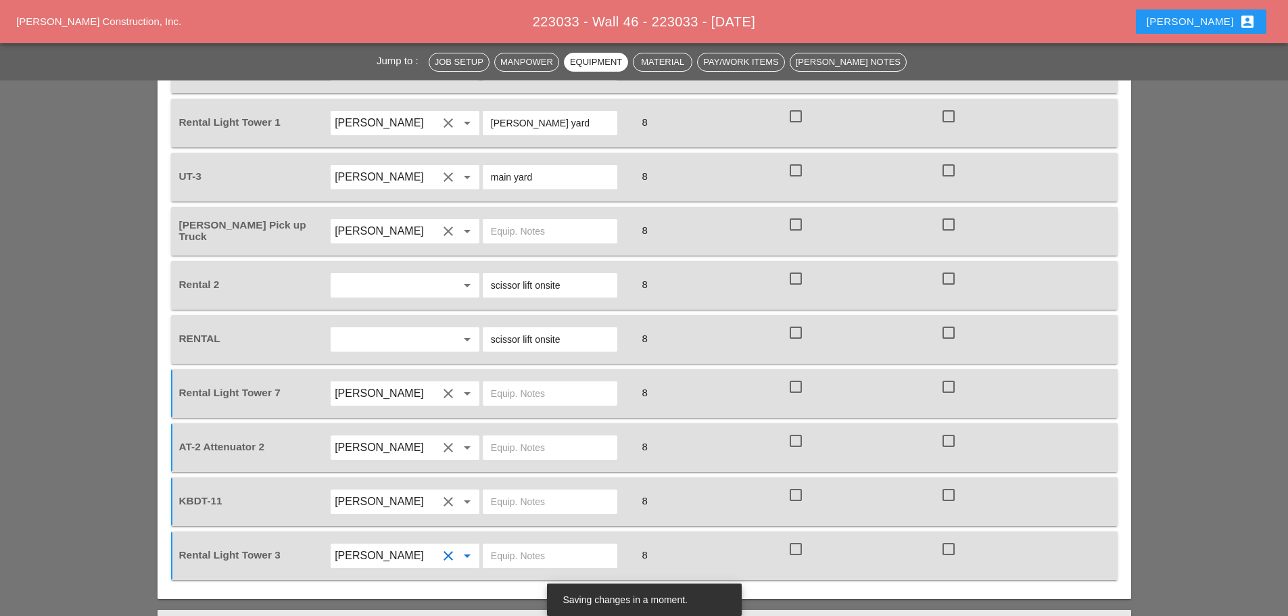
click at [515, 383] on input "text" at bounding box center [550, 394] width 118 height 22
type input "onsite"
type input "[PERSON_NAME] yard"
type input "main yard"
type input "onsite"
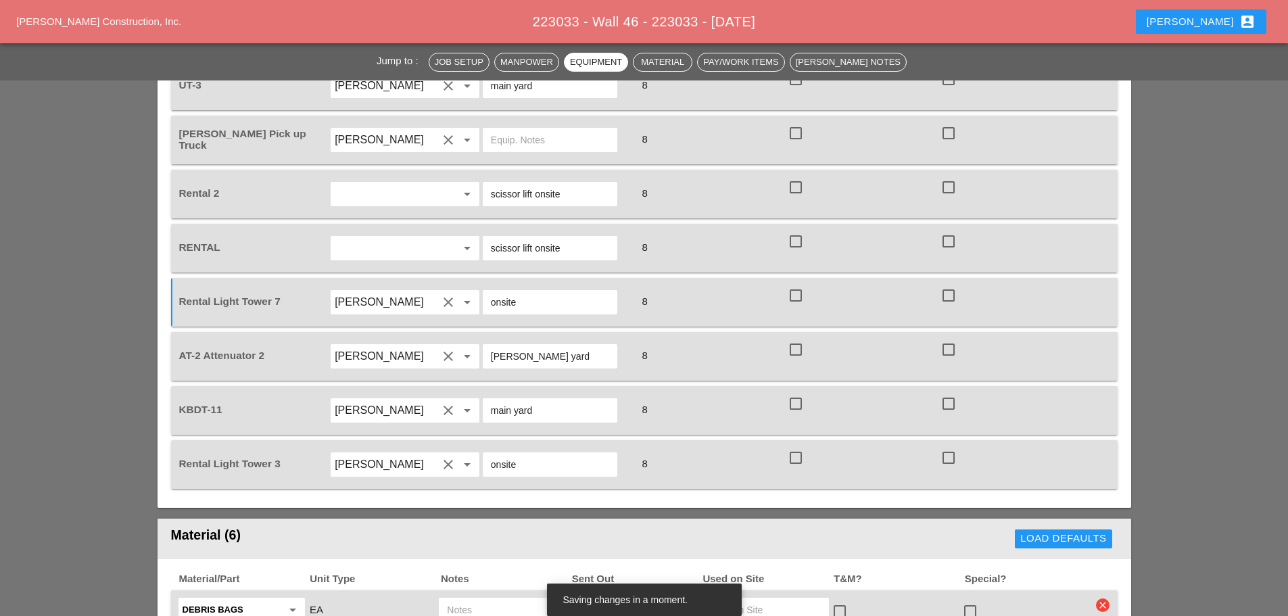
scroll to position [1554, 0]
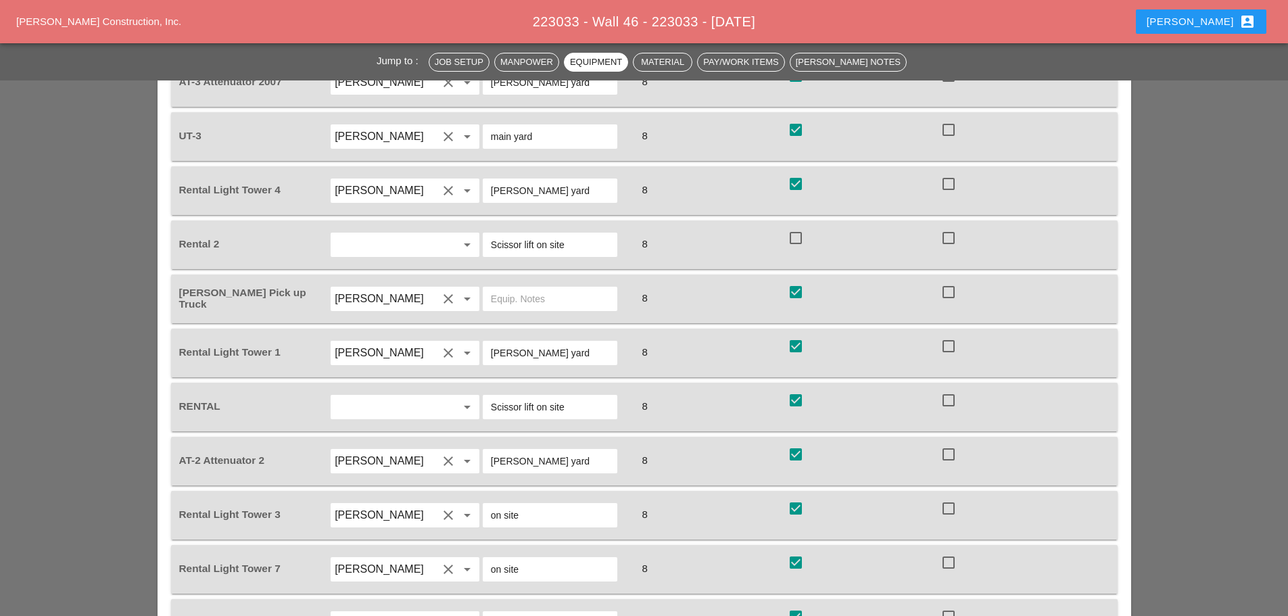
scroll to position [1487, 0]
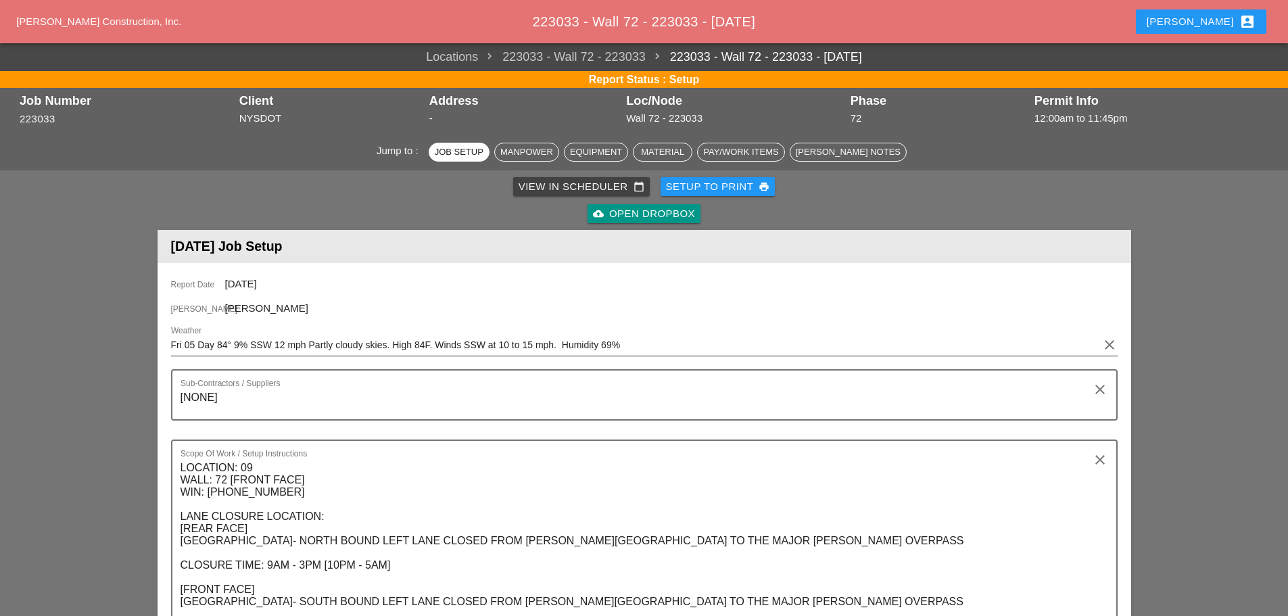
click at [379, 351] on input "Fri 05 Day 84° 9% SSW 12 mph Partly cloudy skies. High 84F. Winds SSW at 10 to …" at bounding box center [634, 345] width 927 height 22
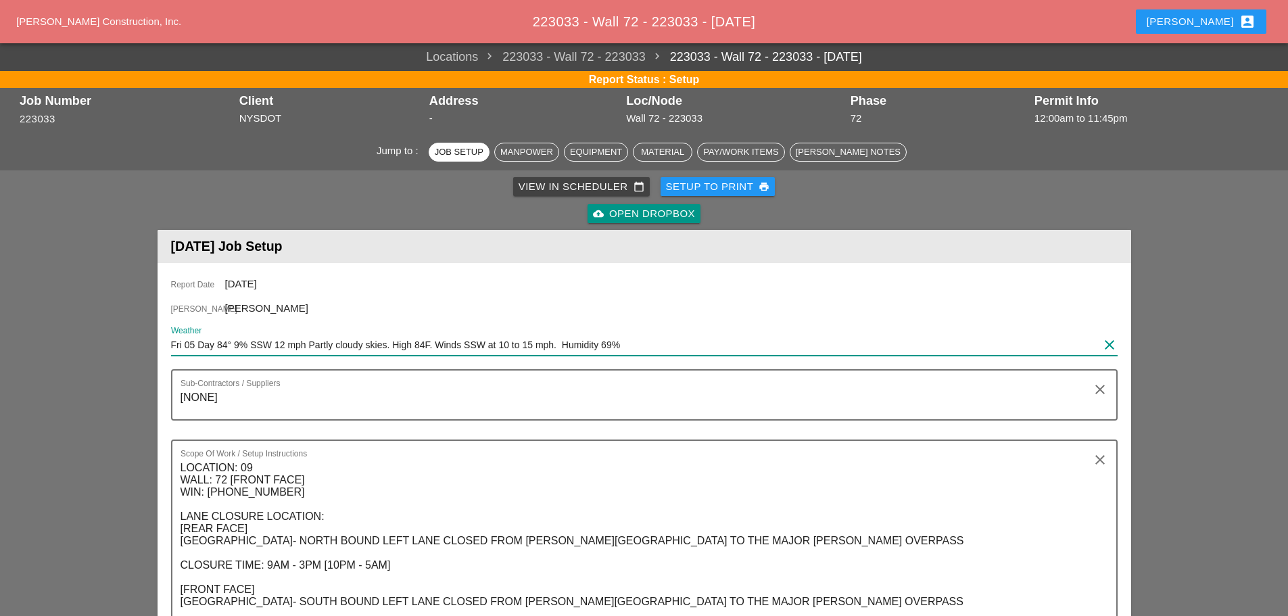
click at [379, 351] on input "Fri 05 Day 84° 9% SSW 12 mph Partly cloudy skies. High 84F. Winds SSW at 10 to …" at bounding box center [634, 345] width 927 height 22
paste input "Night 53° 2% N 7 mph A mostly clear sky. Low 53F. Winds N at 5 to 10 mph. Humid…"
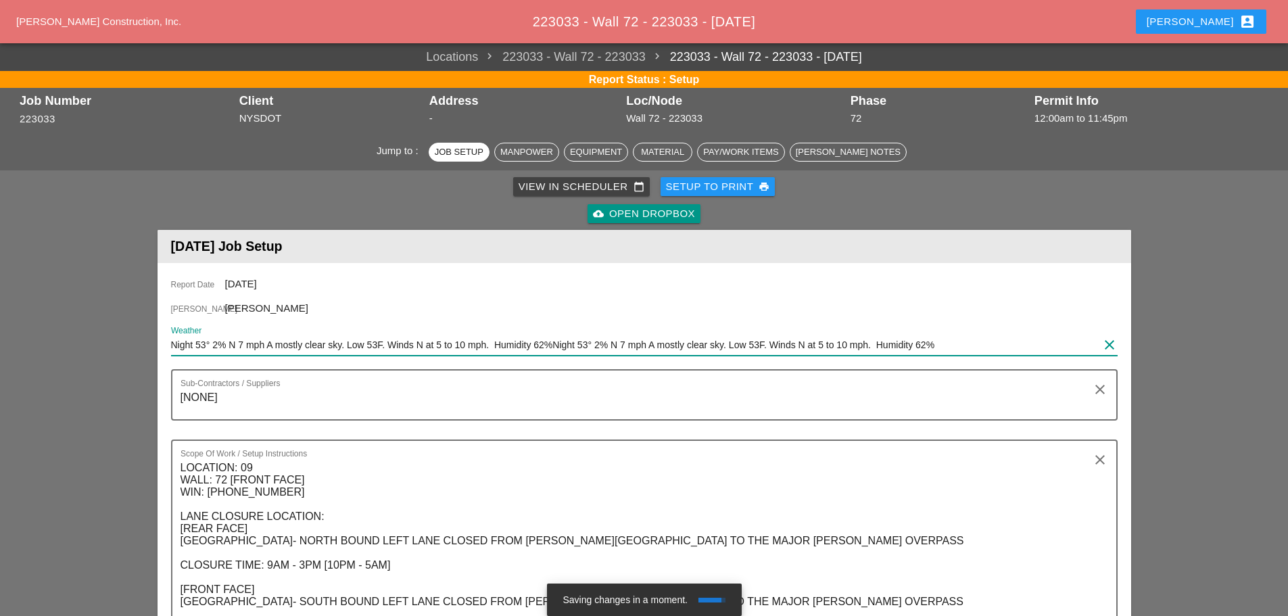
click at [379, 351] on input "Night 53° 2% N 7 mph A mostly clear sky. Low 53F. Winds N at 5 to 10 mph. Humid…" at bounding box center [634, 345] width 927 height 22
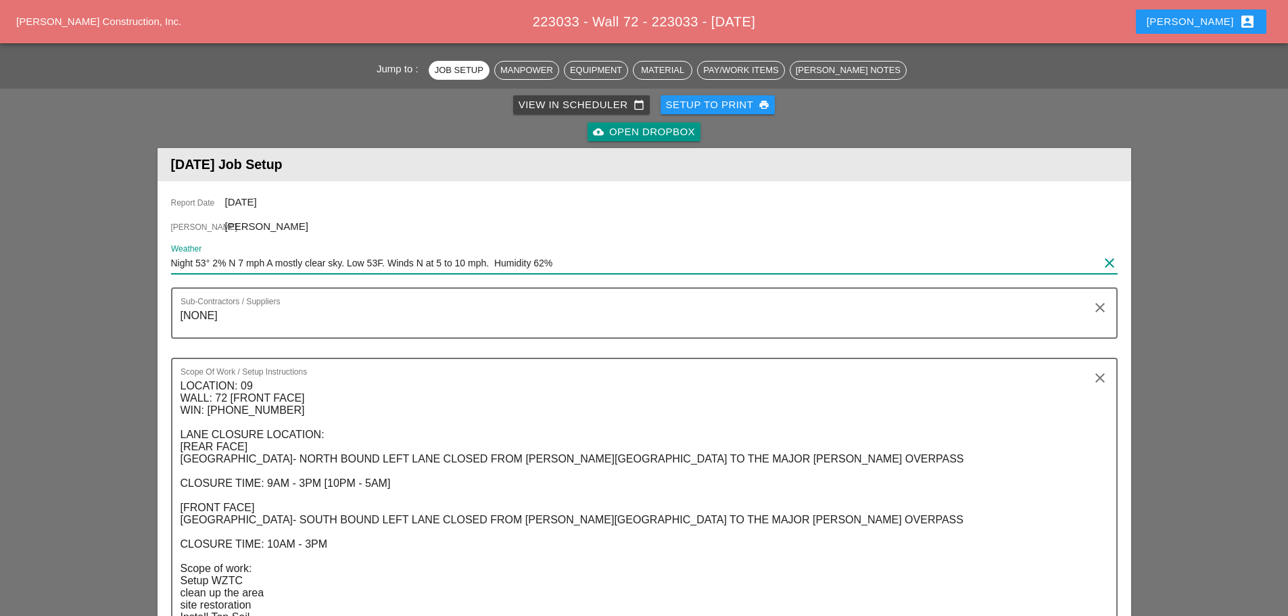
scroll to position [68, 0]
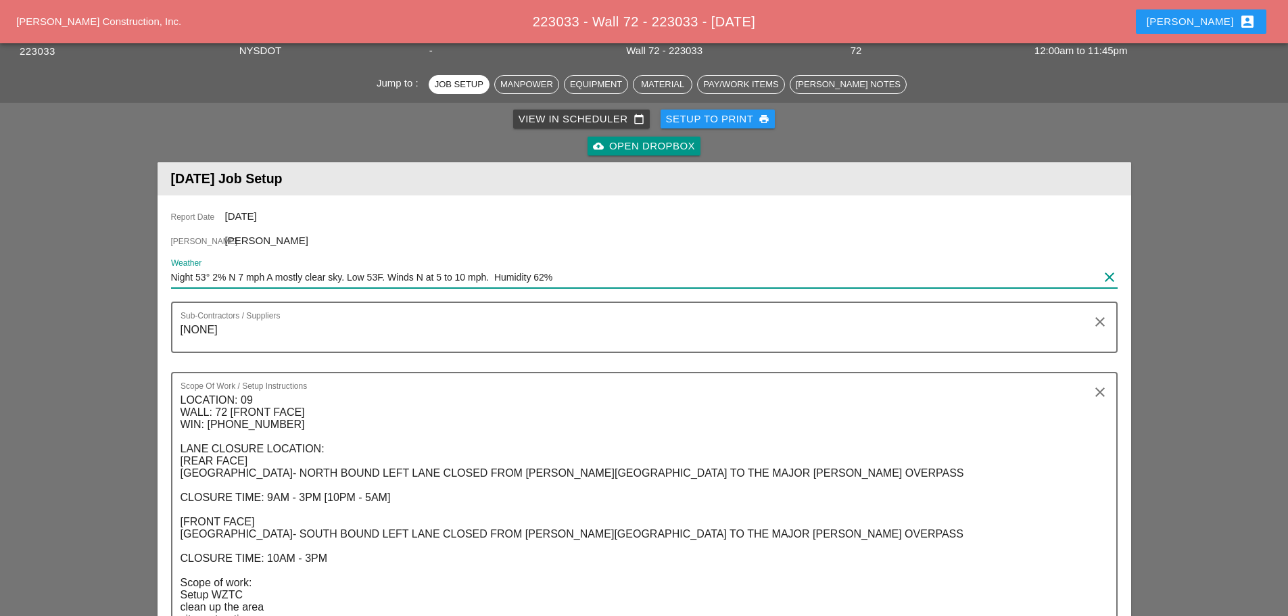
click at [298, 279] on input "Night 53° 2% N 7 mph A mostly clear sky. Low 53F. Winds N at 5 to 10 mph. Humid…" at bounding box center [634, 277] width 927 height 22
paste input "Mon 08 Day 74° 2% NNW 8 mph Mostly sunny. High 74F. Winds NNW at 5 to 10 mph. H…"
type input "Mon 08 Day 74° 2% NNW 8 mph Mostly sunny. High 74F. Winds NNW at 5 to 10 mph. H…"
click at [328, 351] on div "Sub-Contractors / Suppliers [NONE] clear" at bounding box center [644, 326] width 946 height 51
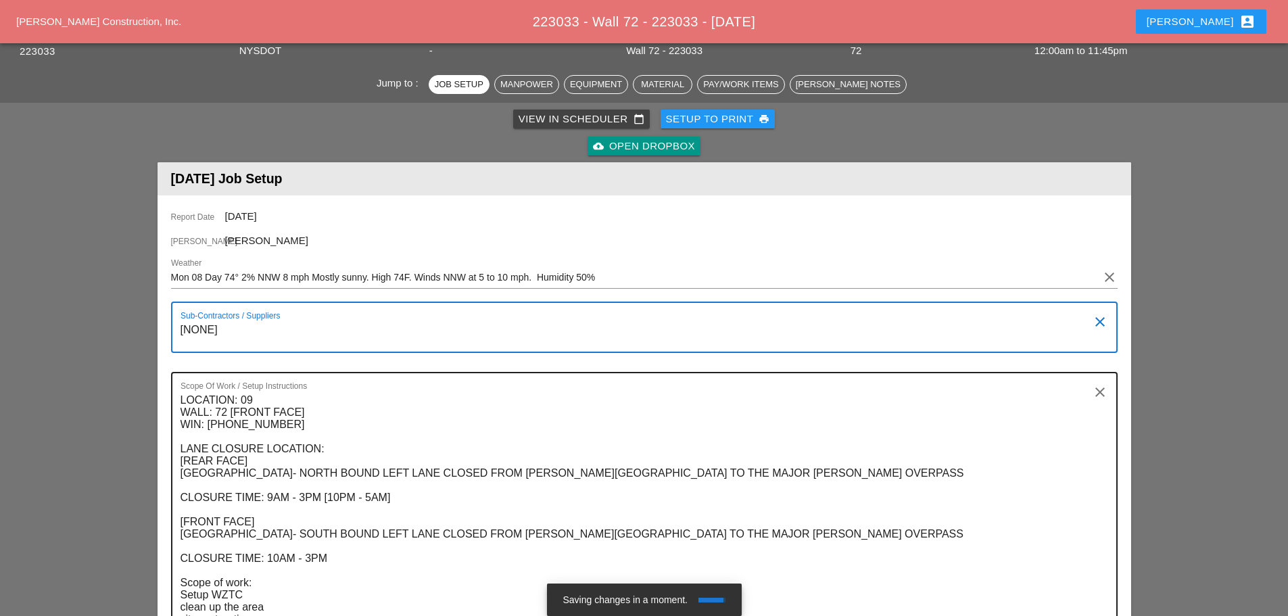
click at [389, 439] on textarea "LOCATION: 09 WALL: 72 [FRONT FACE] WIN: 1-908-204 LANE CLOSURE LOCATION: [REAR …" at bounding box center [638, 515] width 916 height 253
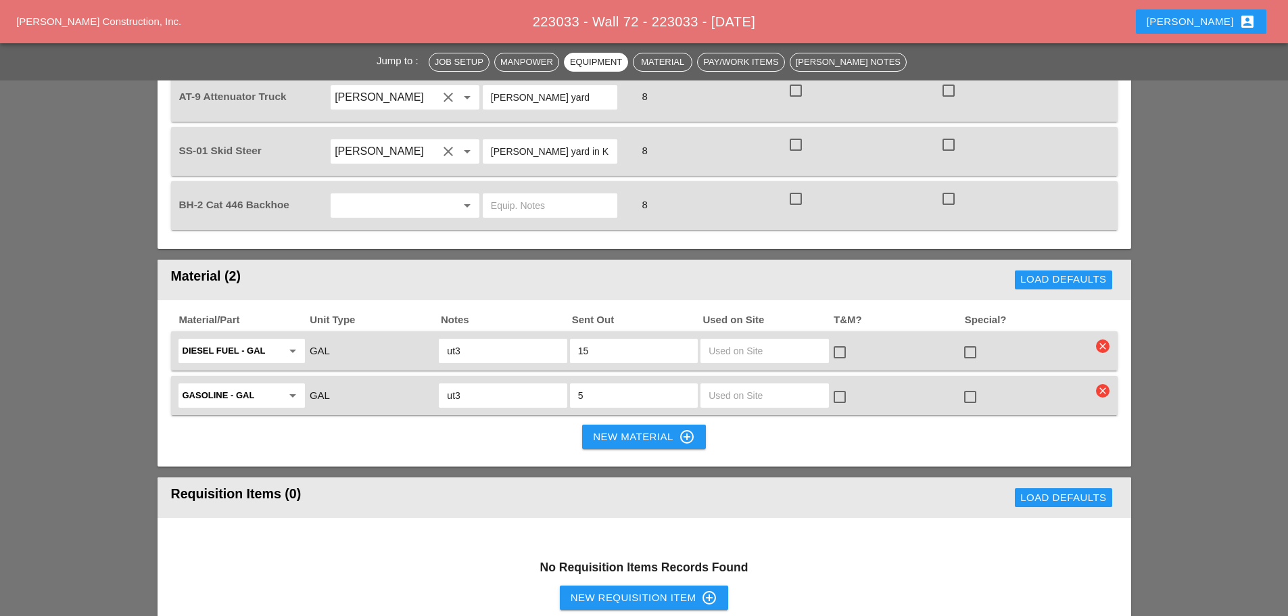
scroll to position [1554, 0]
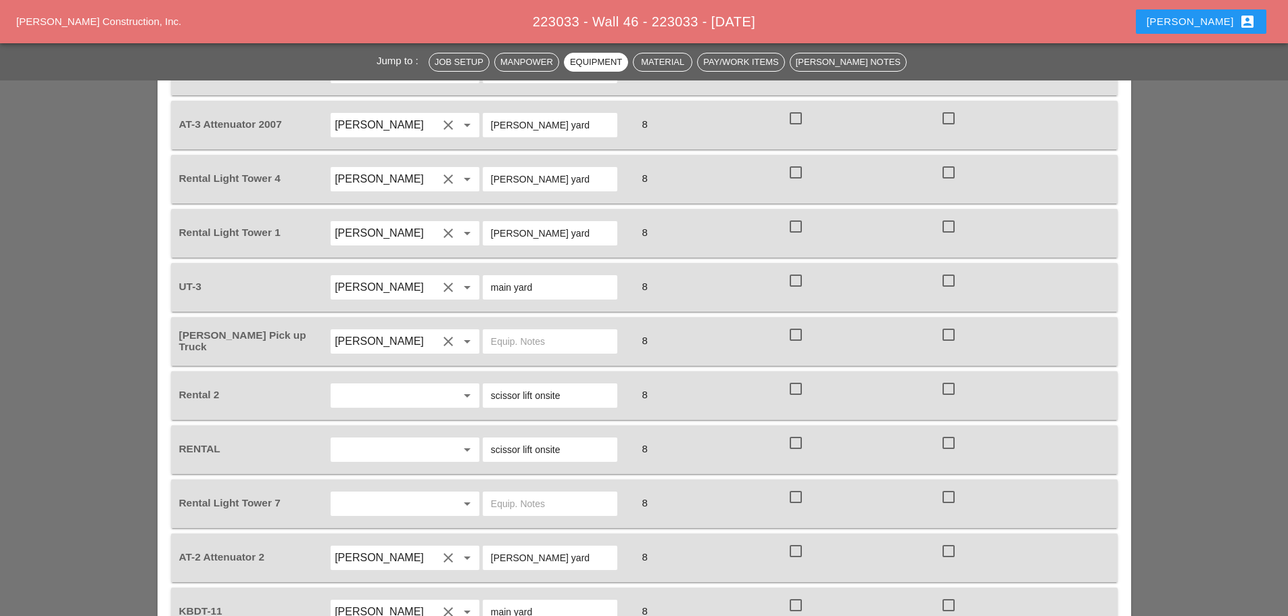
scroll to position [1487, 0]
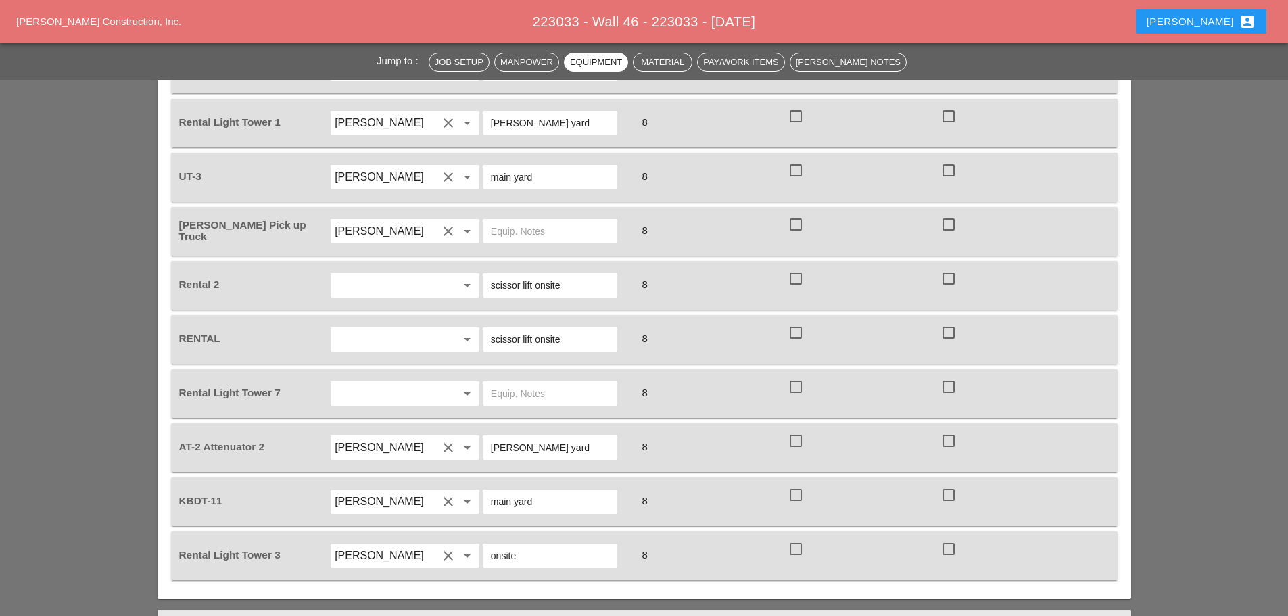
click at [520, 383] on input "text" at bounding box center [550, 394] width 118 height 22
type input "onsite"
